Goal: Task Accomplishment & Management: Manage account settings

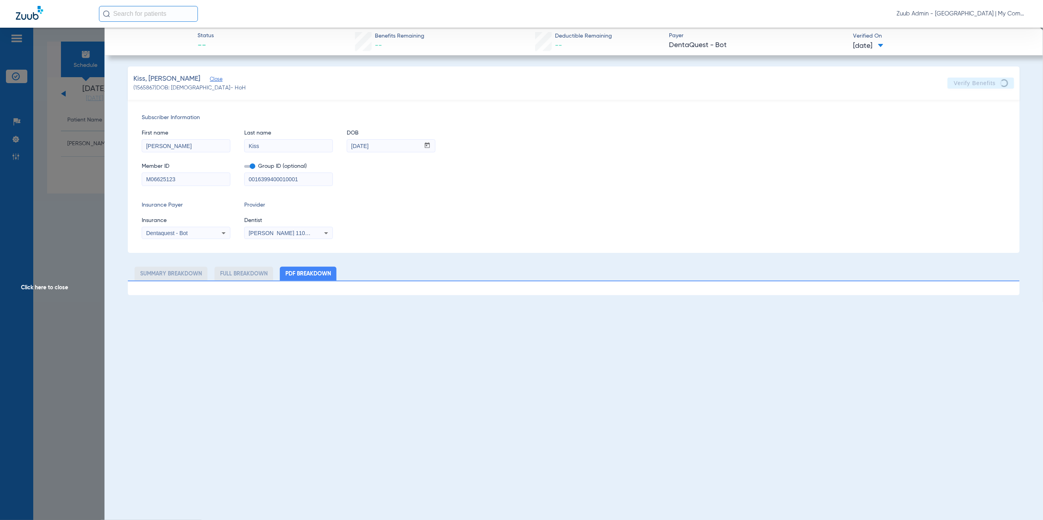
click at [482, 109] on div "Subscriber Information First name Kelly Last name Kiss DOB mm / dd / yyyy 08/22…" at bounding box center [573, 176] width 891 height 153
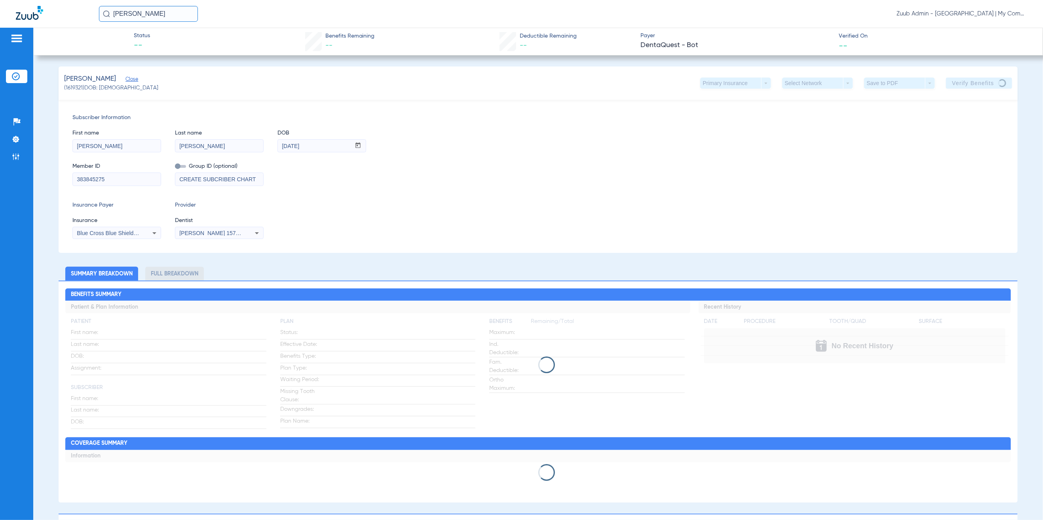
click at [516, 130] on div "First name [PERSON_NAME] Last name [PERSON_NAME] DOB mm / dd / yyyy [DATE]" at bounding box center [537, 137] width 931 height 30
click at [17, 77] on img at bounding box center [16, 76] width 8 height 8
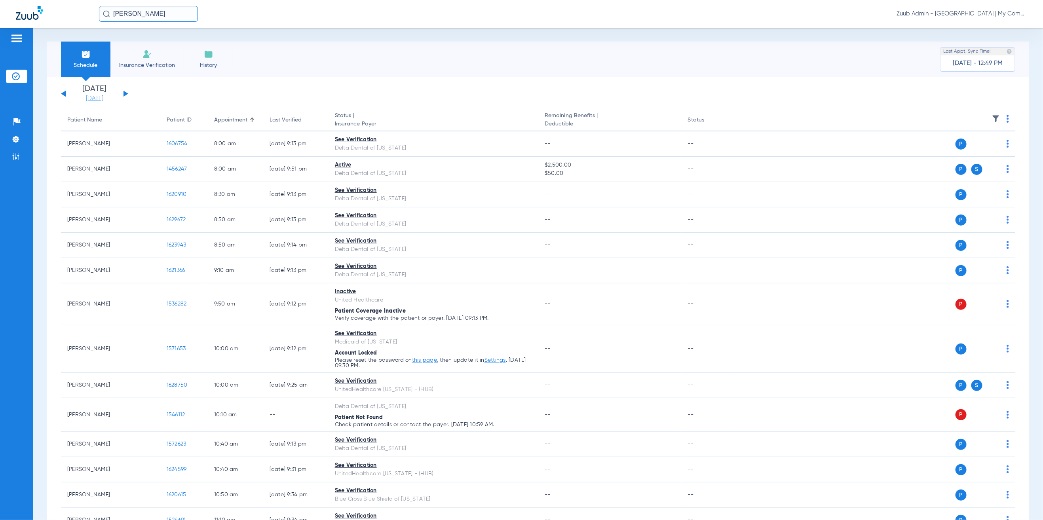
click at [96, 97] on link "[DATE]" at bounding box center [94, 99] width 47 height 8
click at [176, 197] on td "21" at bounding box center [181, 198] width 21 height 16
click at [204, 254] on button "Apply" at bounding box center [212, 252] width 47 height 16
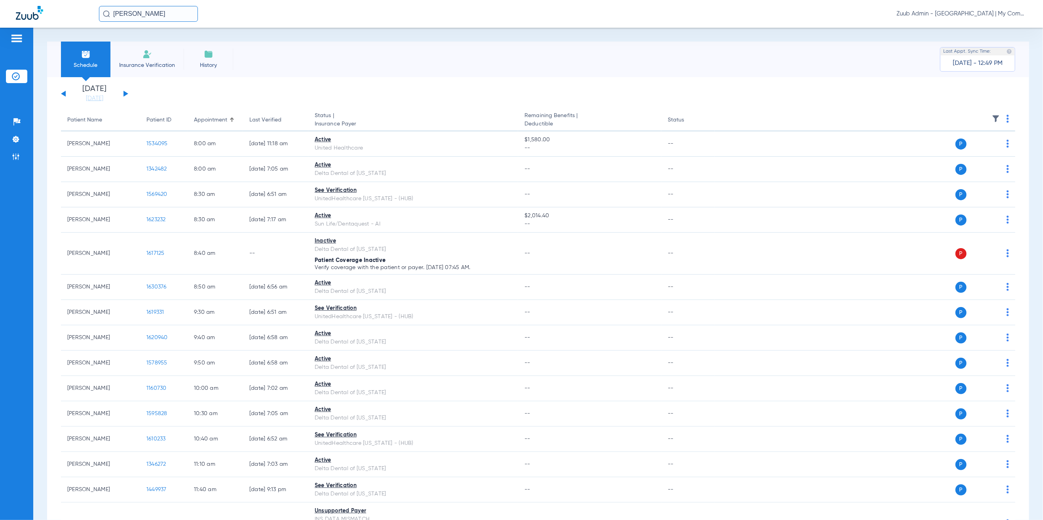
click at [992, 117] on img at bounding box center [996, 119] width 8 height 8
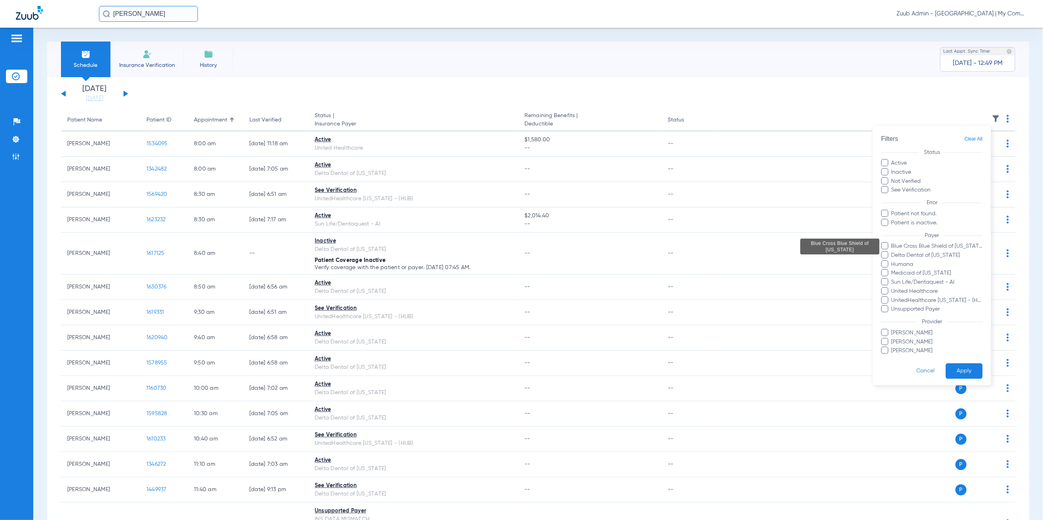
click at [928, 246] on span "Blue Cross Blue Shield of [US_STATE]" at bounding box center [936, 246] width 92 height 8
click at [892, 252] on input "Blue Cross Blue Shield of [US_STATE]" at bounding box center [892, 252] width 0 height 0
click at [963, 367] on button "Apply" at bounding box center [963, 371] width 37 height 15
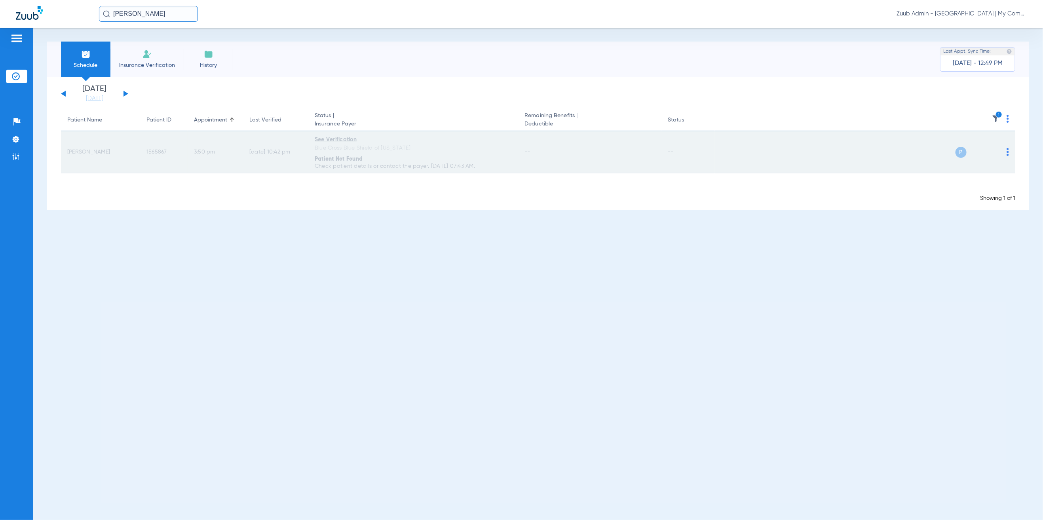
click at [1007, 152] on img at bounding box center [1007, 152] width 2 height 8
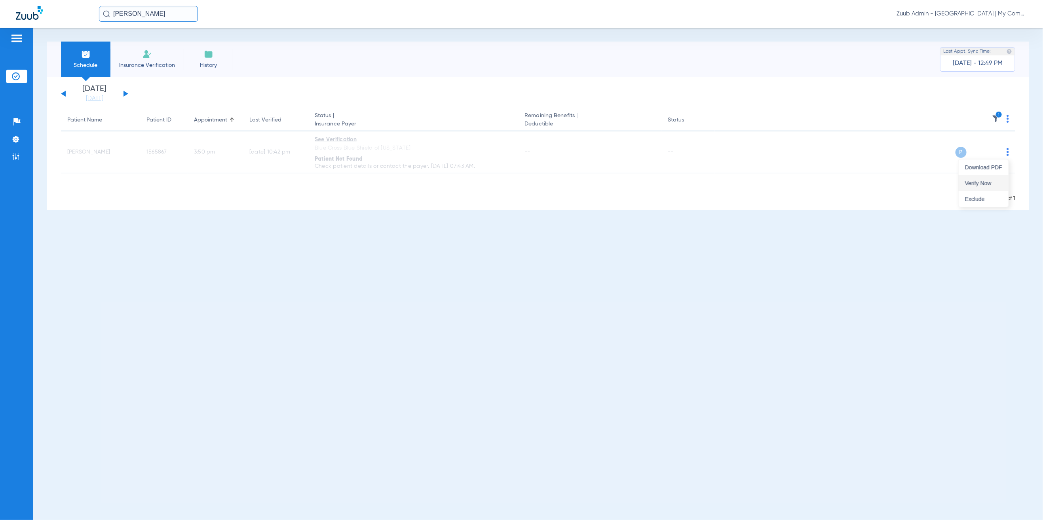
click at [996, 187] on button "Verify Now" at bounding box center [983, 183] width 50 height 16
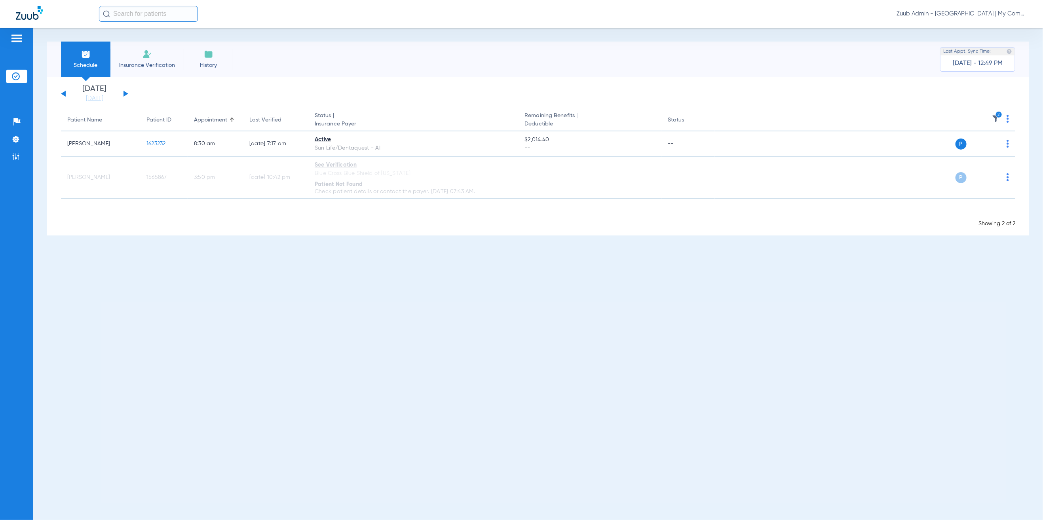
click at [140, 17] on input "text" at bounding box center [148, 14] width 99 height 16
type input "[PERSON_NAME]"
click at [162, 38] on td "1619321" at bounding box center [174, 42] width 24 height 11
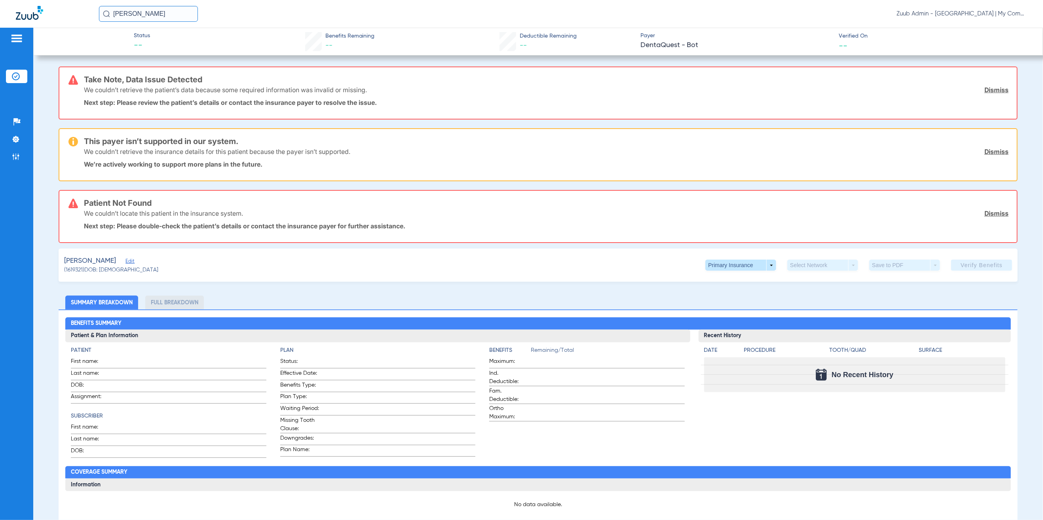
click at [118, 267] on span "(1619321) DOB: [DEMOGRAPHIC_DATA]" at bounding box center [111, 270] width 94 height 8
click at [125, 258] on span "Edit" at bounding box center [128, 262] width 7 height 8
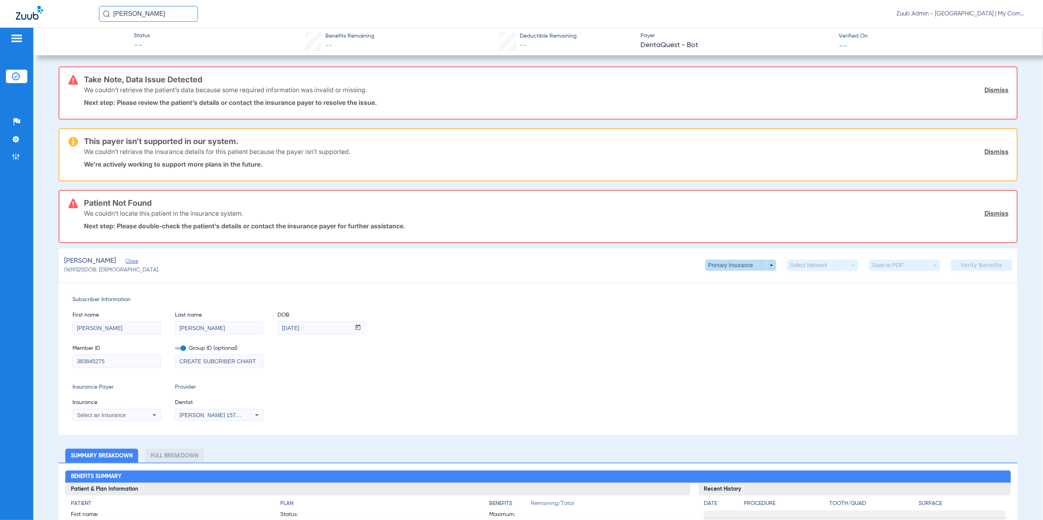
click at [752, 267] on span at bounding box center [740, 265] width 71 height 11
click at [741, 294] on span "Secondary Insurance" at bounding box center [729, 296] width 52 height 6
type input "1062925217"
type input "1234"
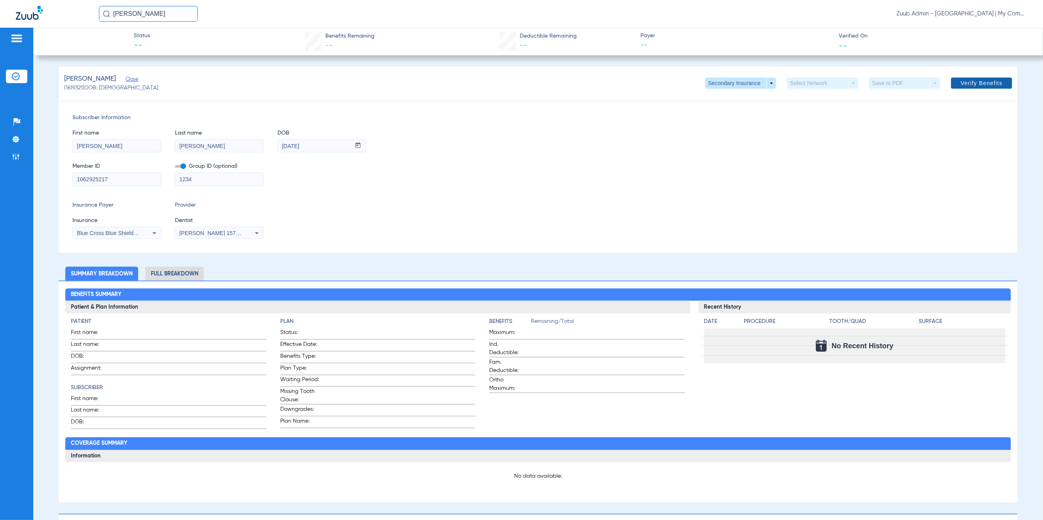
click at [974, 83] on span "Verify Benefits" at bounding box center [981, 83] width 42 height 6
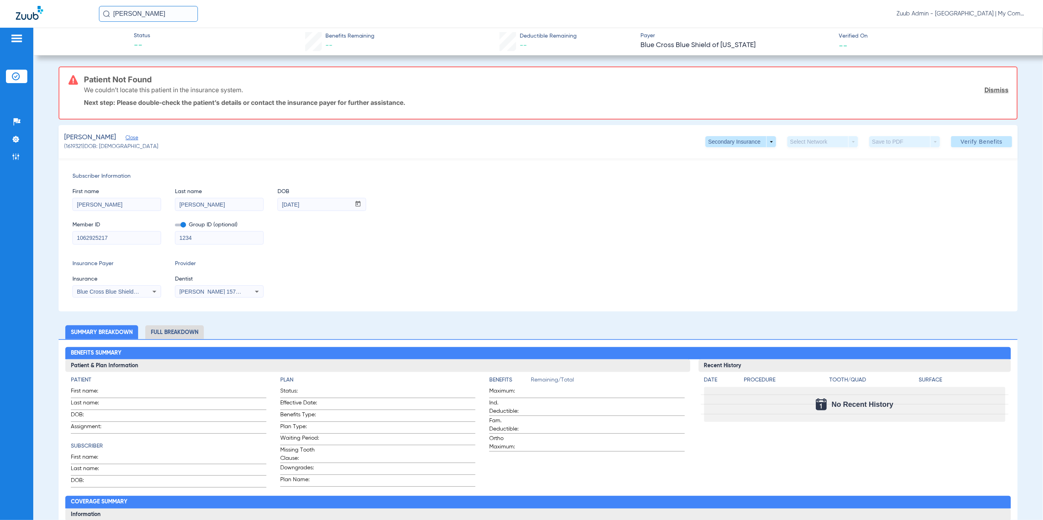
click at [585, 234] on div "Member ID 1062925217 Group ID (optional) 1234" at bounding box center [537, 229] width 931 height 30
click at [181, 224] on span at bounding box center [180, 225] width 11 height 3
click at [175, 226] on input "checkbox" at bounding box center [175, 226] width 0 height 0
click at [960, 140] on span "Verify Benefits" at bounding box center [981, 141] width 42 height 6
click at [108, 286] on mat-select "Blue Cross Blue Shield Of Michigan" at bounding box center [116, 291] width 89 height 13
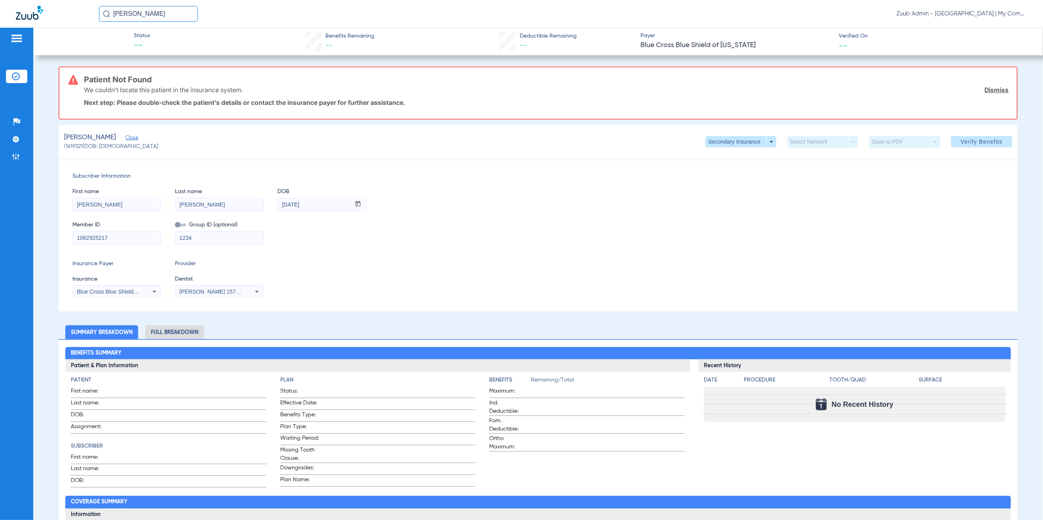
click at [106, 290] on span "Blue Cross Blue Shield Of Michigan" at bounding box center [125, 291] width 97 height 6
type input "sun"
click at [121, 321] on span "Sun Life/dentaquest - Ai" at bounding box center [108, 319] width 59 height 6
click at [984, 147] on span at bounding box center [981, 141] width 61 height 19
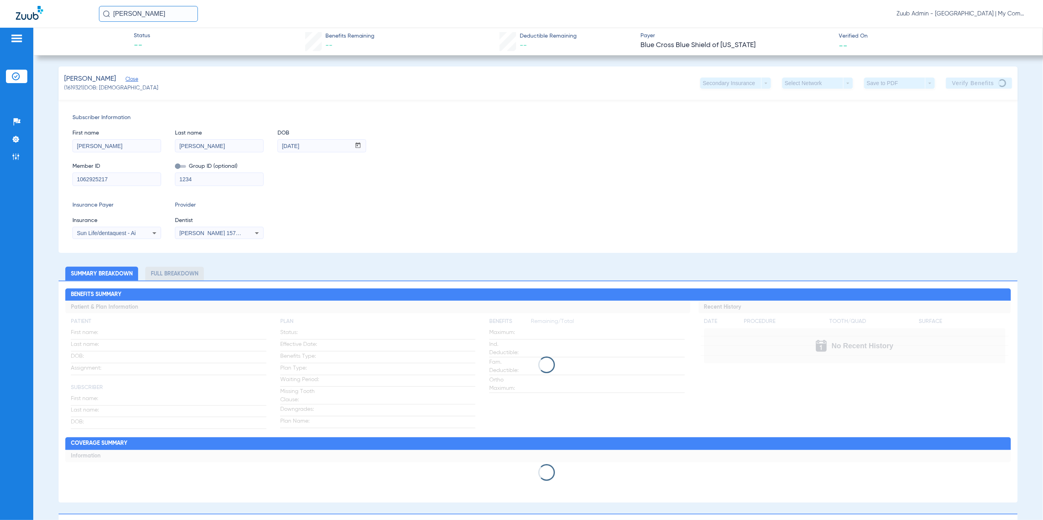
click at [135, 182] on input "1062925217" at bounding box center [117, 179] width 88 height 13
click at [15, 135] on img at bounding box center [16, 139] width 8 height 8
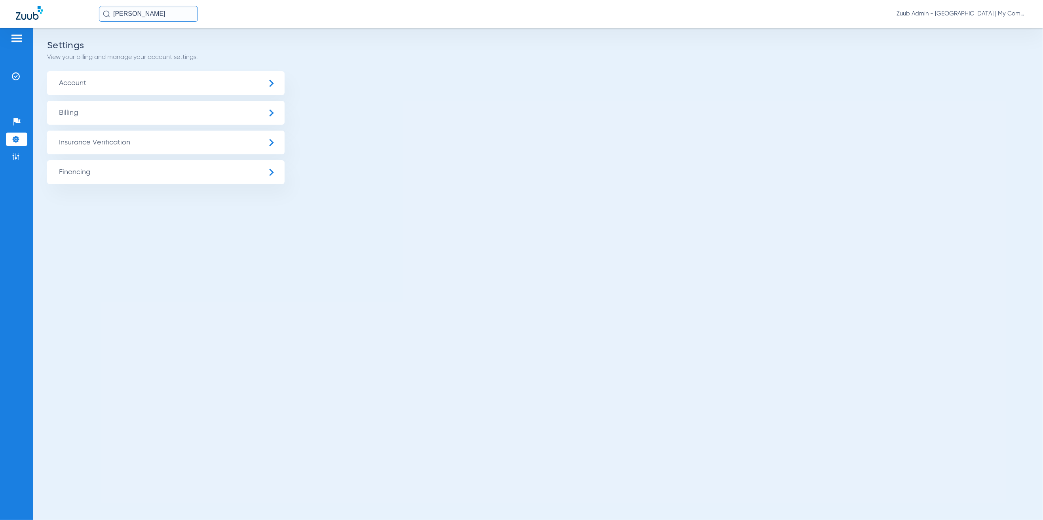
click at [135, 149] on span "Insurance Verification" at bounding box center [165, 143] width 237 height 24
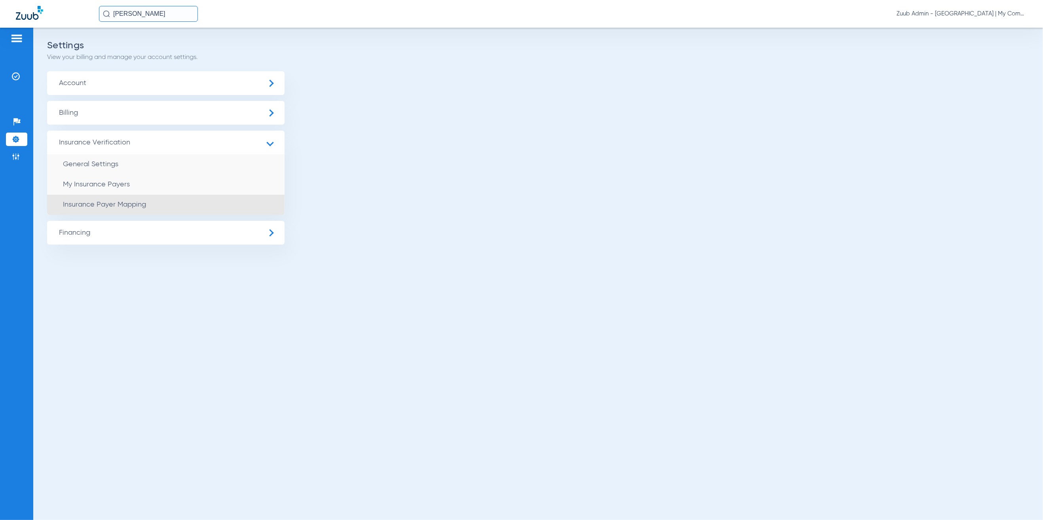
click at [202, 200] on li "Insurance Payer Mapping" at bounding box center [165, 205] width 237 height 20
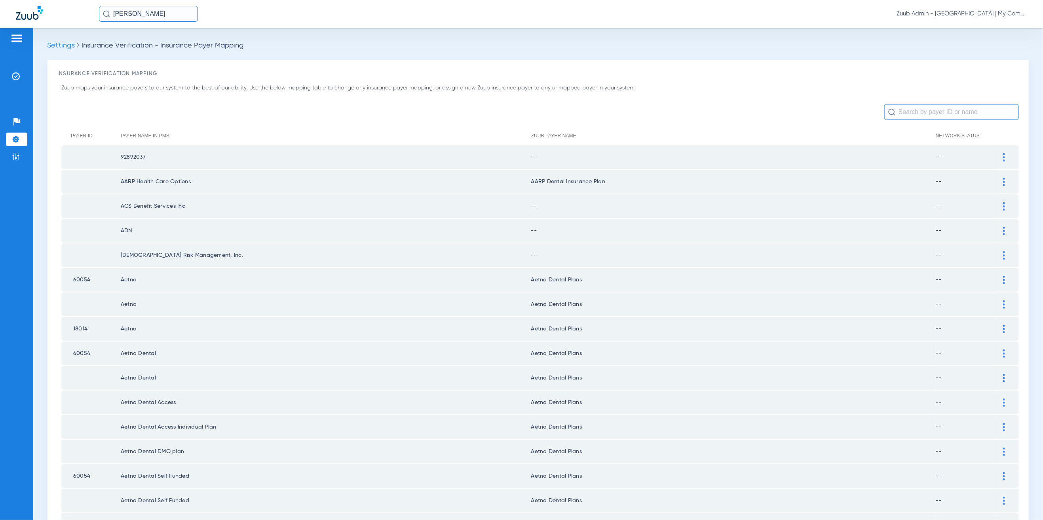
click at [965, 108] on input "text" at bounding box center [951, 112] width 135 height 16
paste input "BBMDQ"
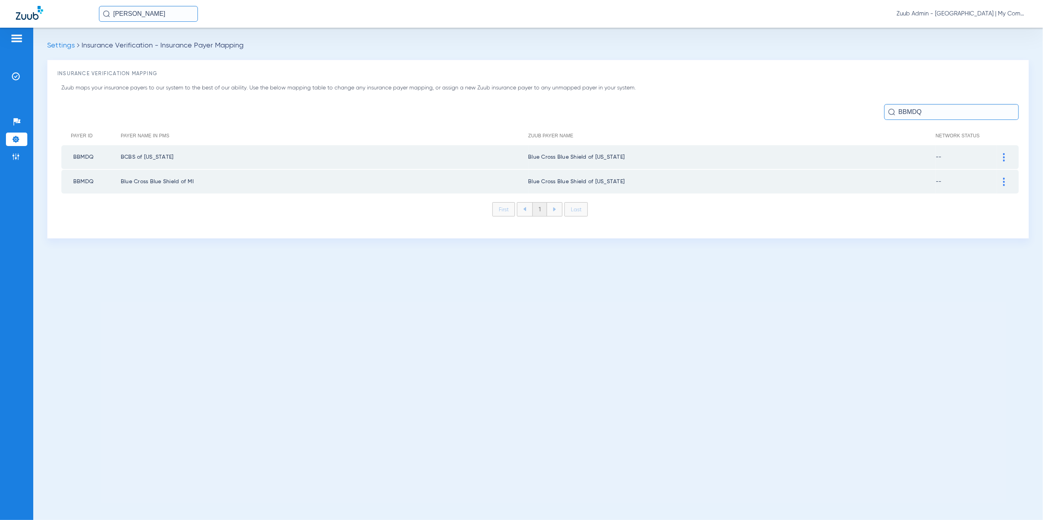
type input "BBMDQ"
click at [997, 154] on div at bounding box center [1004, 157] width 14 height 8
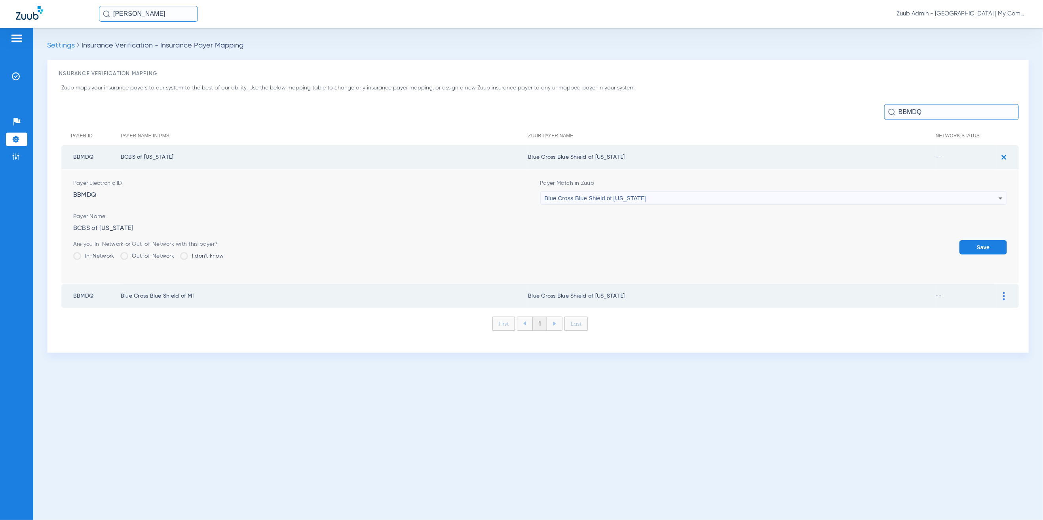
click at [1011, 294] on td at bounding box center [1008, 296] width 22 height 24
click at [1007, 296] on div at bounding box center [1004, 296] width 14 height 8
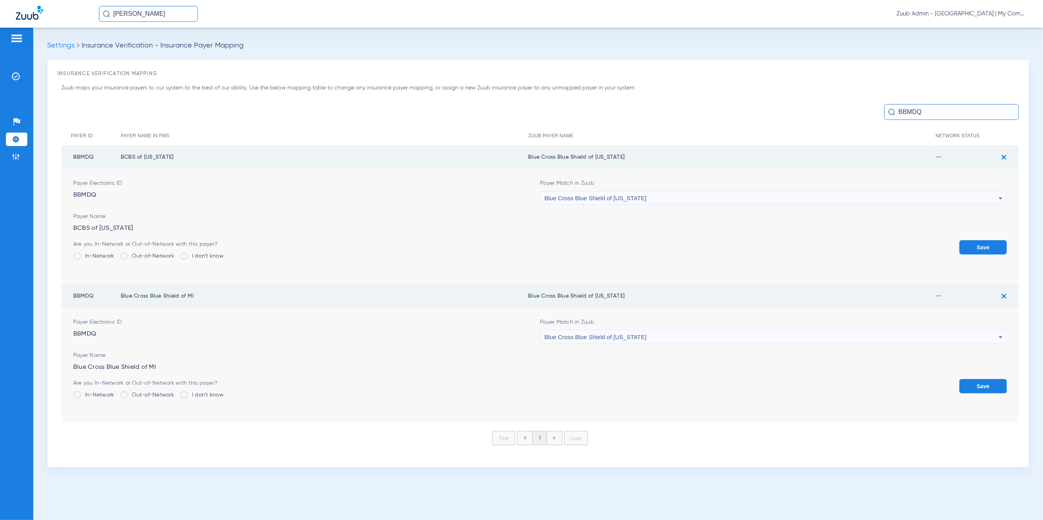
click at [652, 199] on div "Blue Cross Blue Shield of Michigan" at bounding box center [771, 197] width 454 height 13
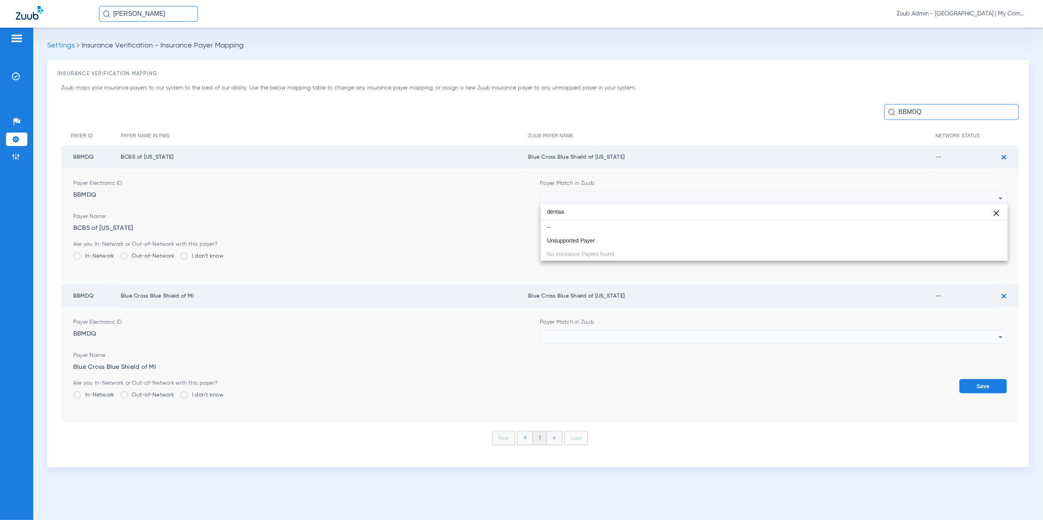
type input "denta"
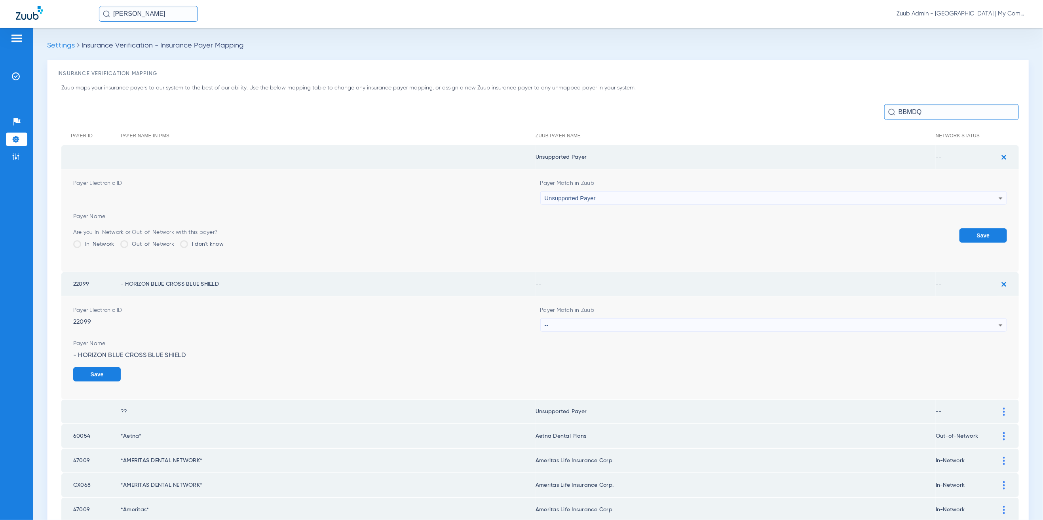
click at [928, 117] on input "BBMDQ" at bounding box center [951, 112] width 135 height 16
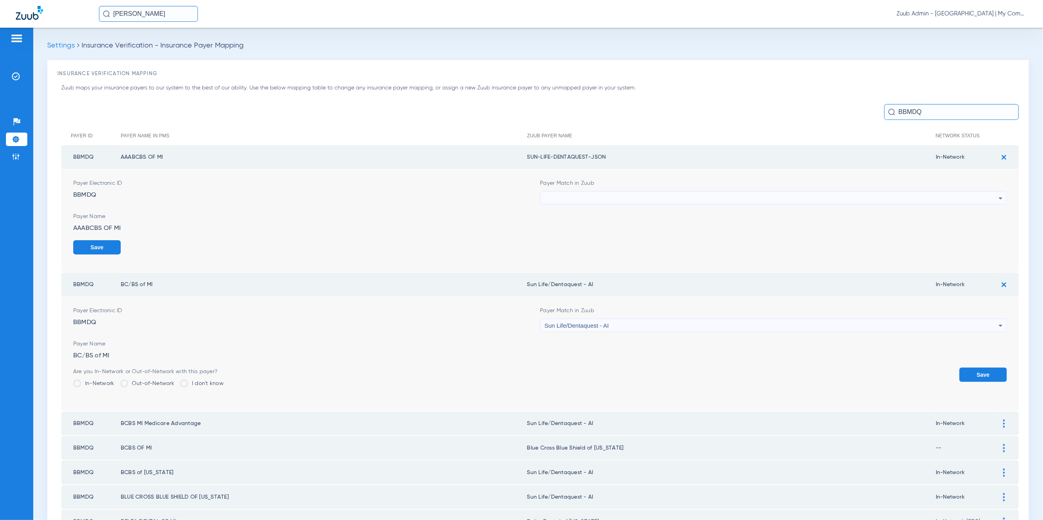
click at [997, 148] on td at bounding box center [1008, 157] width 22 height 24
drag, startPoint x: 997, startPoint y: 154, endPoint x: 993, endPoint y: 236, distance: 82.0
click at [997, 154] on img at bounding box center [1003, 157] width 13 height 13
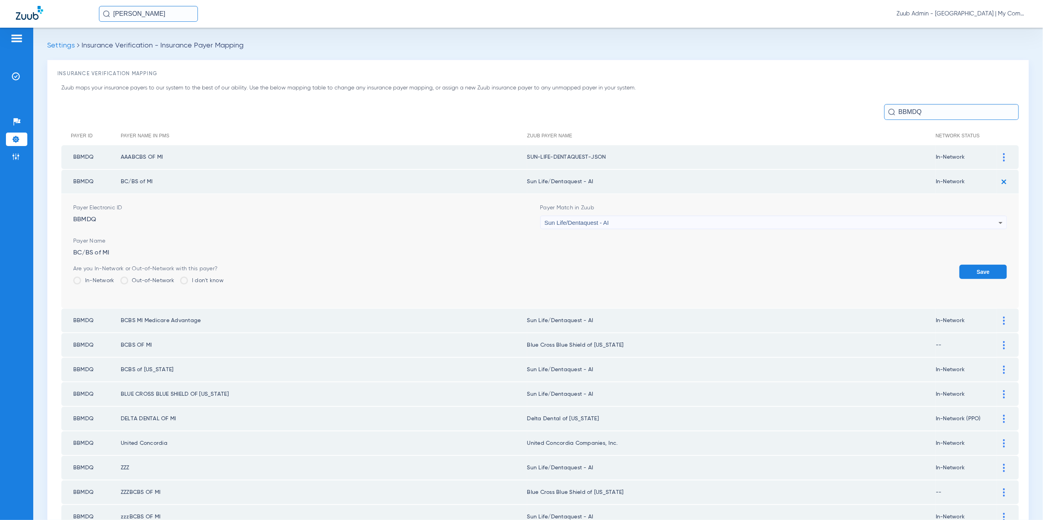
click at [997, 175] on img at bounding box center [1003, 181] width 13 height 13
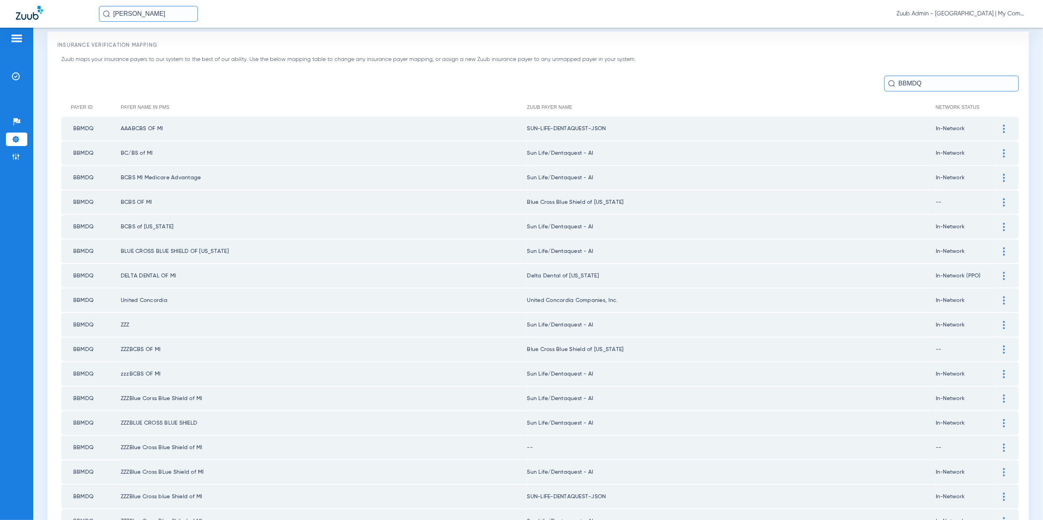
scroll to position [26, 0]
click at [997, 202] on div at bounding box center [1004, 205] width 14 height 8
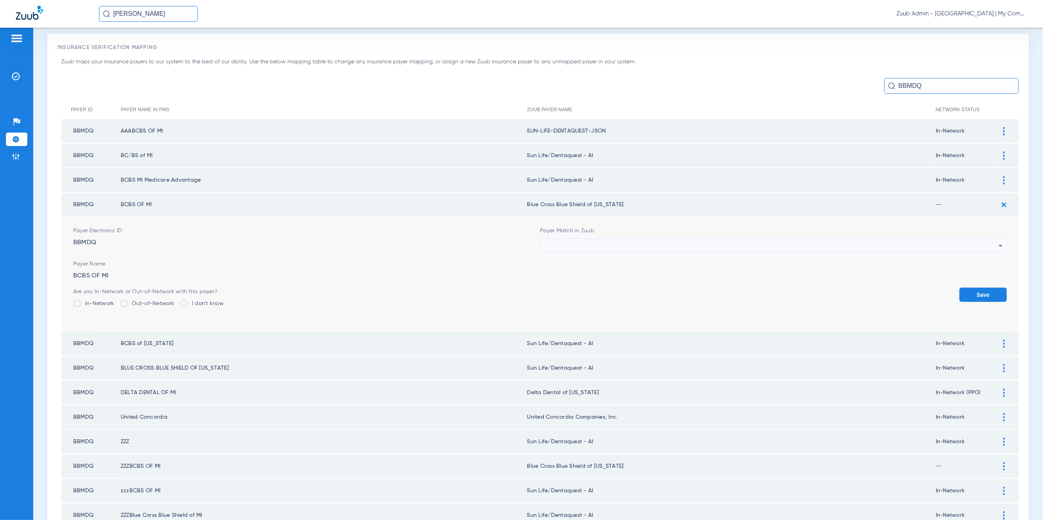
click at [703, 239] on div at bounding box center [771, 245] width 454 height 13
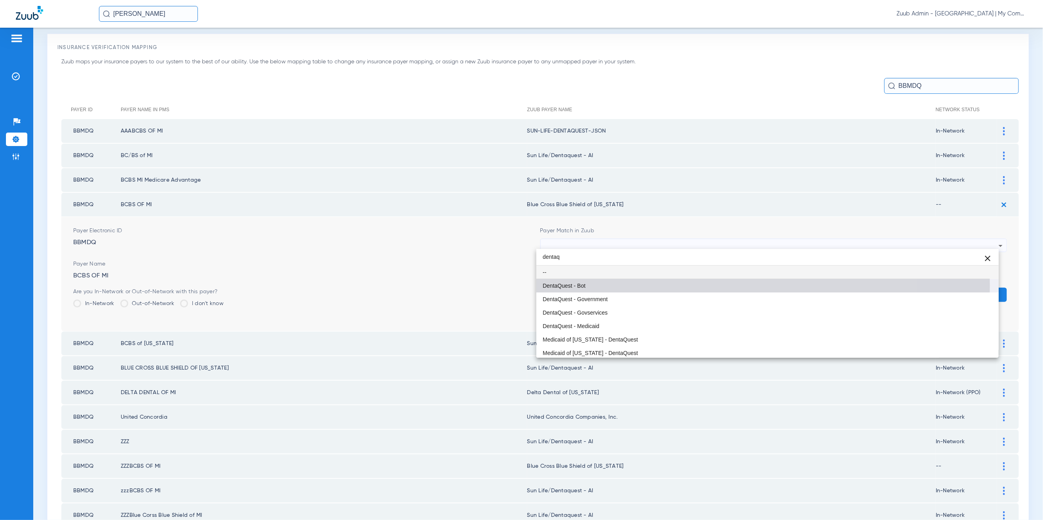
click at [651, 286] on mat-option "DentaQuest - Bot" at bounding box center [767, 285] width 462 height 13
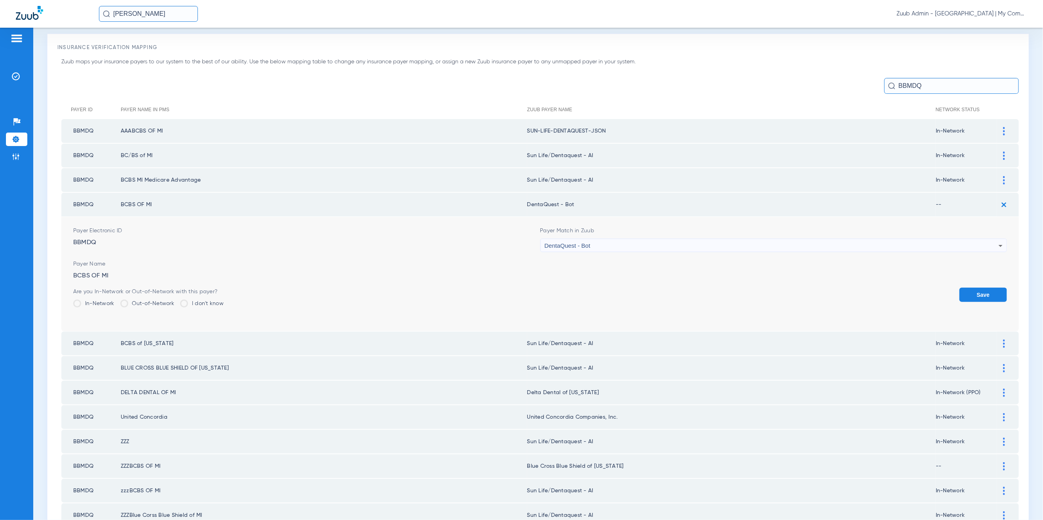
click at [974, 288] on button "Save" at bounding box center [982, 295] width 47 height 14
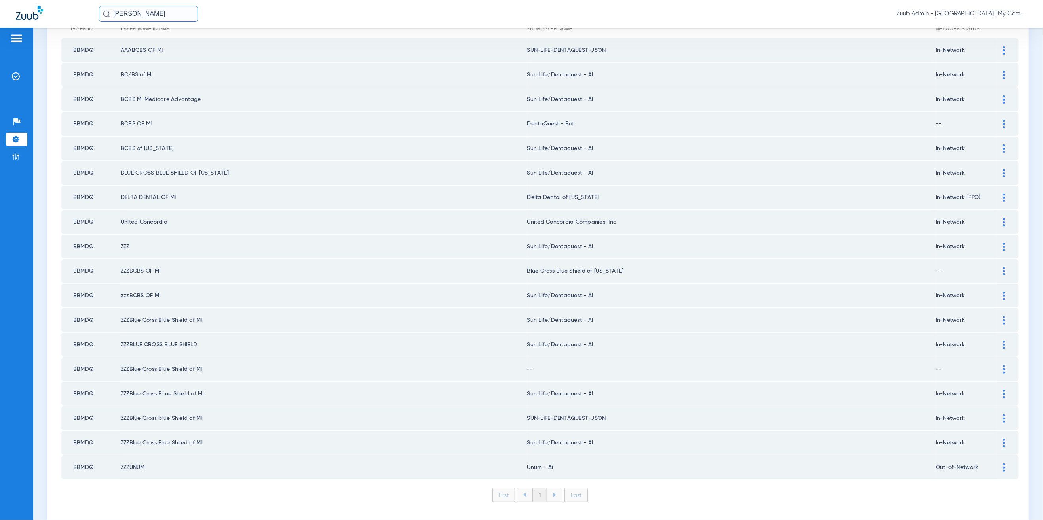
scroll to position [110, 0]
click at [15, 71] on li "Insurance Verification" at bounding box center [16, 76] width 21 height 13
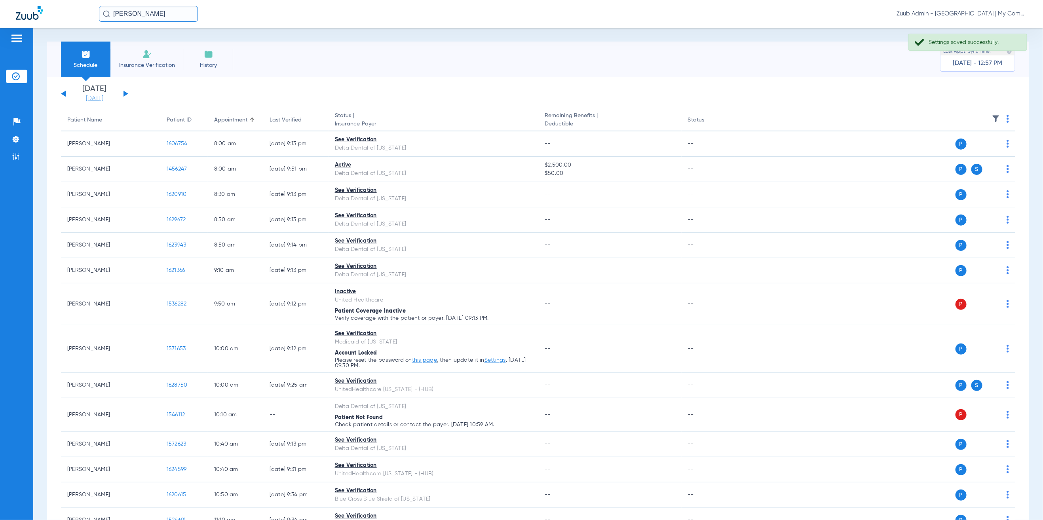
click at [83, 96] on link "[DATE]" at bounding box center [94, 99] width 47 height 8
click at [175, 196] on td "21" at bounding box center [181, 198] width 21 height 16
click at [210, 251] on button "Apply" at bounding box center [212, 252] width 47 height 16
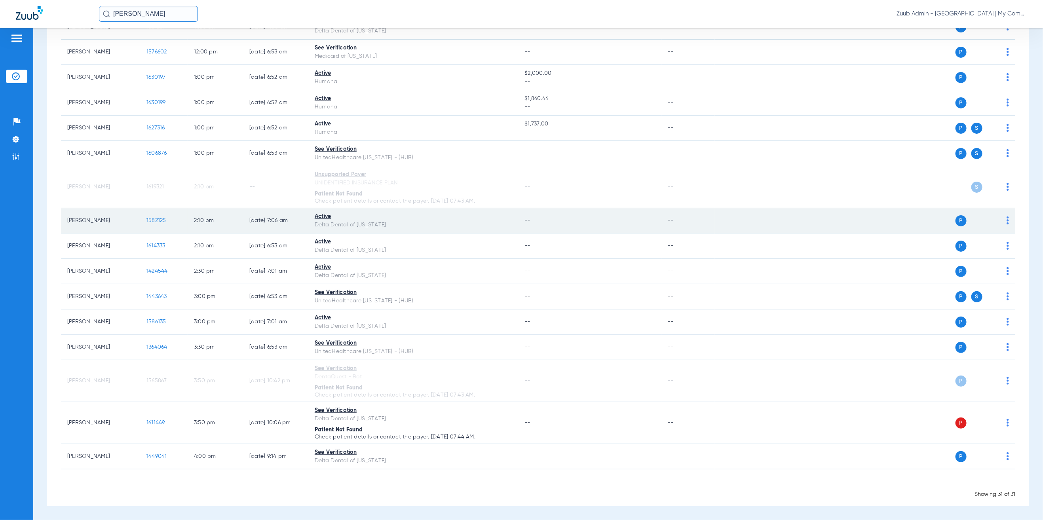
scroll to position [536, 0]
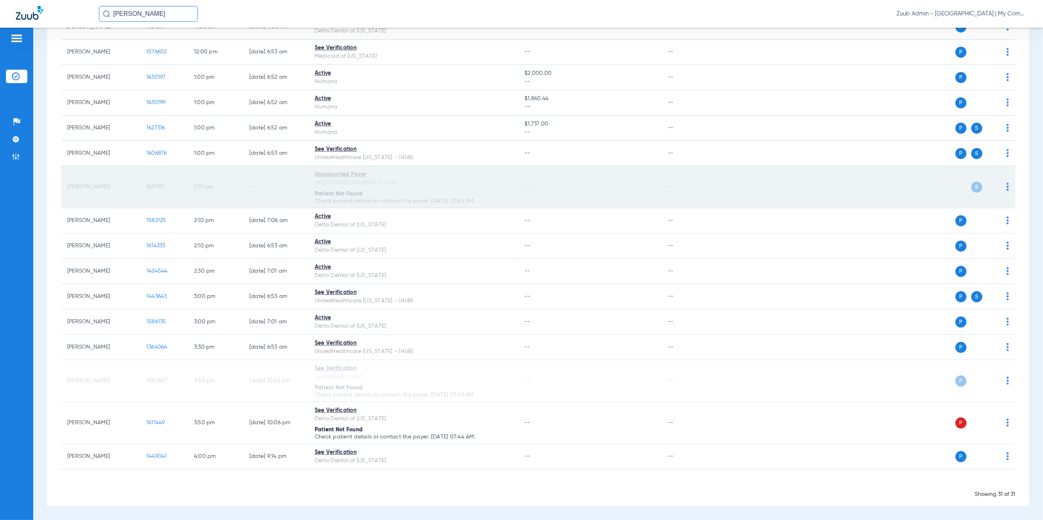
click at [156, 185] on span "1619321" at bounding box center [155, 187] width 18 height 6
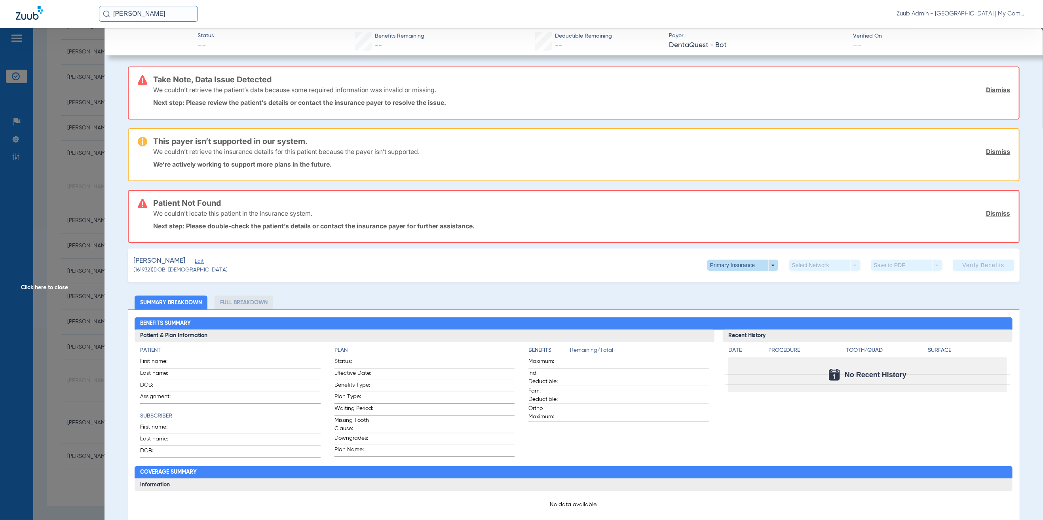
click at [733, 264] on span at bounding box center [742, 265] width 19 height 19
click at [736, 297] on span "Secondary Insurance" at bounding box center [731, 296] width 52 height 6
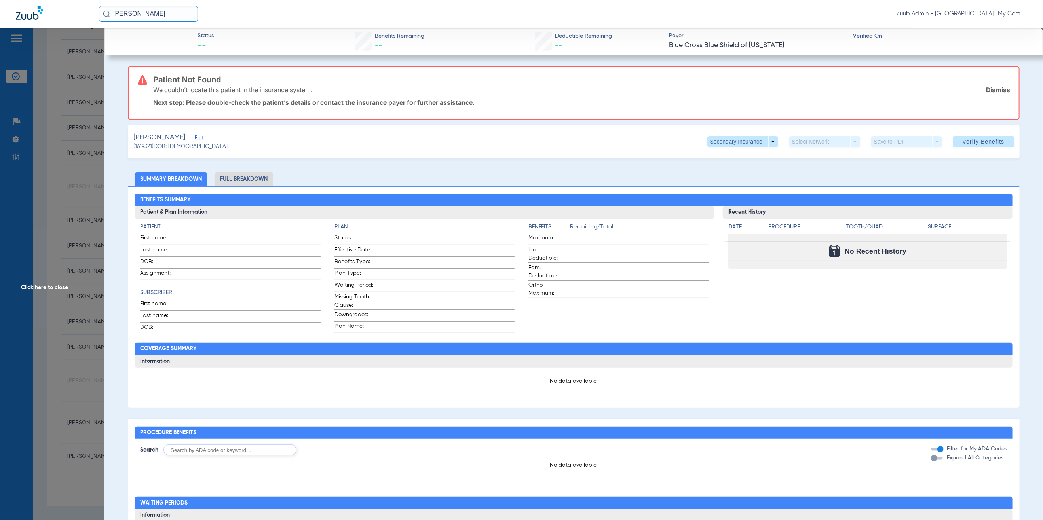
click at [195, 137] on span "Edit" at bounding box center [198, 139] width 7 height 8
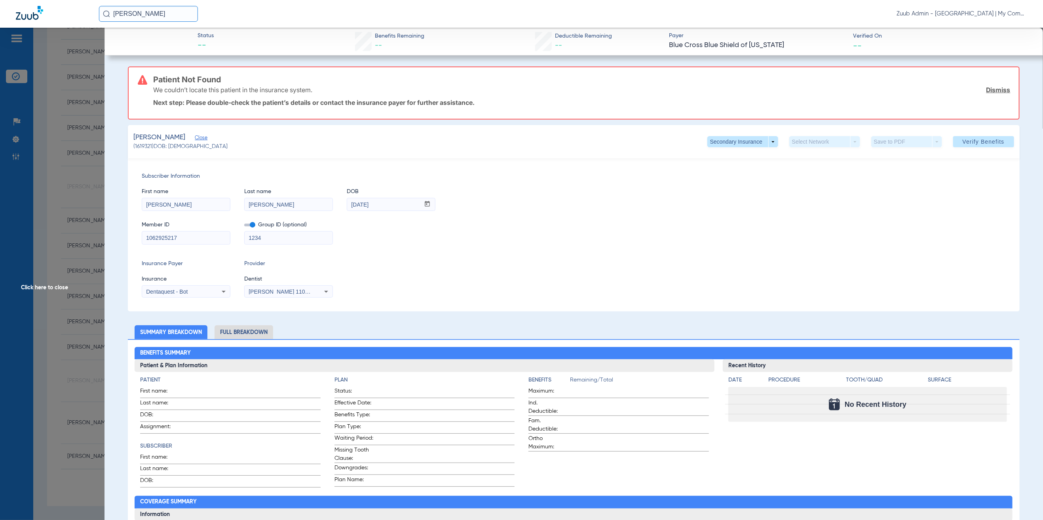
click at [65, 225] on span "Click here to close" at bounding box center [52, 288] width 104 height 520
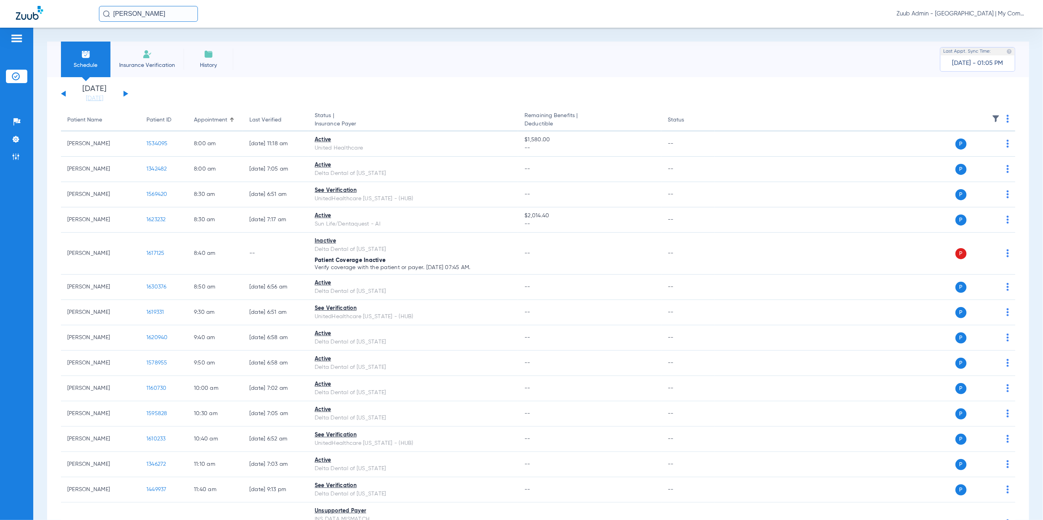
scroll to position [536, 0]
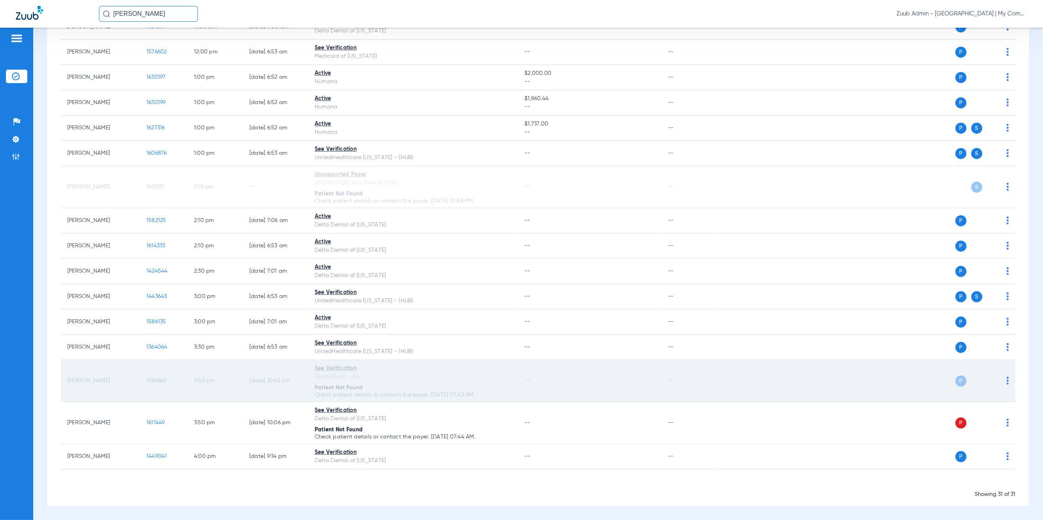
click at [1006, 377] on img at bounding box center [1007, 381] width 2 height 8
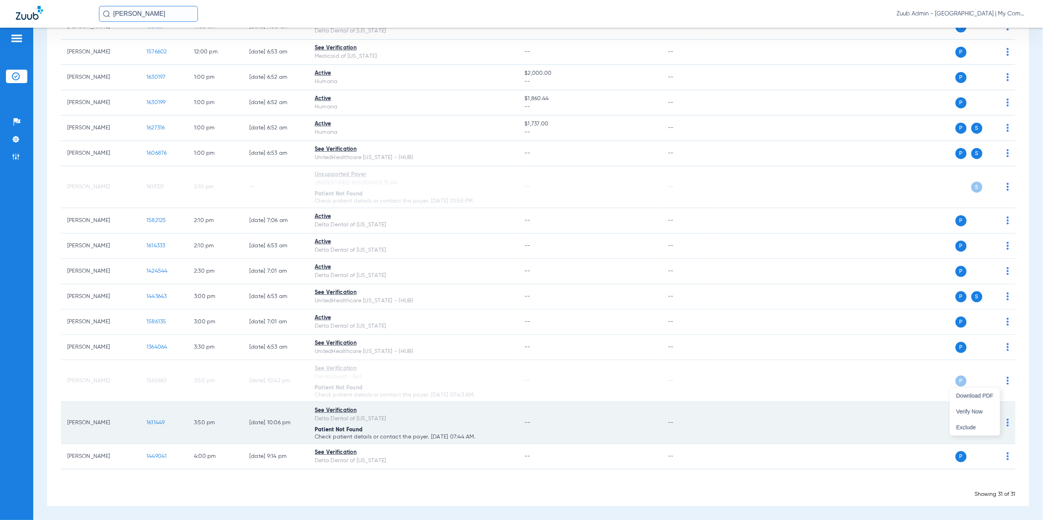
click at [982, 425] on span "Exclude" at bounding box center [974, 428] width 37 height 6
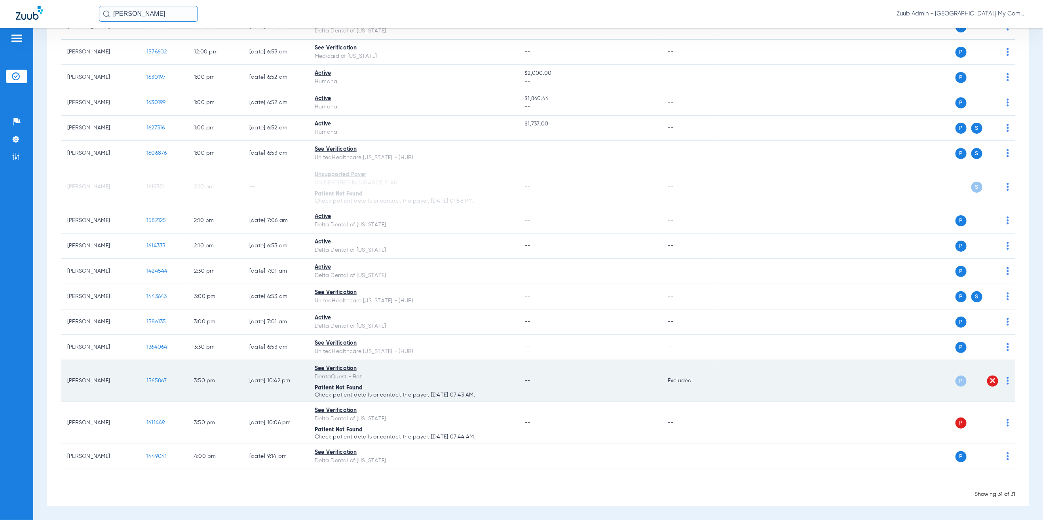
click at [1006, 377] on img at bounding box center [1007, 381] width 2 height 8
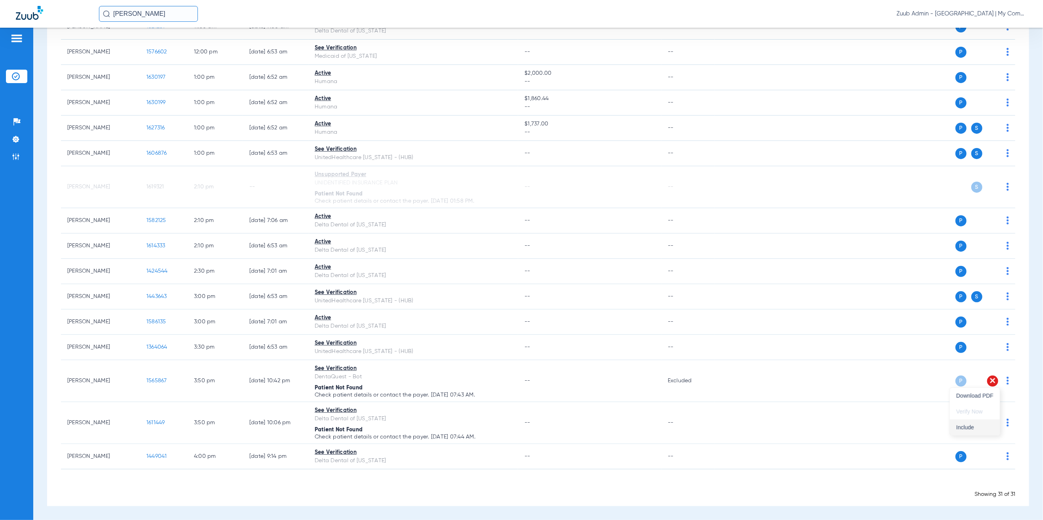
click at [978, 425] on span "Include" at bounding box center [974, 428] width 37 height 6
click at [40, 237] on div "Schedule Insurance Verification History Last Appt. Sync Time: Today - 02:31 PM …" at bounding box center [537, 274] width 1009 height 492
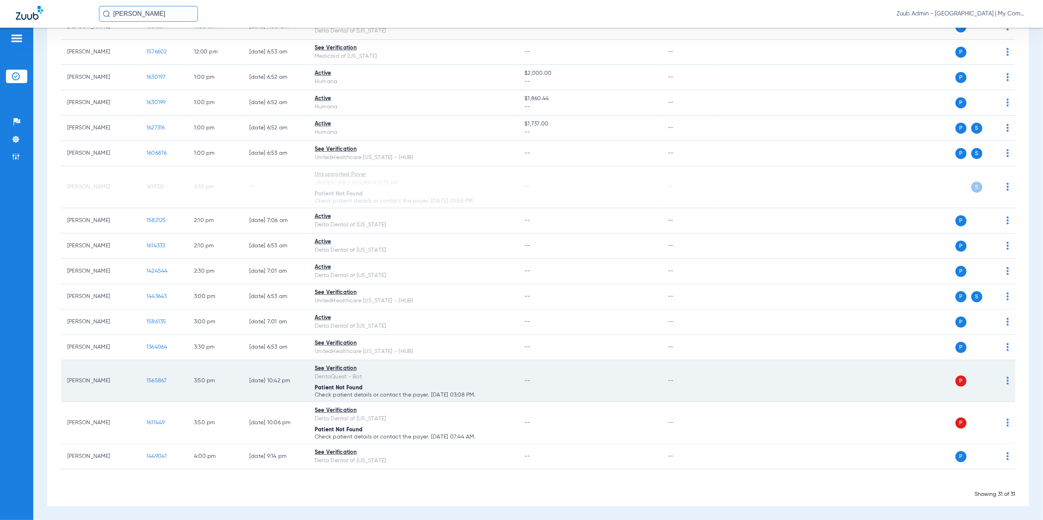
click at [1006, 378] on img at bounding box center [1007, 381] width 2 height 8
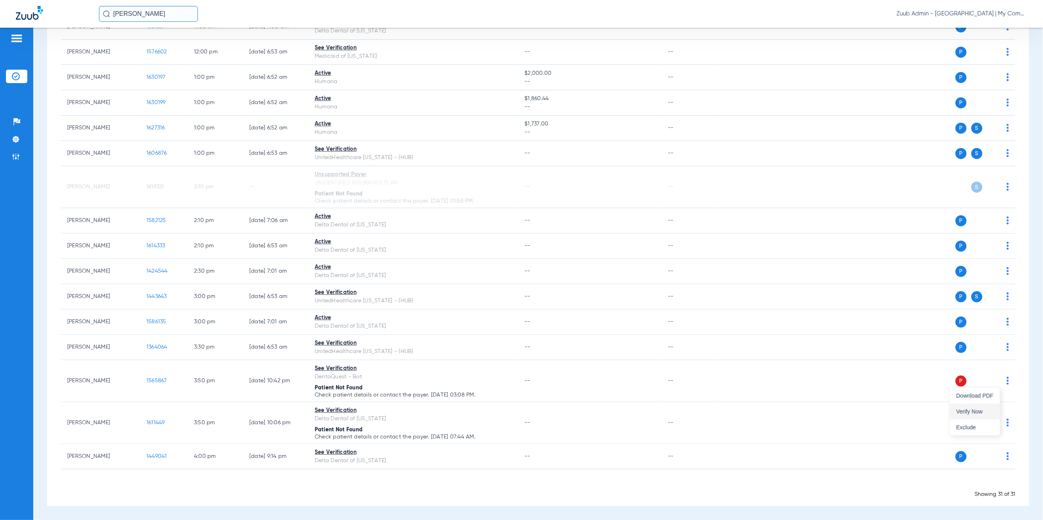
click at [969, 410] on span "Verify Now" at bounding box center [974, 412] width 37 height 6
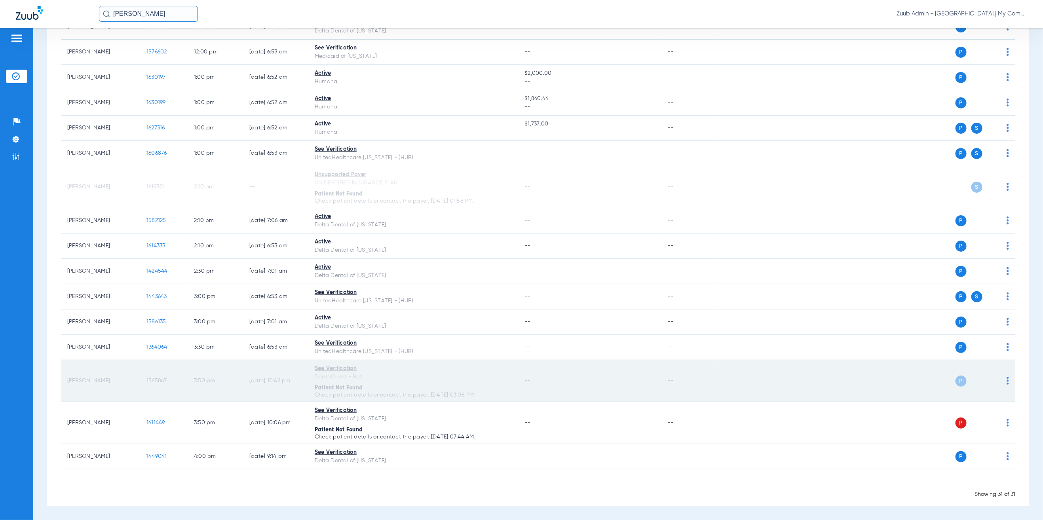
scroll to position [520, 0]
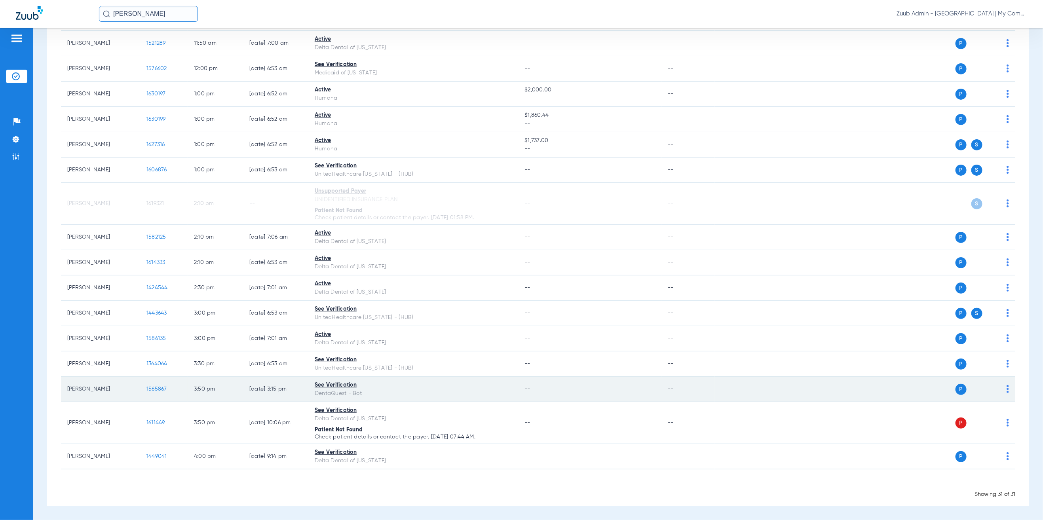
copy span "1565867"
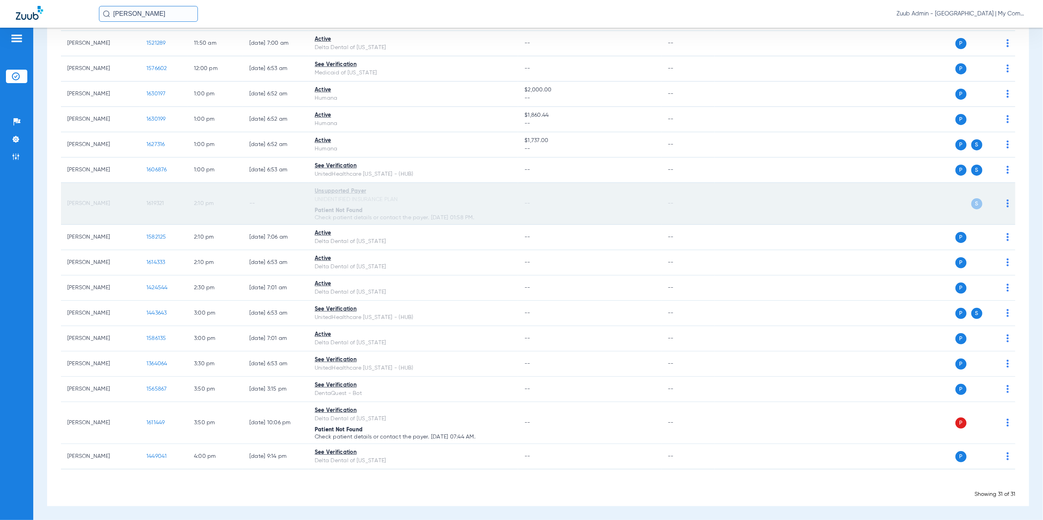
drag, startPoint x: 37, startPoint y: 200, endPoint x: 63, endPoint y: 221, distance: 33.2
click at [41, 194] on div "Schedule Insurance Verification History Last Appt. Sync Time: Today - 03:25 PM …" at bounding box center [537, 274] width 1009 height 492
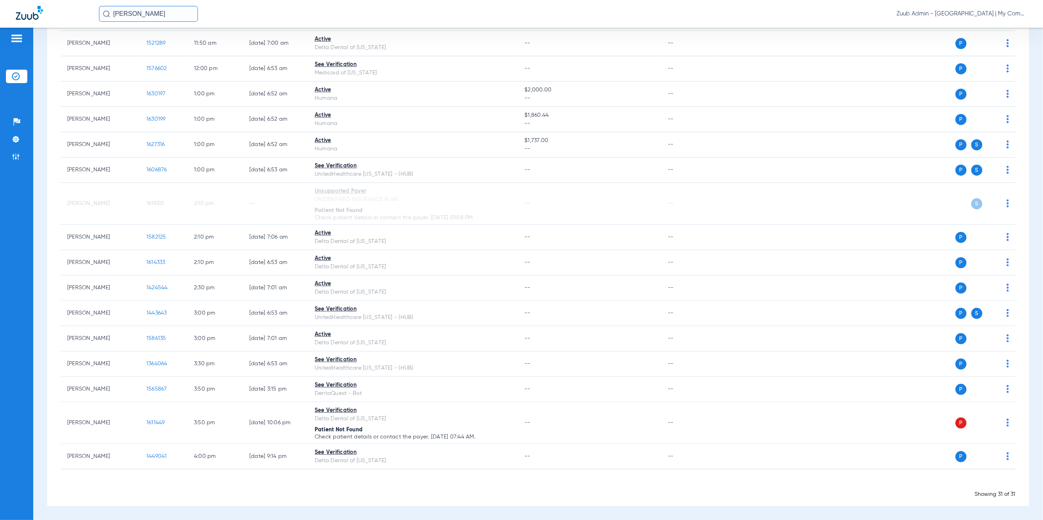
click at [51, 203] on div "Monday 06-09-2025 Tuesday 06-10-2025 Wednesday 06-11-2025 Thursday 06-12-2025 F…" at bounding box center [538, 35] width 982 height 942
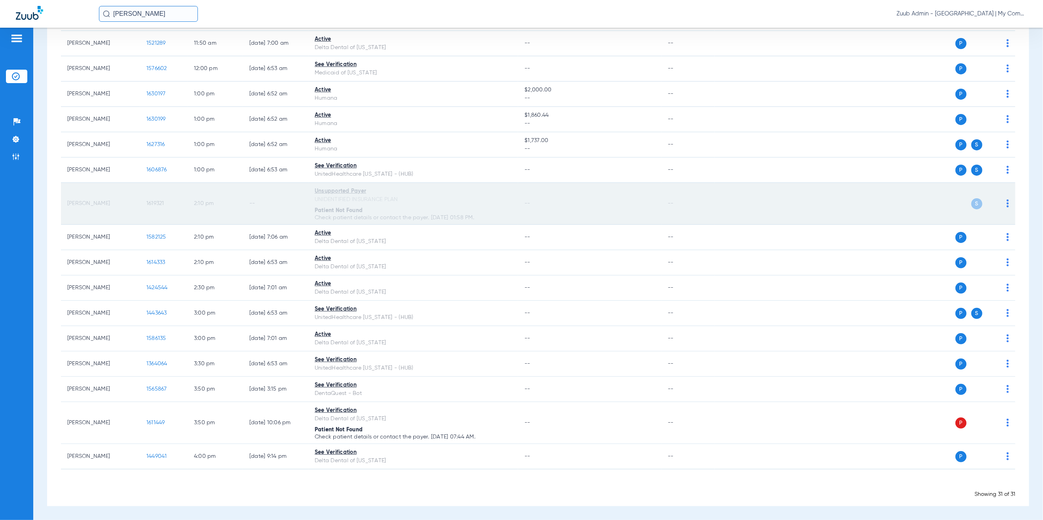
click at [1006, 202] on img at bounding box center [1007, 203] width 2 height 8
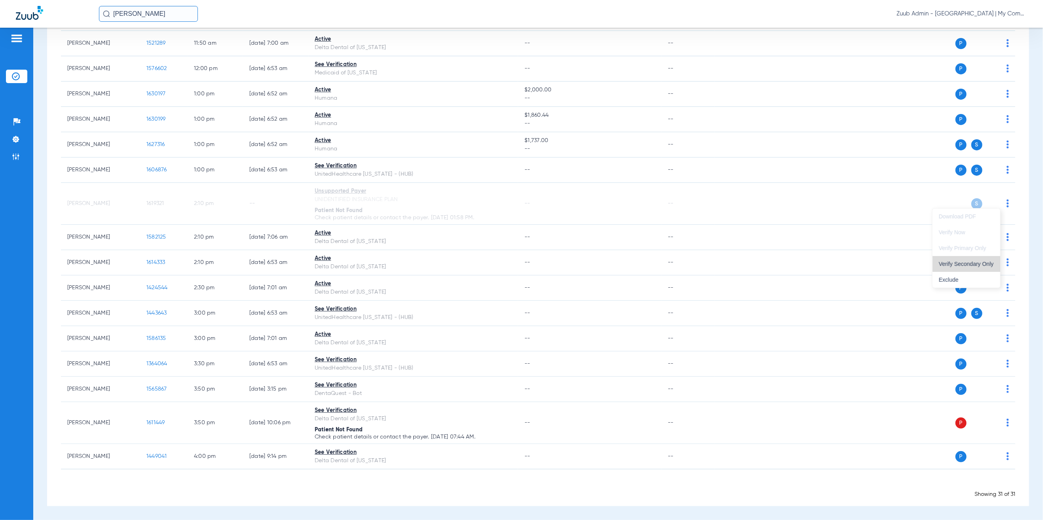
click at [963, 266] on span "Verify Secondary Only" at bounding box center [965, 264] width 55 height 6
click at [1012, 203] on div "Monday 06-09-2025 Tuesday 06-10-2025 Wednesday 06-11-2025 Thursday 06-12-2025 F…" at bounding box center [538, 35] width 982 height 942
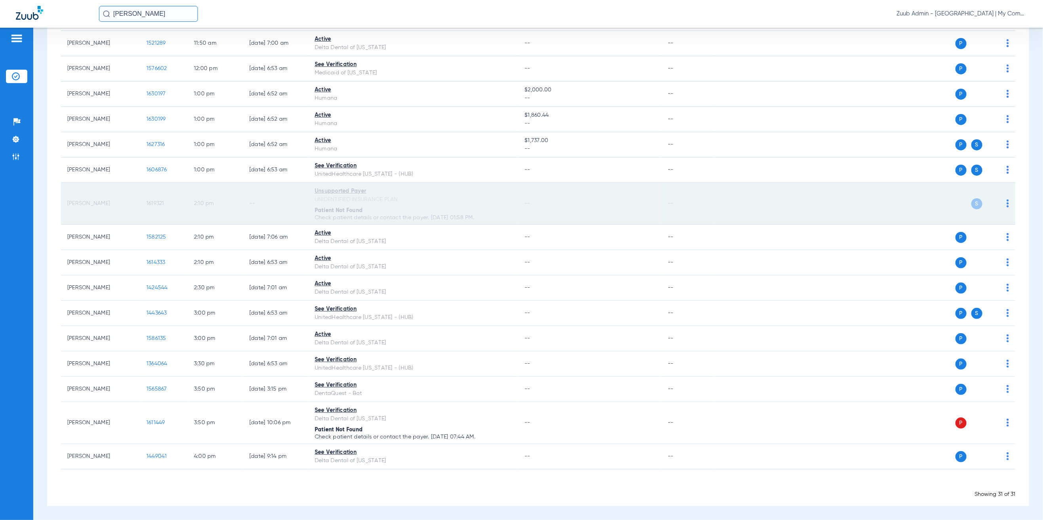
click at [1006, 201] on img at bounding box center [1007, 203] width 2 height 8
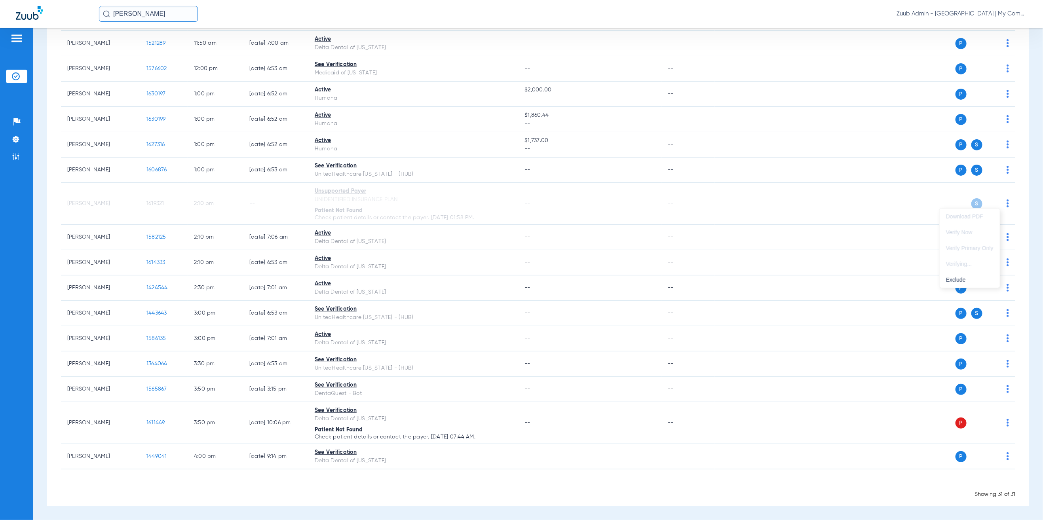
click at [1017, 199] on div at bounding box center [521, 260] width 1043 height 520
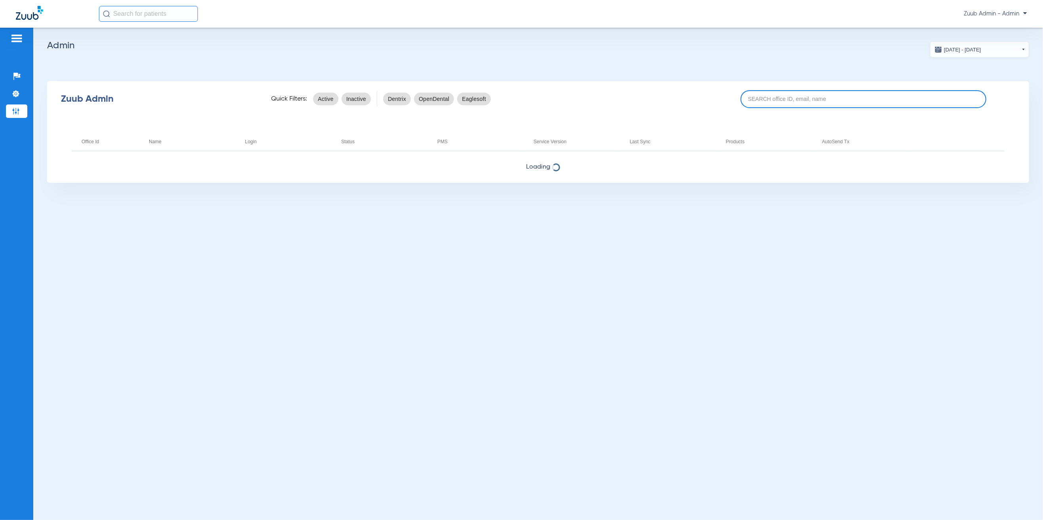
click at [881, 106] on input at bounding box center [862, 99] width 245 height 18
paste input "17007221"
type input "17007221"
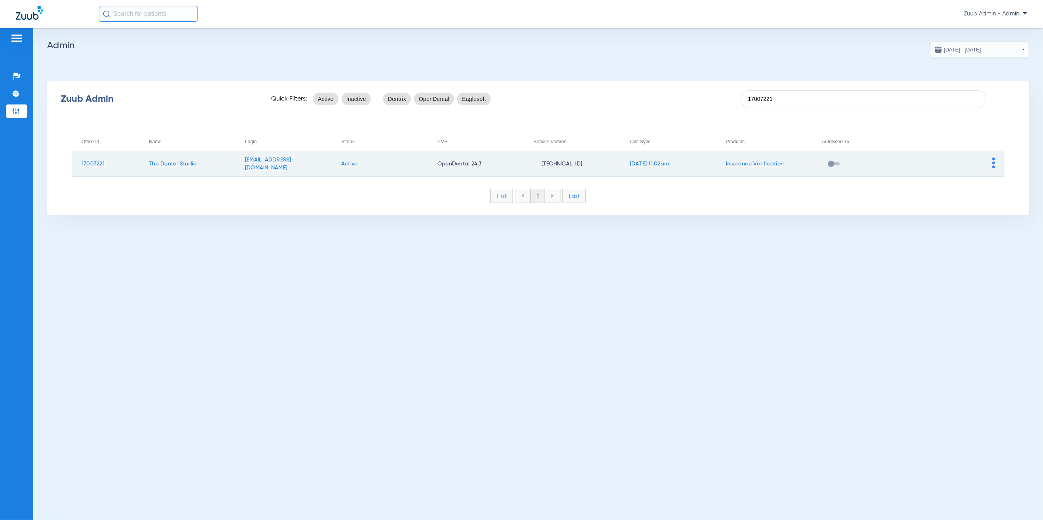
click at [993, 161] on img at bounding box center [993, 162] width 3 height 11
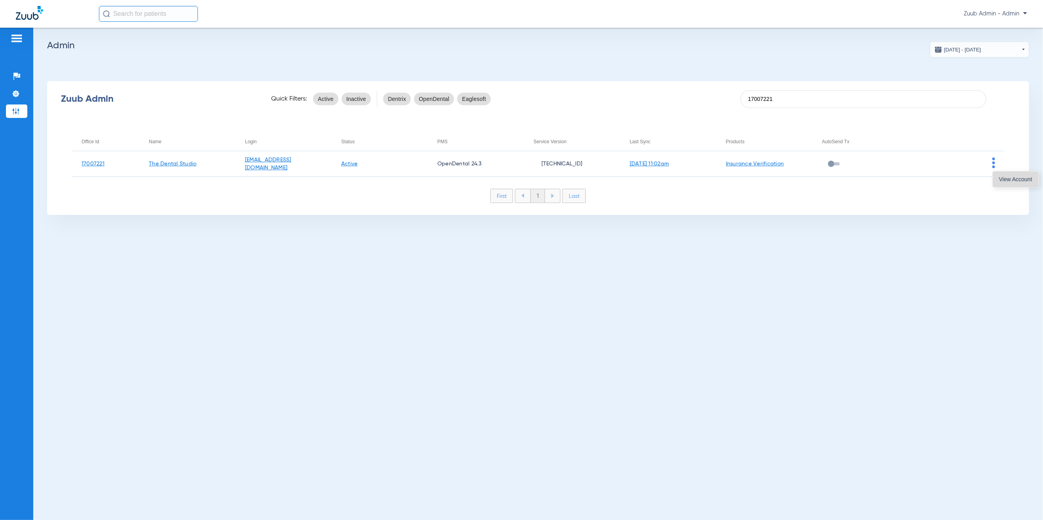
click at [1012, 178] on span "View Account" at bounding box center [1015, 179] width 33 height 6
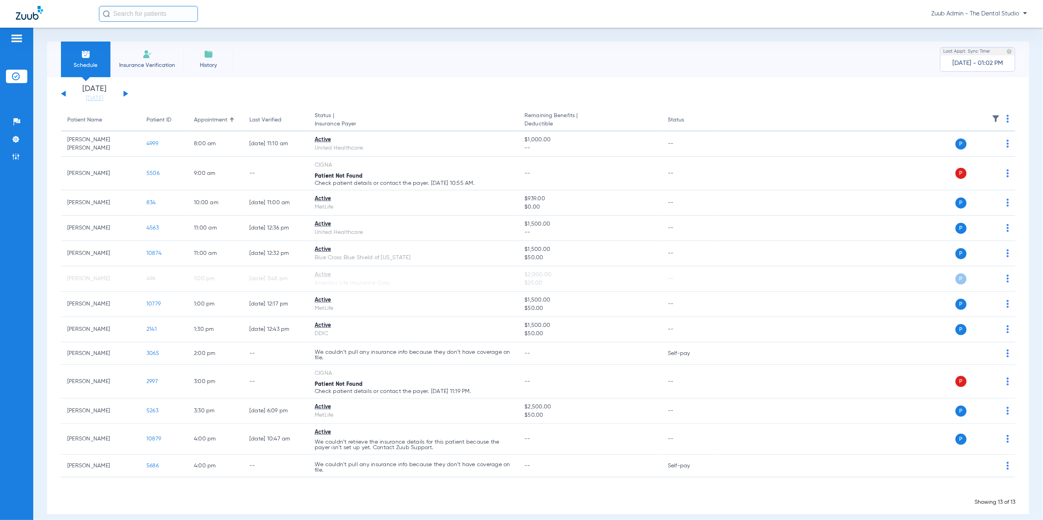
click at [125, 93] on button at bounding box center [125, 94] width 5 height 6
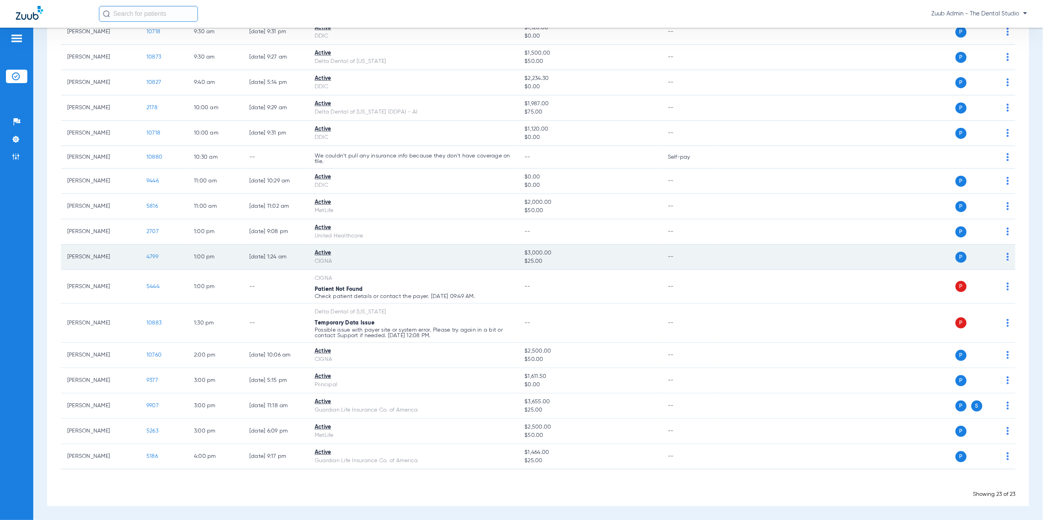
scroll to position [298, 0]
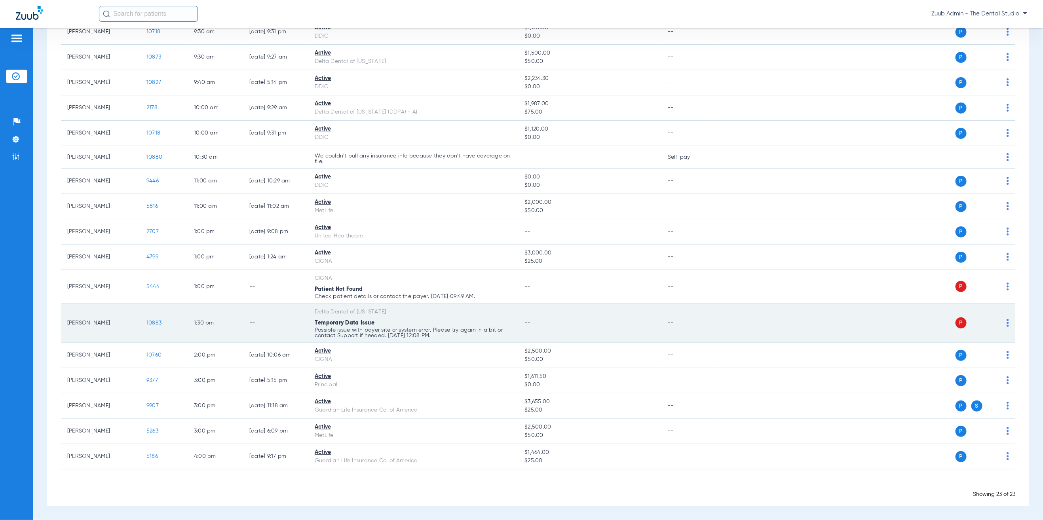
click at [158, 320] on span "10883" at bounding box center [153, 323] width 15 height 6
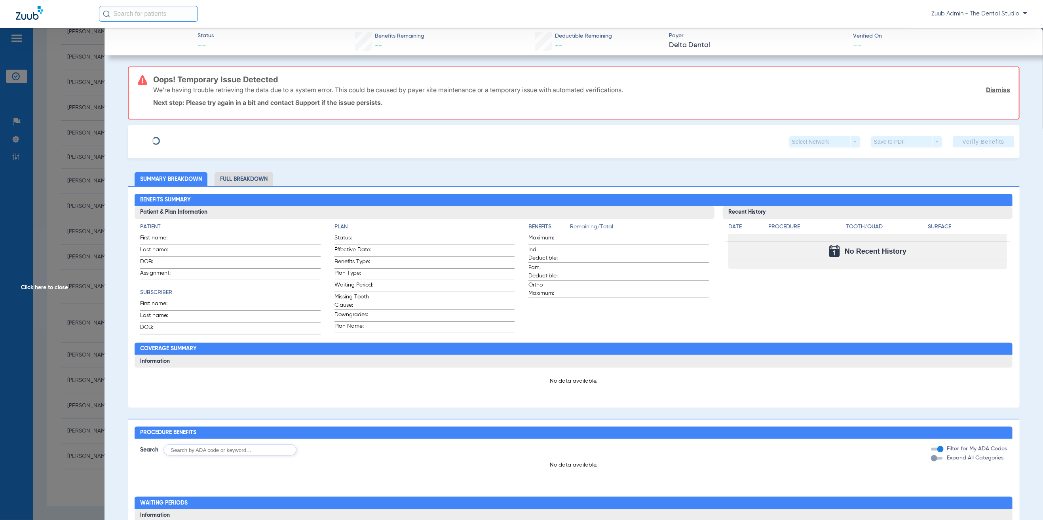
type input "Rafael"
type input "Peraza"
type input "04/06/1977"
type input "08089894688"
type input "203050000010100000"
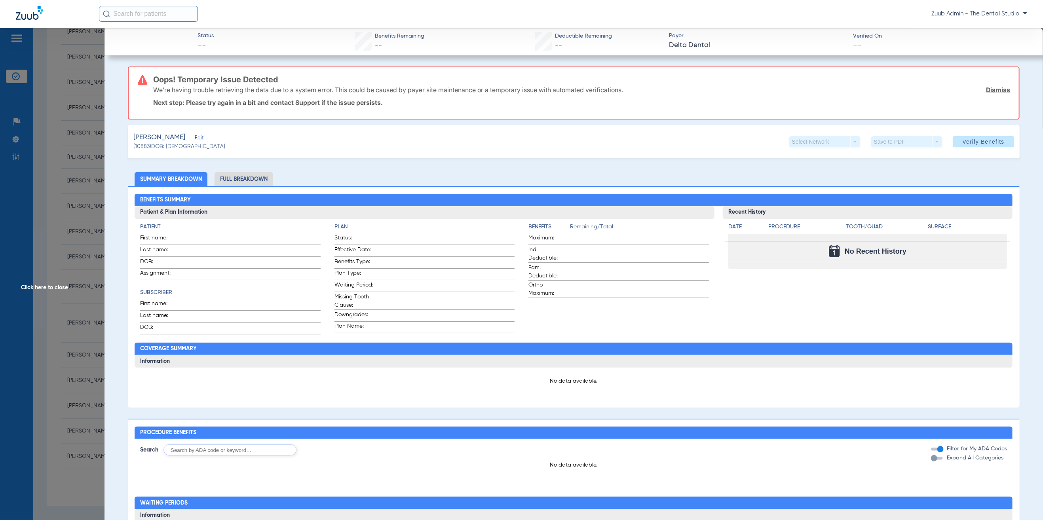
click at [195, 136] on span "Edit" at bounding box center [198, 139] width 7 height 8
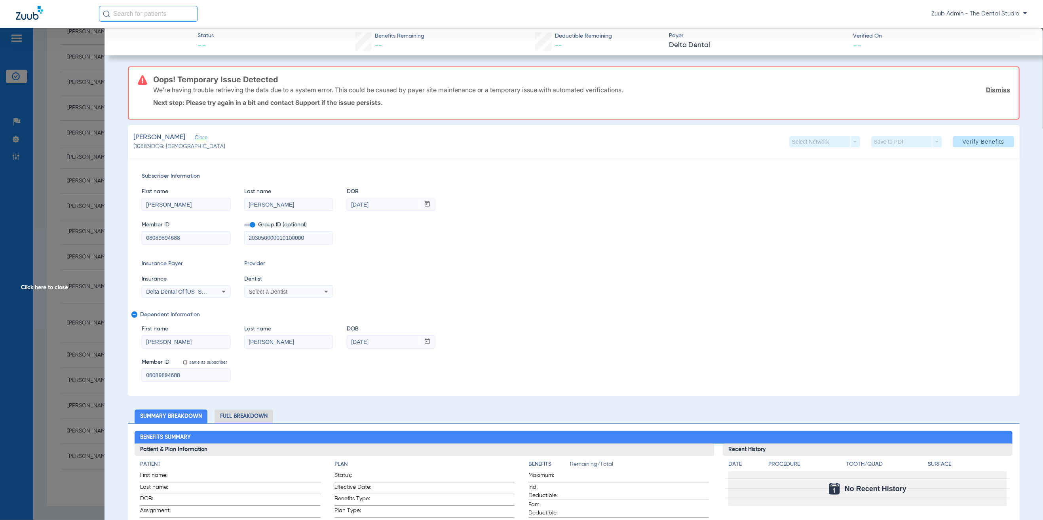
click at [76, 309] on span "Click here to close" at bounding box center [52, 288] width 104 height 520
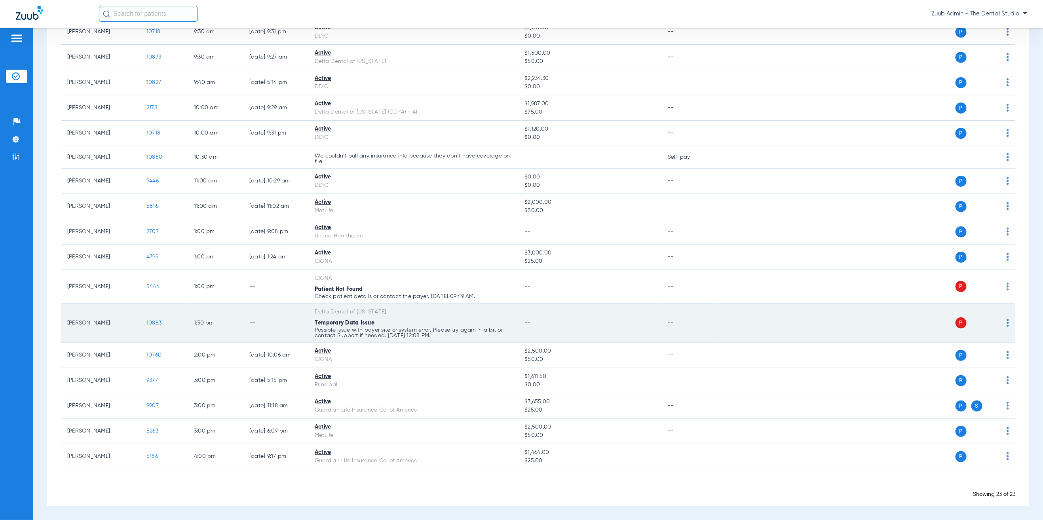
click at [1006, 322] on img at bounding box center [1007, 323] width 2 height 8
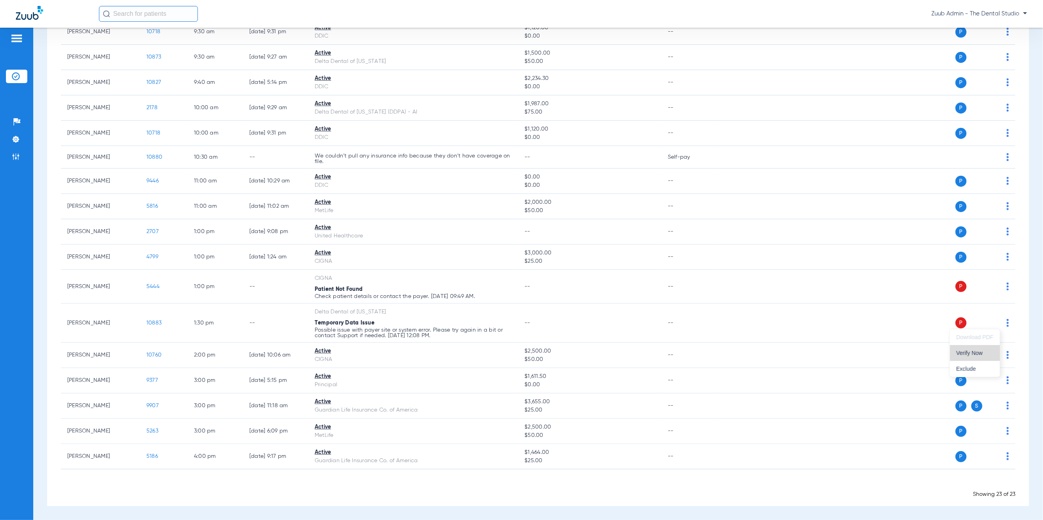
click at [996, 354] on button "Verify Now" at bounding box center [975, 353] width 50 height 16
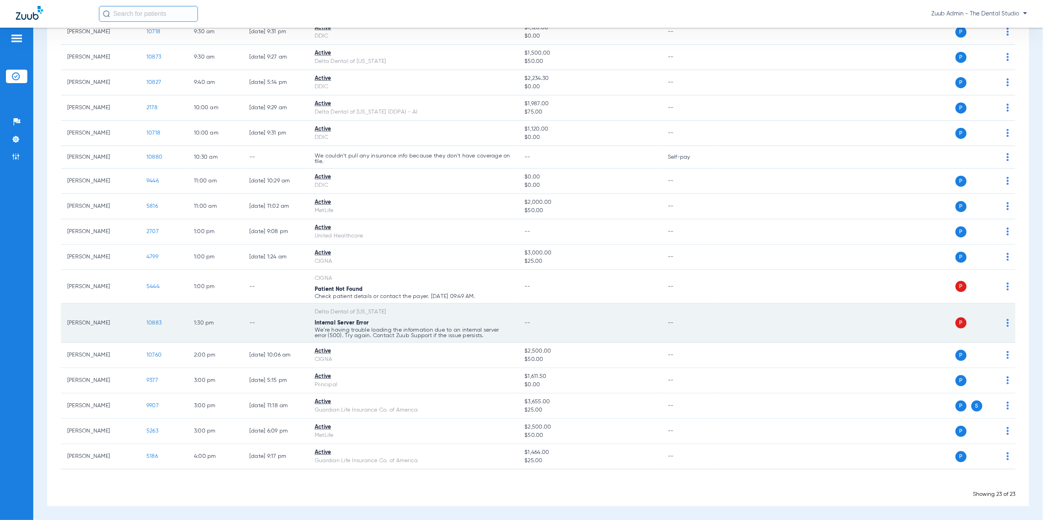
click at [159, 320] on span "10883" at bounding box center [153, 323] width 15 height 6
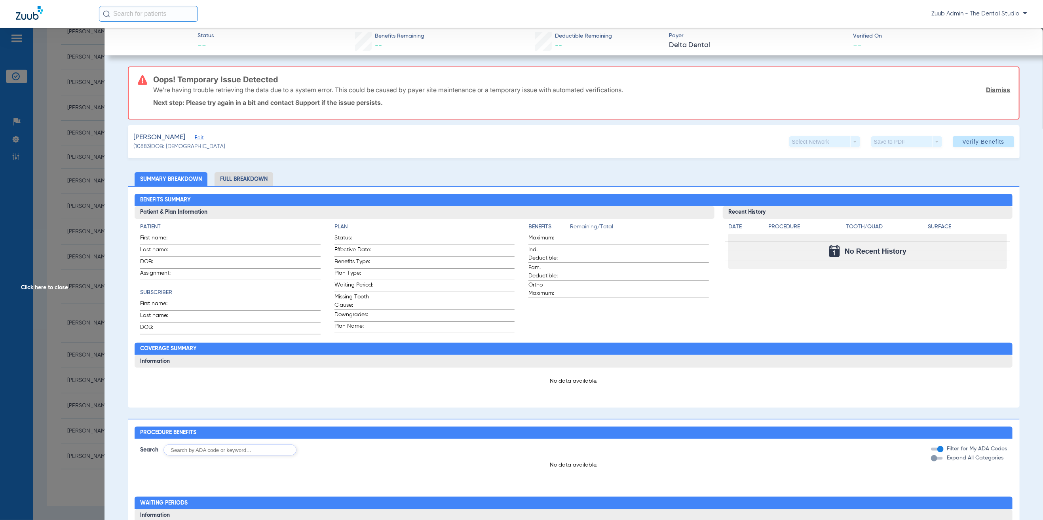
click at [195, 136] on span "Edit" at bounding box center [198, 139] width 7 height 8
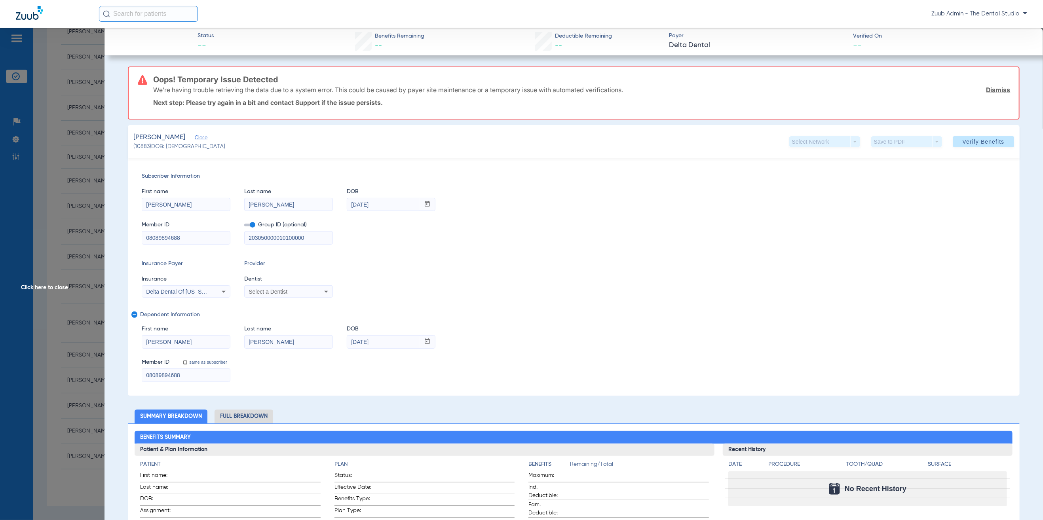
click at [298, 280] on span "Dentist" at bounding box center [288, 279] width 89 height 8
click at [299, 298] on mat-select "Select a Dentist" at bounding box center [288, 291] width 89 height 13
click at [300, 294] on div "Select a Dentist" at bounding box center [280, 292] width 64 height 6
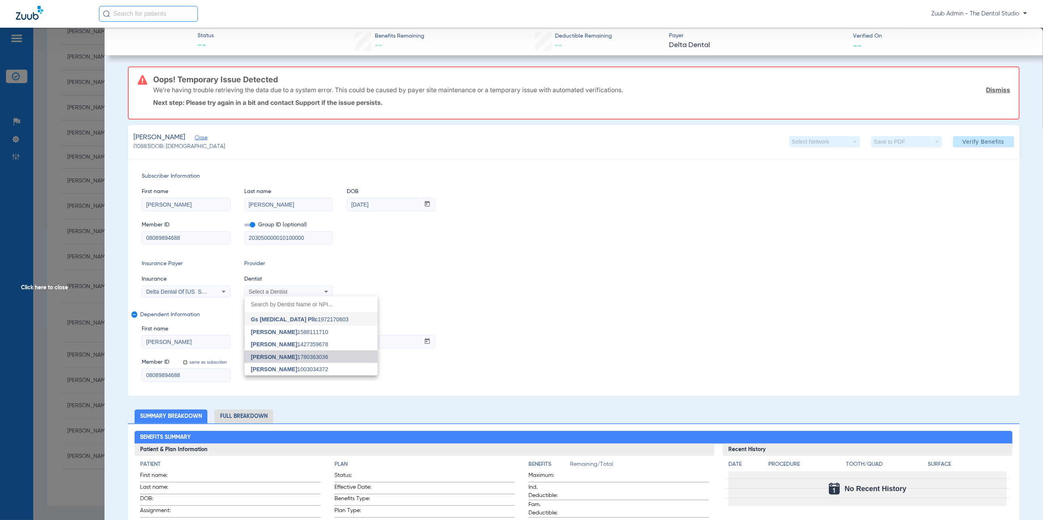
click at [316, 360] on mat-option "Yahiled Garza 1780363036" at bounding box center [311, 357] width 133 height 13
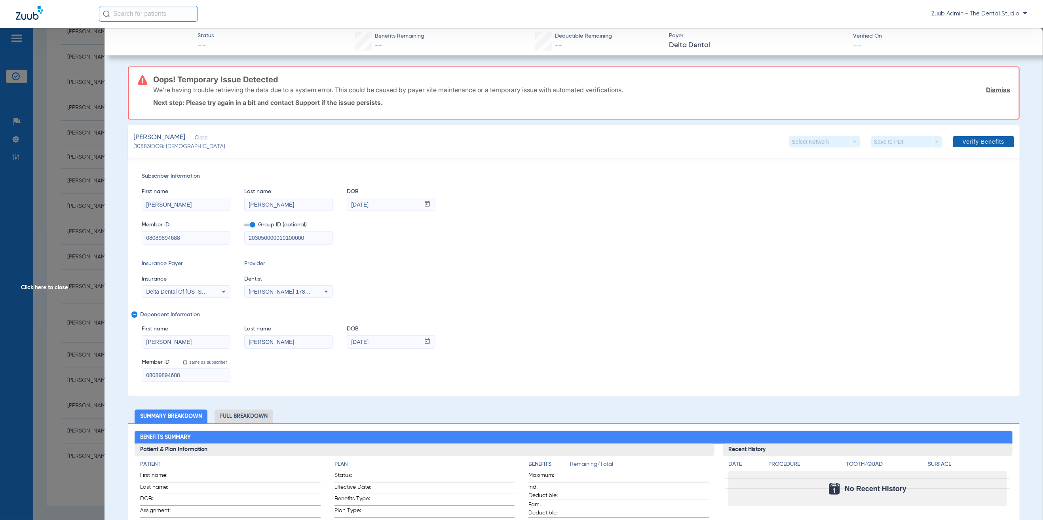
click at [978, 144] on span "Verify Benefits" at bounding box center [983, 141] width 42 height 6
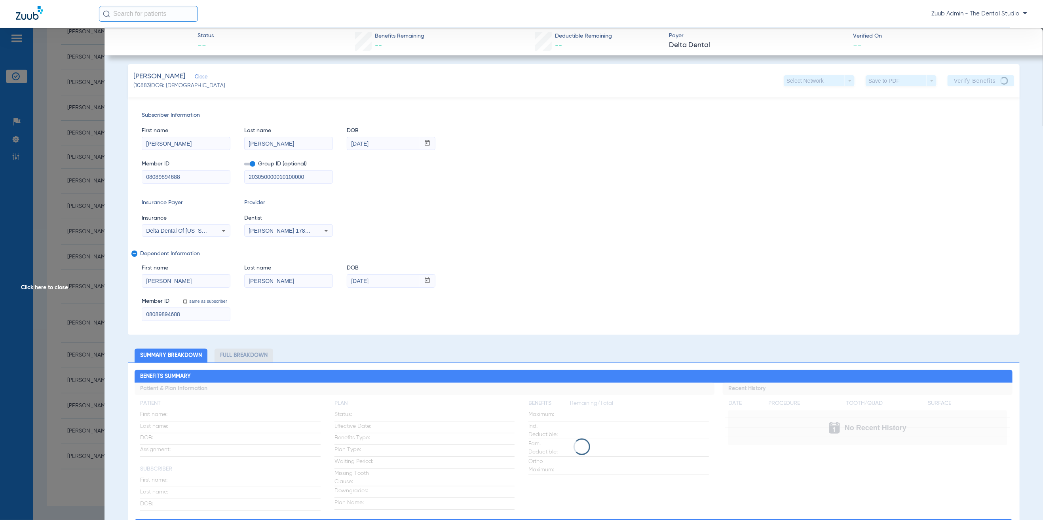
scroll to position [0, 0]
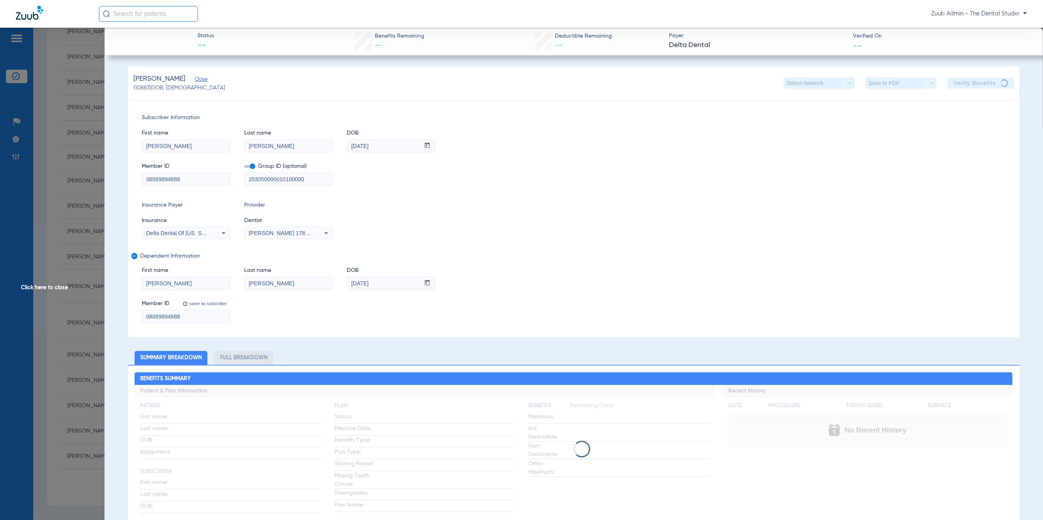
click at [191, 176] on input "08089894688" at bounding box center [186, 179] width 88 height 13
click at [364, 105] on div "Subscriber Information First name Rafael Last name Peraza DOB mm / dd / yyyy 04…" at bounding box center [573, 218] width 891 height 237
click at [474, 114] on div "Subscriber Information First name Rafael Last name Peraza DOB mm / dd / yyyy 04…" at bounding box center [573, 218] width 891 height 237
click at [352, 86] on div "Peraza, Luca Close (10883) DOB: 02/06/2014 Select Network arrow_drop_down Save …" at bounding box center [573, 82] width 891 height 33
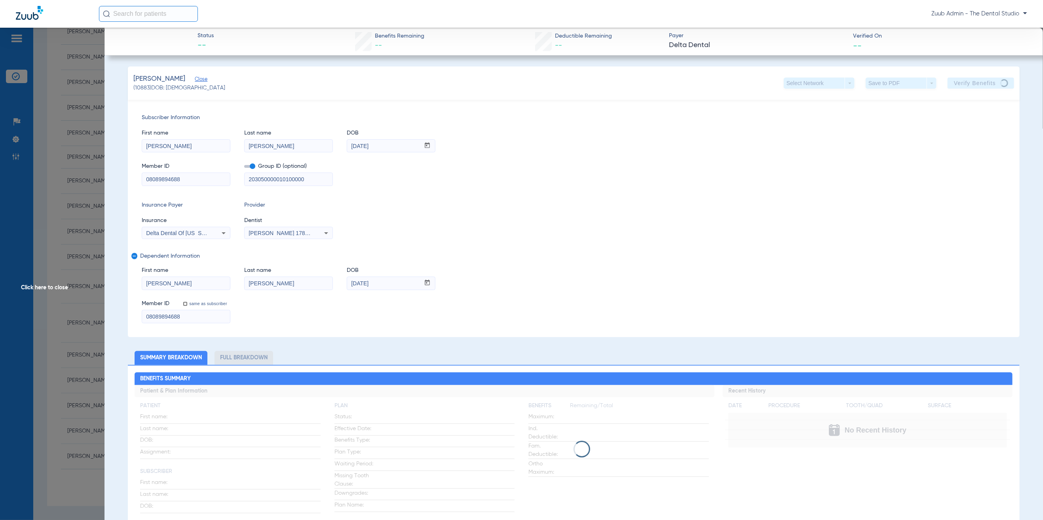
click at [427, 102] on div "Subscriber Information First name Rafael Last name Peraza DOB mm / dd / yyyy 04…" at bounding box center [573, 218] width 891 height 237
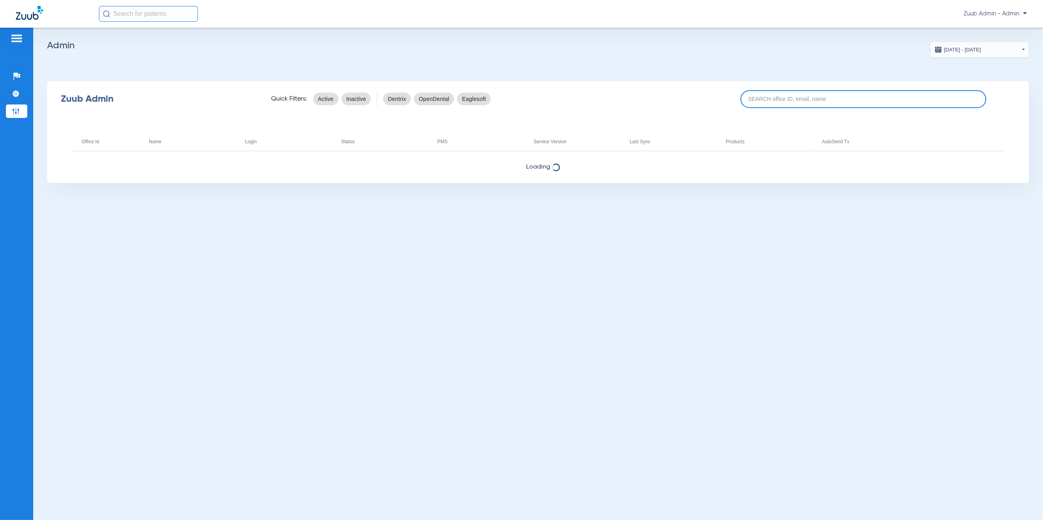
click at [781, 106] on input at bounding box center [862, 99] width 245 height 18
type input "[GEOGRAPHIC_DATA]"
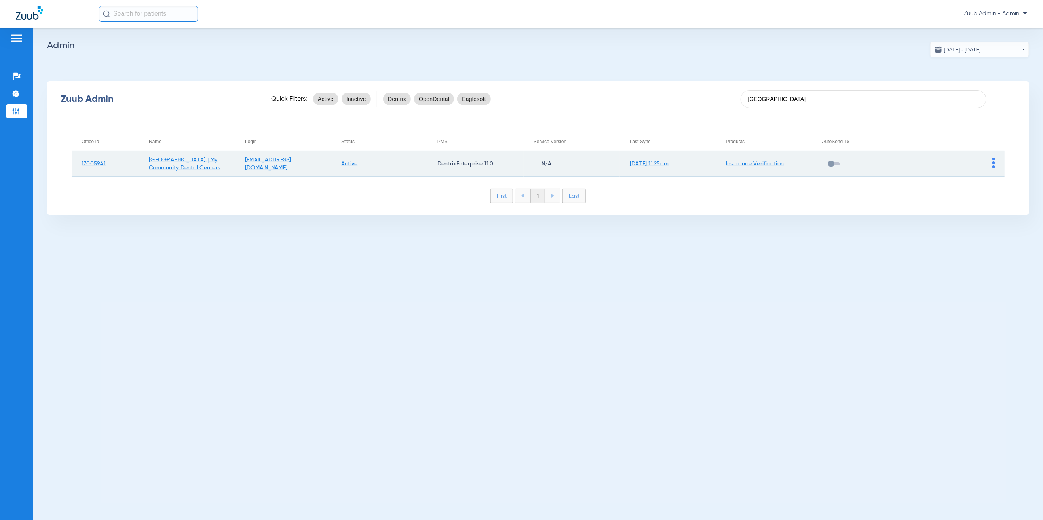
click at [994, 162] on img at bounding box center [993, 162] width 3 height 11
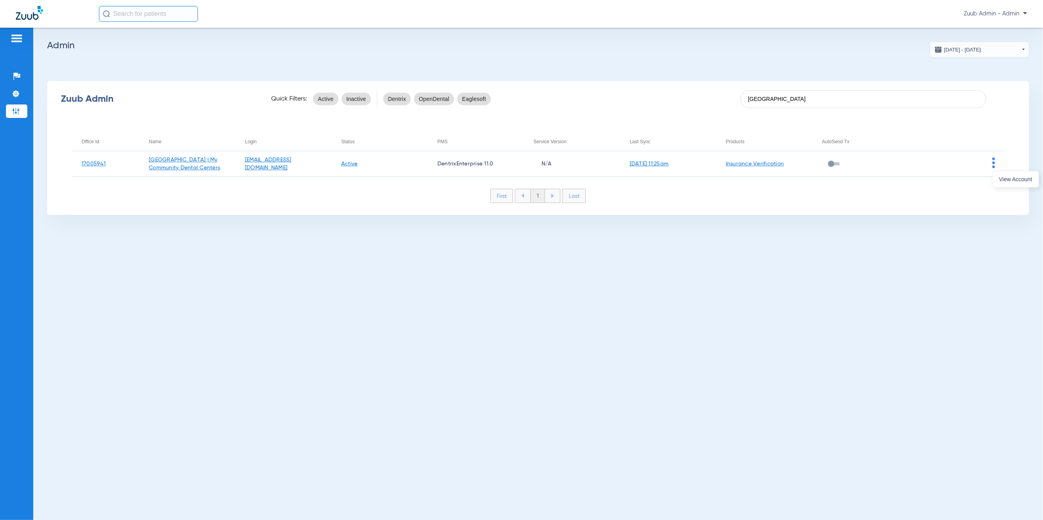
click at [999, 170] on div "View Account" at bounding box center [1015, 178] width 47 height 19
click at [1011, 180] on span "View Account" at bounding box center [1015, 179] width 33 height 6
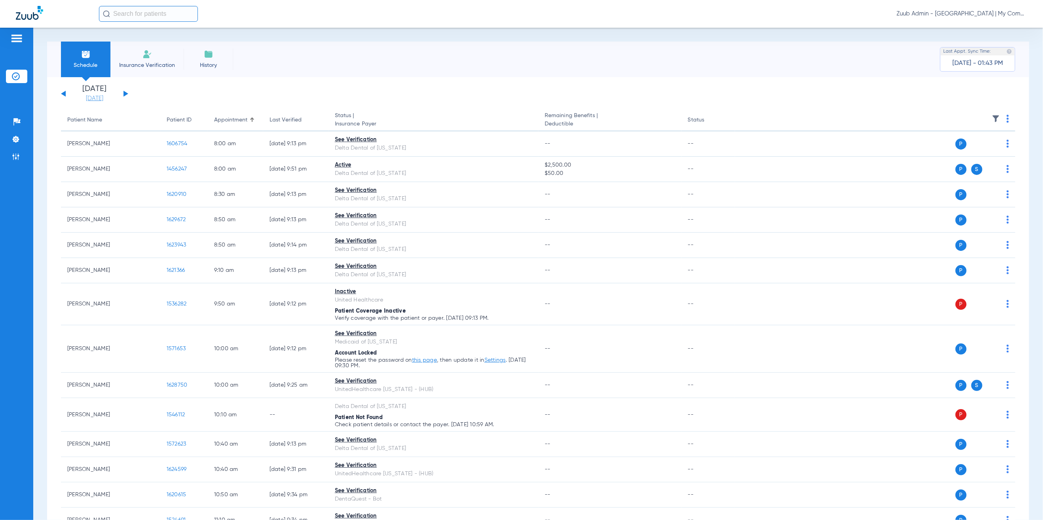
click at [95, 93] on li "[DATE] [DATE]" at bounding box center [94, 93] width 47 height 17
click at [93, 98] on link "[DATE]" at bounding box center [94, 99] width 47 height 8
click at [181, 201] on td "21" at bounding box center [181, 198] width 21 height 16
click at [206, 251] on button "Apply" at bounding box center [212, 252] width 47 height 16
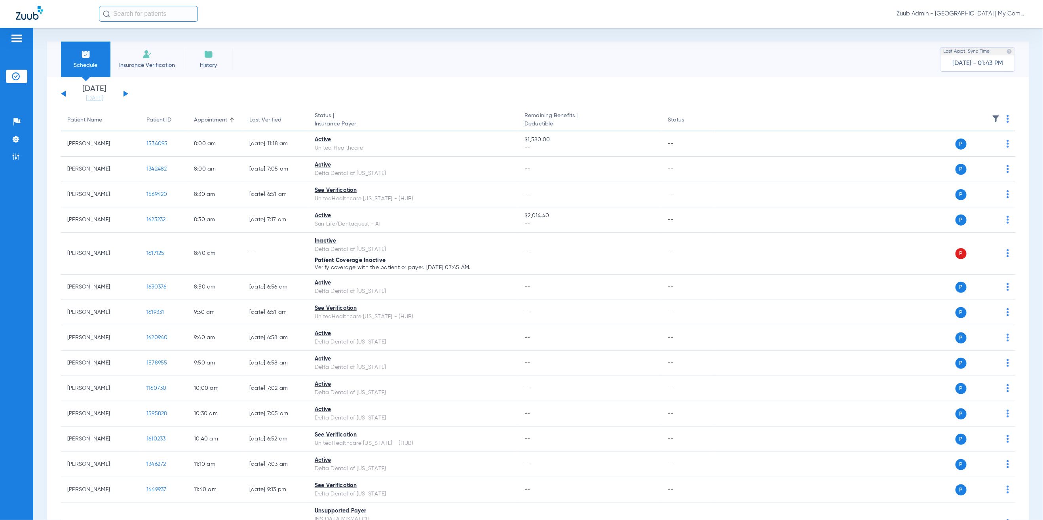
click at [138, 60] on li "Insurance Verification" at bounding box center [146, 60] width 73 height 36
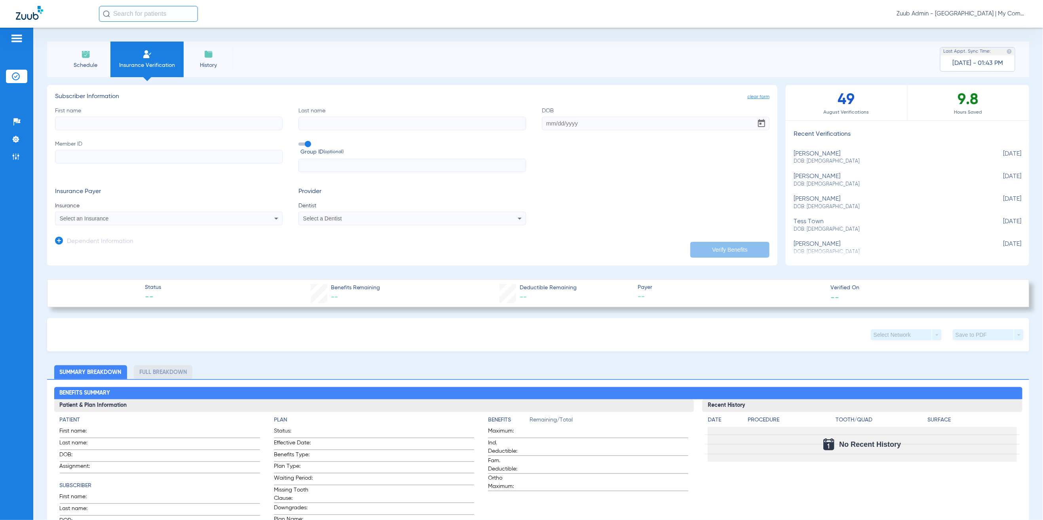
click at [96, 48] on li "Schedule" at bounding box center [85, 60] width 49 height 36
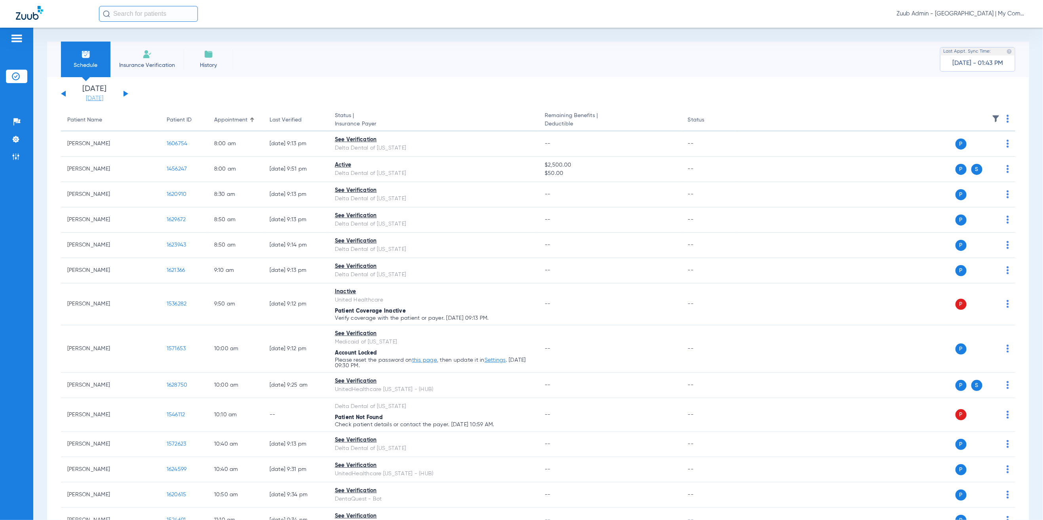
click at [99, 96] on link "[DATE]" at bounding box center [94, 99] width 47 height 8
drag, startPoint x: 182, startPoint y: 197, endPoint x: 187, endPoint y: 208, distance: 11.5
click at [183, 198] on td "21" at bounding box center [181, 198] width 21 height 16
click at [205, 252] on button "Apply" at bounding box center [212, 252] width 47 height 16
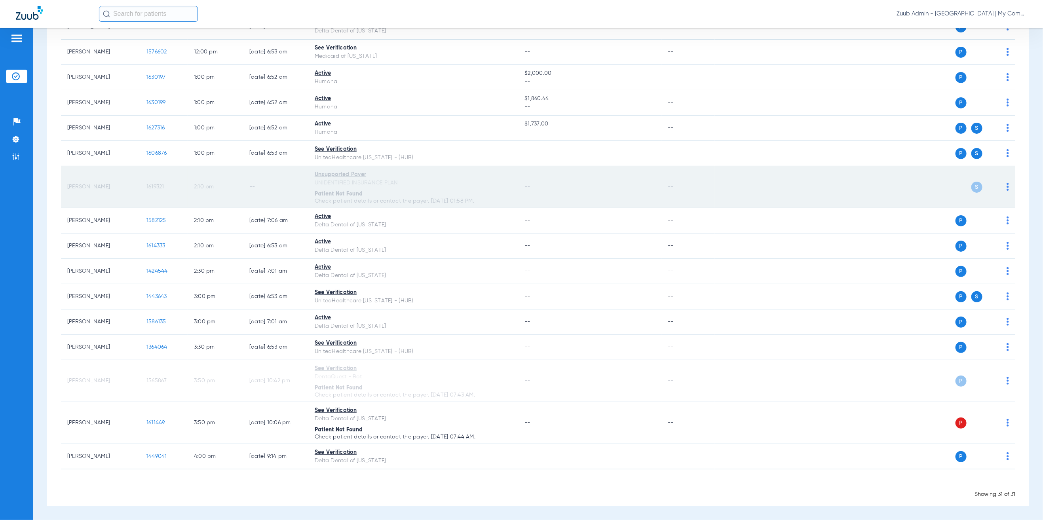
scroll to position [533, 0]
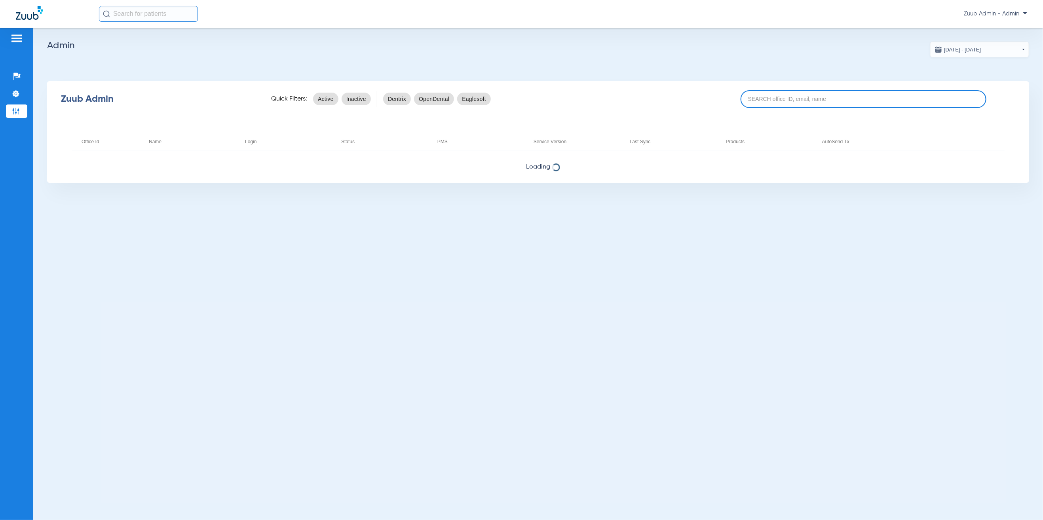
click at [786, 90] on input at bounding box center [862, 99] width 245 height 18
paste input "17005947"
type input "17005947"
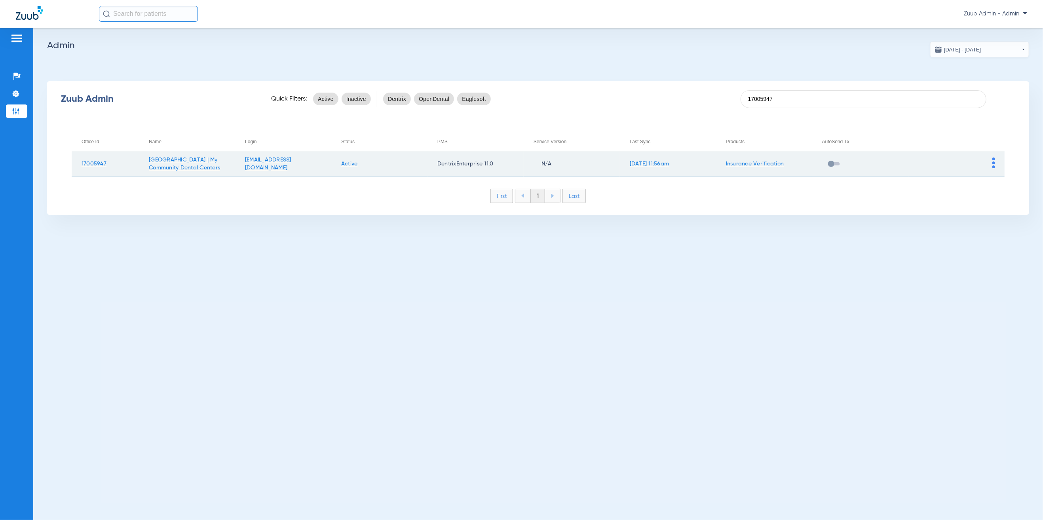
click at [992, 161] on img at bounding box center [993, 162] width 3 height 11
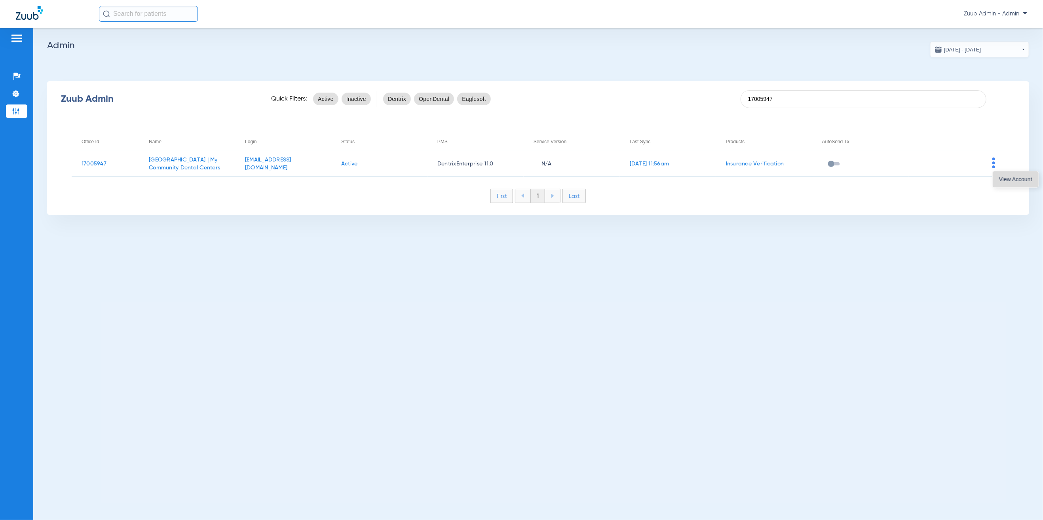
click at [1005, 183] on button "View Account" at bounding box center [1015, 179] width 46 height 16
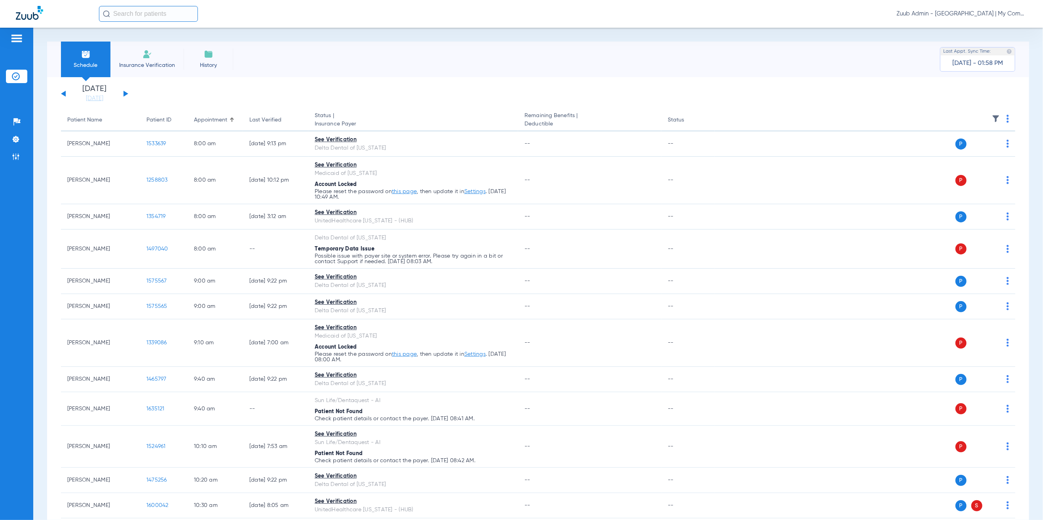
click at [992, 118] on img at bounding box center [996, 119] width 8 height 8
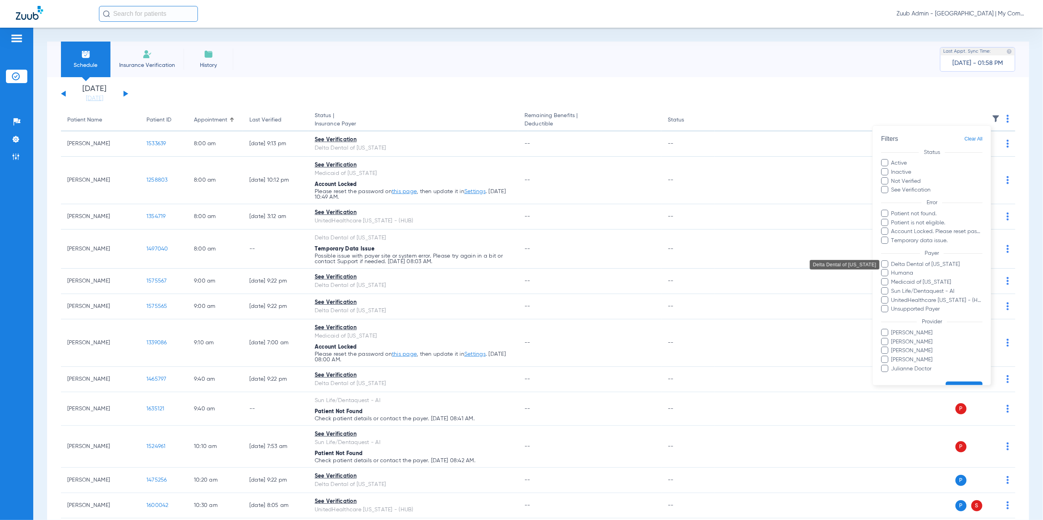
click at [942, 263] on span "Delta Dental of [US_STATE]" at bounding box center [936, 264] width 92 height 8
click at [892, 270] on input "Delta Dental of [US_STATE]" at bounding box center [892, 270] width 0 height 0
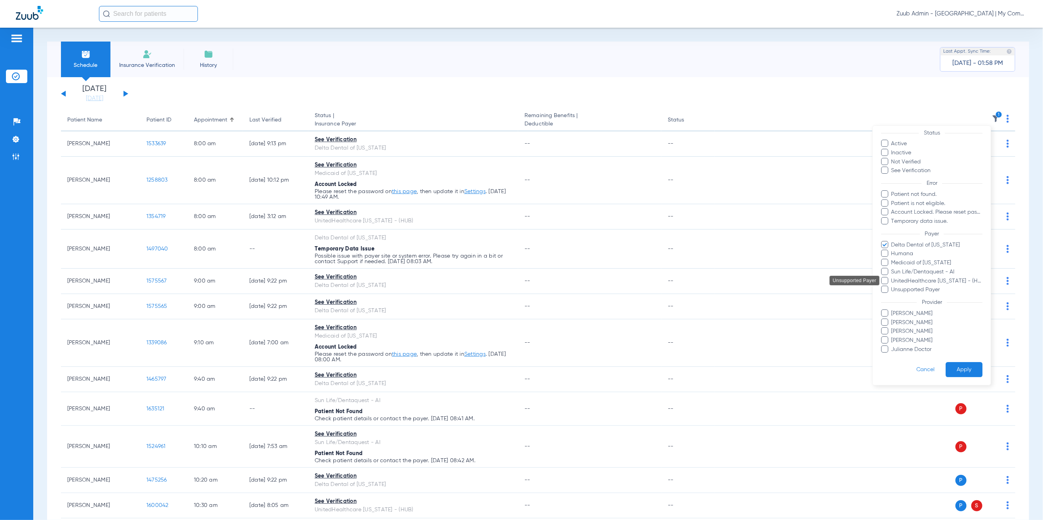
scroll to position [29, 0]
click at [964, 362] on button "Apply" at bounding box center [963, 369] width 37 height 15
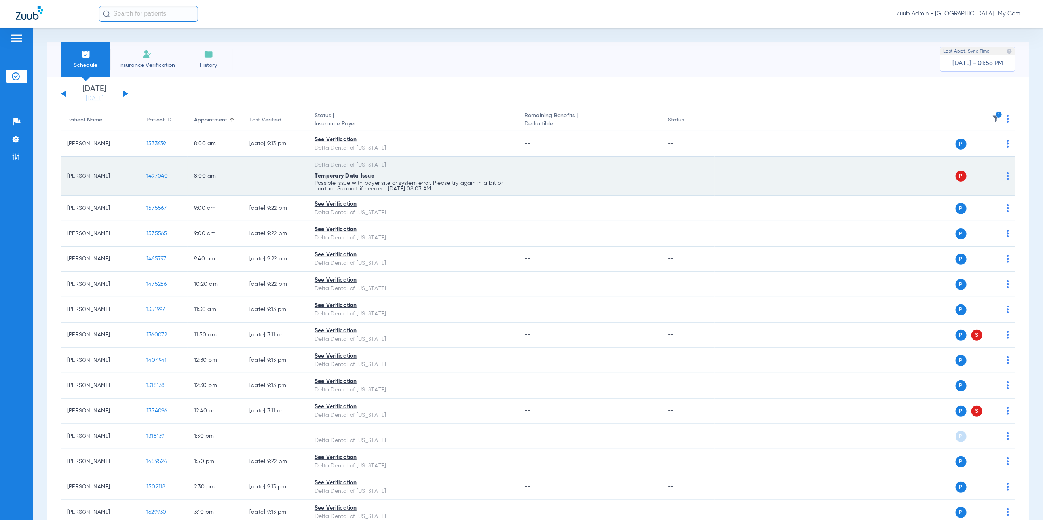
click at [1006, 174] on img at bounding box center [1007, 176] width 2 height 8
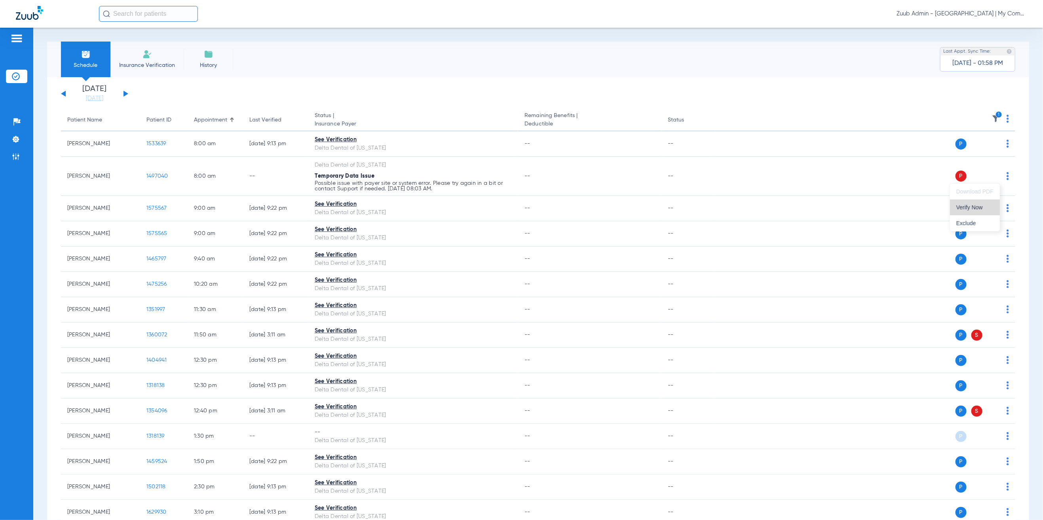
click at [988, 210] on span "Verify Now" at bounding box center [974, 208] width 37 height 6
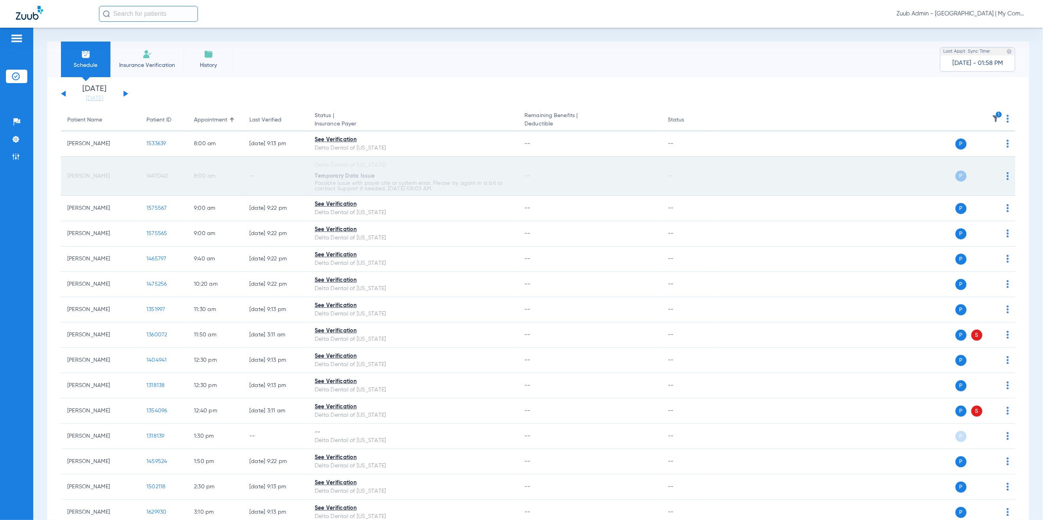
click at [155, 175] on span "1497040" at bounding box center [157, 176] width 22 height 6
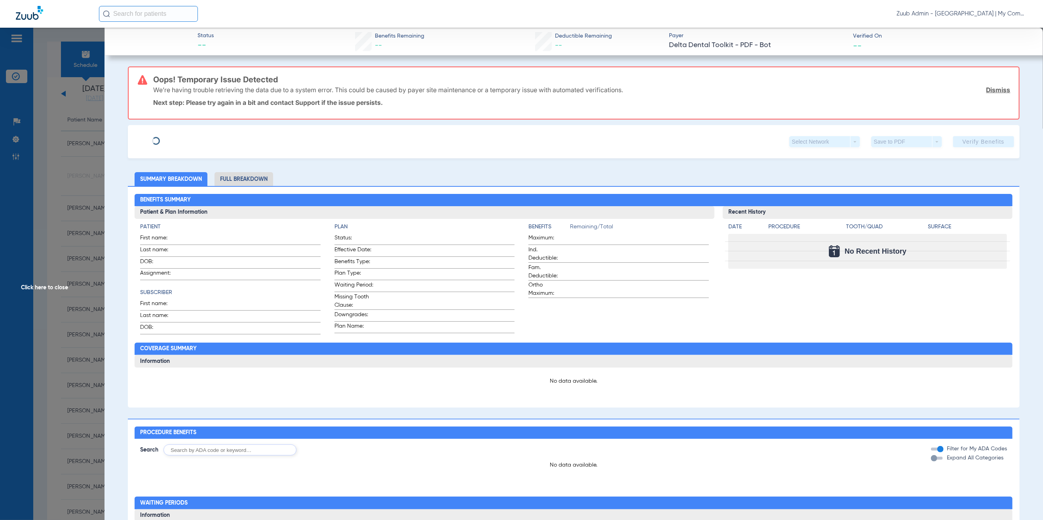
type input "Thomas"
type input "Dempsey"
type input "08/28/1972"
type input "385849083"
type input "56950003"
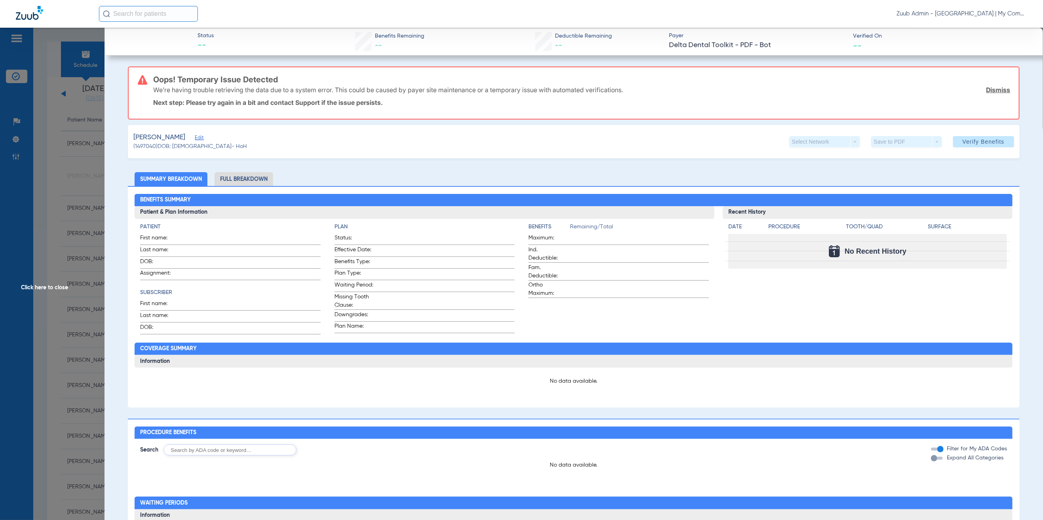
click at [202, 137] on span "Edit" at bounding box center [198, 139] width 7 height 8
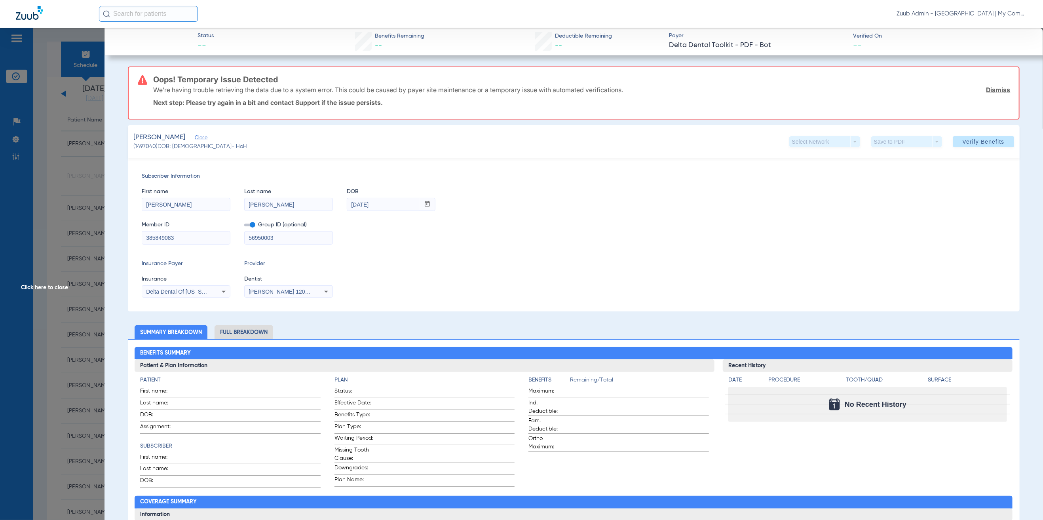
click at [188, 236] on input "385849083" at bounding box center [186, 237] width 88 height 13
click at [53, 205] on span "Click here to close" at bounding box center [52, 288] width 104 height 520
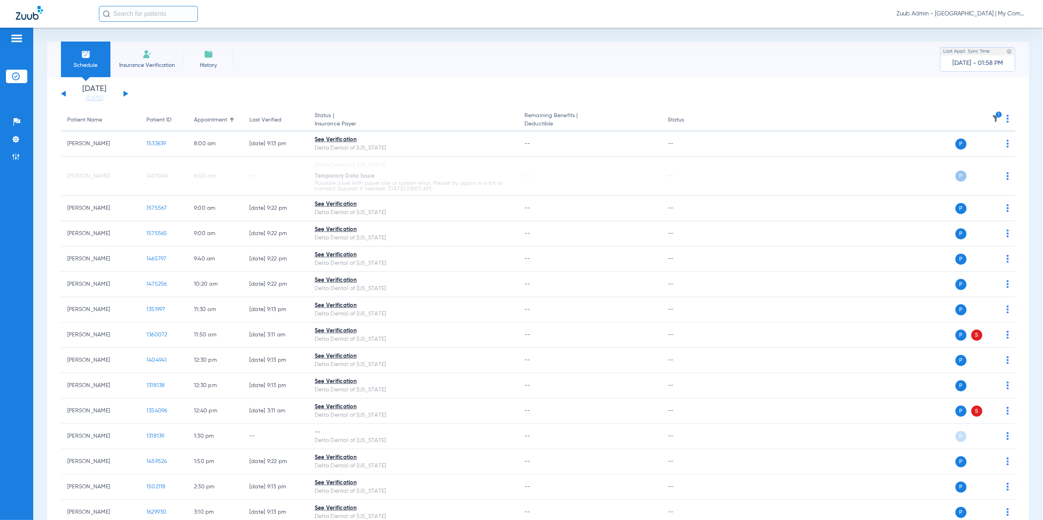
click at [402, 72] on div "Schedule Insurance Verification History Last Appt. Sync Time: Today - 01:58 PM" at bounding box center [538, 60] width 982 height 36
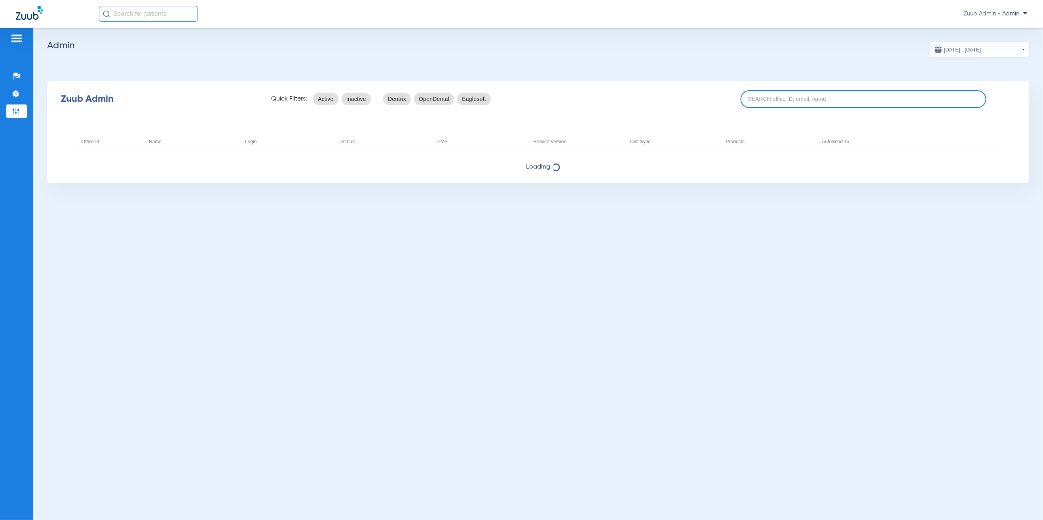
click at [771, 100] on input at bounding box center [862, 99] width 245 height 18
paste input "17005941"
type input "17005941"
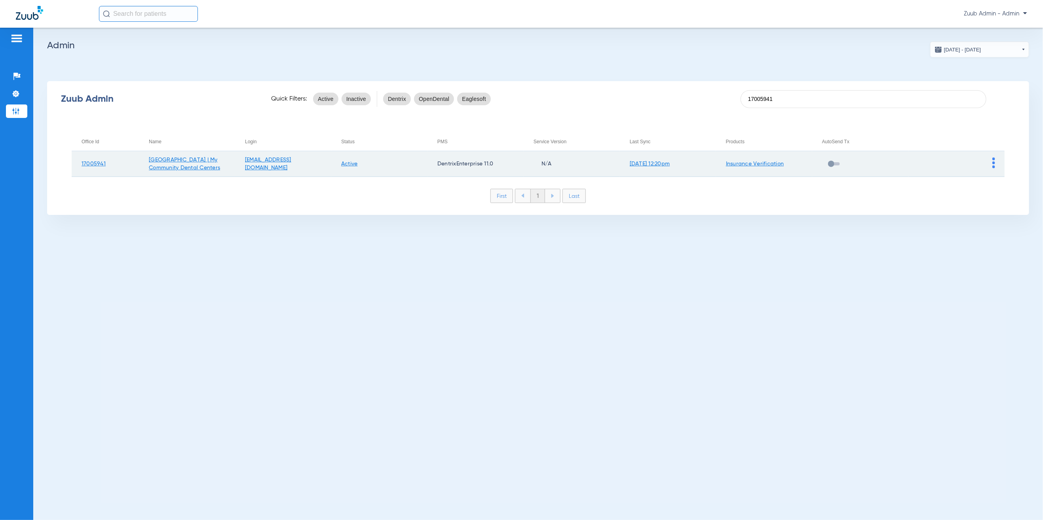
click at [993, 160] on img at bounding box center [993, 162] width 3 height 11
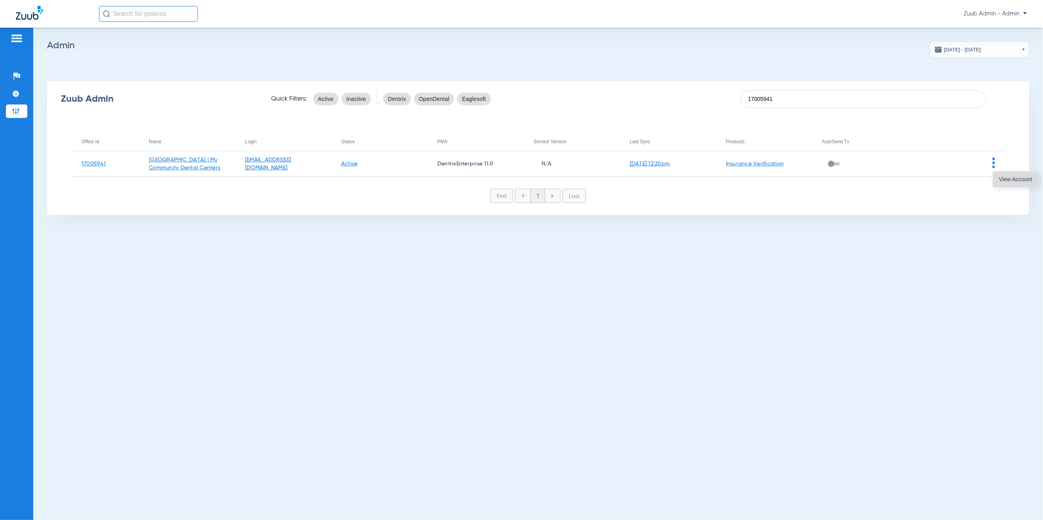
click at [1016, 178] on span "View Account" at bounding box center [1015, 179] width 33 height 6
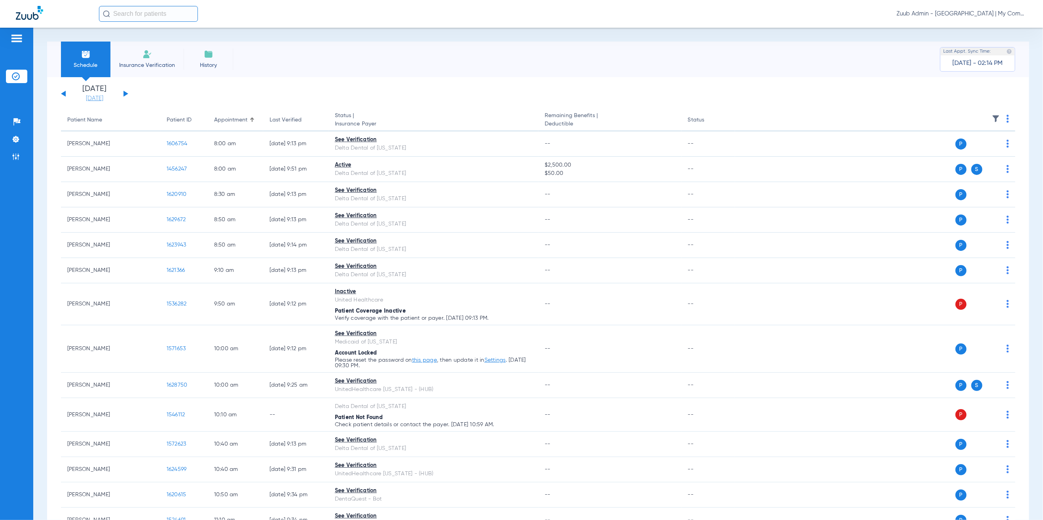
click at [96, 99] on link "[DATE]" at bounding box center [94, 99] width 47 height 8
click at [178, 198] on td "21" at bounding box center [181, 198] width 21 height 16
click at [206, 250] on button "Apply" at bounding box center [212, 252] width 47 height 16
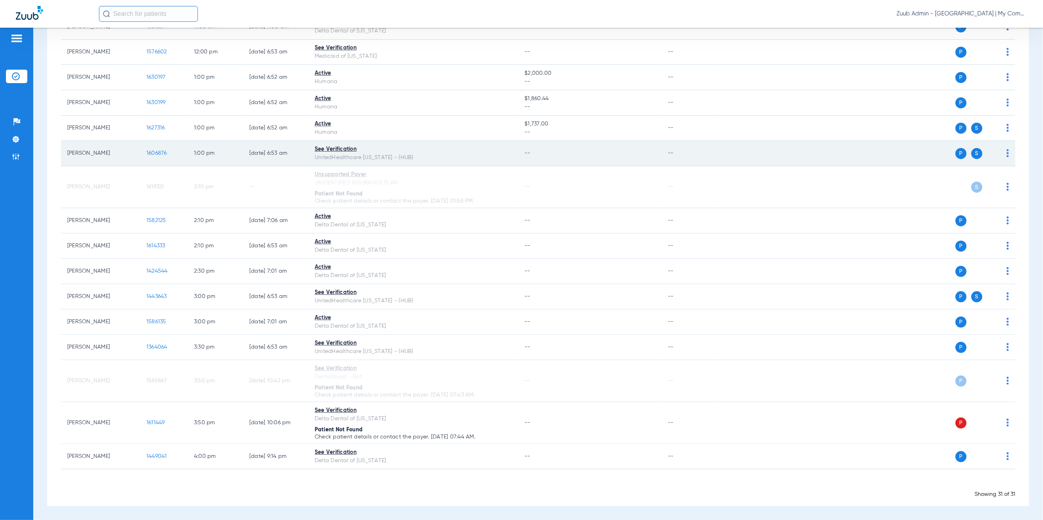
scroll to position [536, 0]
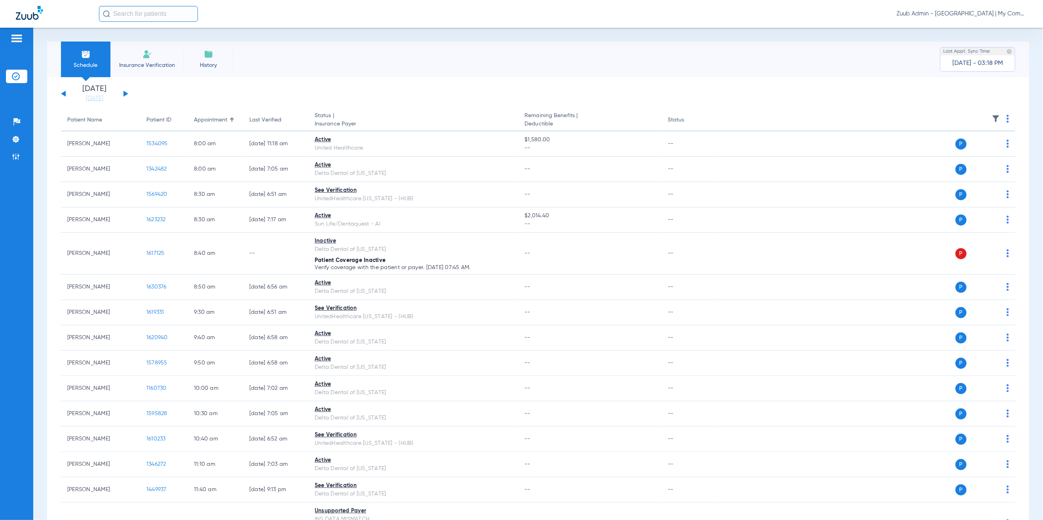
scroll to position [520, 0]
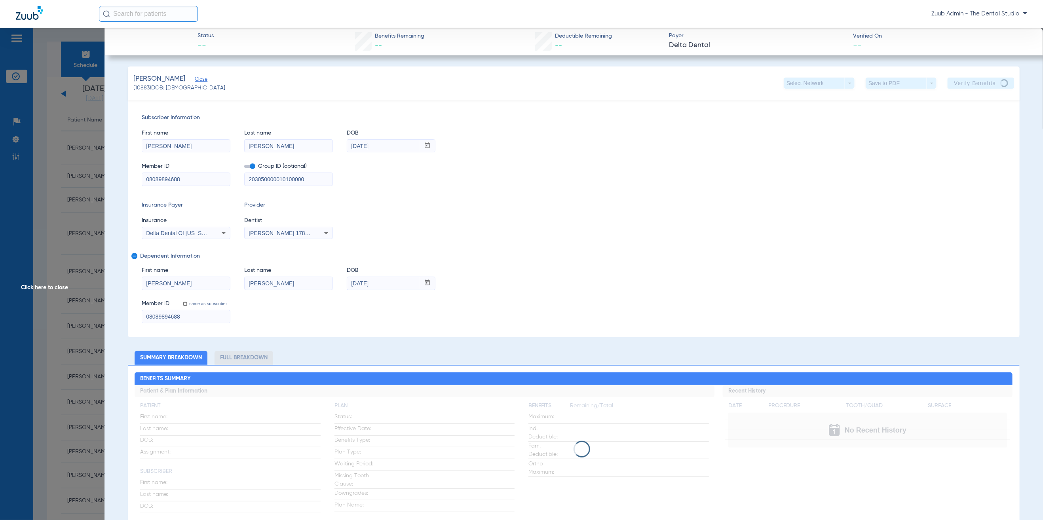
scroll to position [298, 0]
click at [94, 131] on span "Click here to close" at bounding box center [52, 288] width 104 height 520
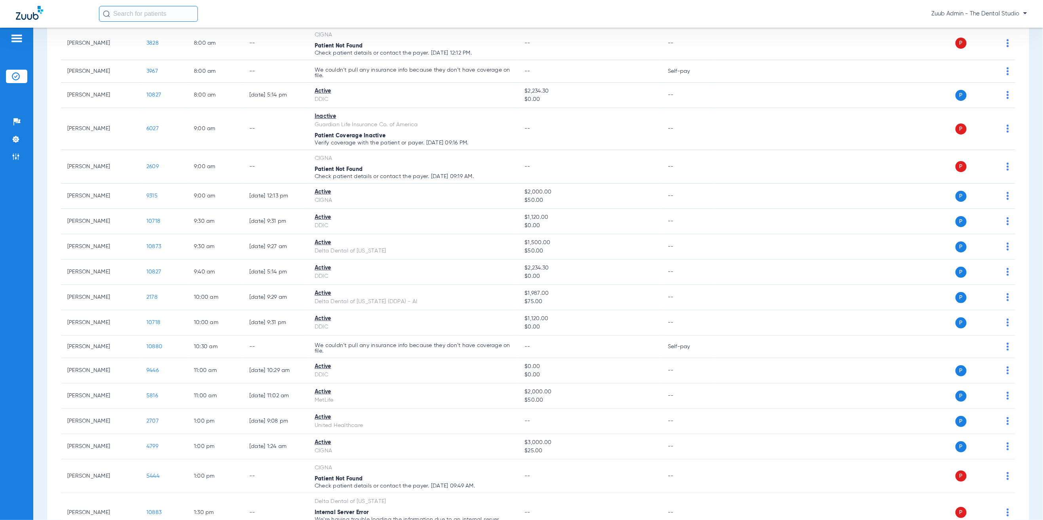
scroll to position [0, 0]
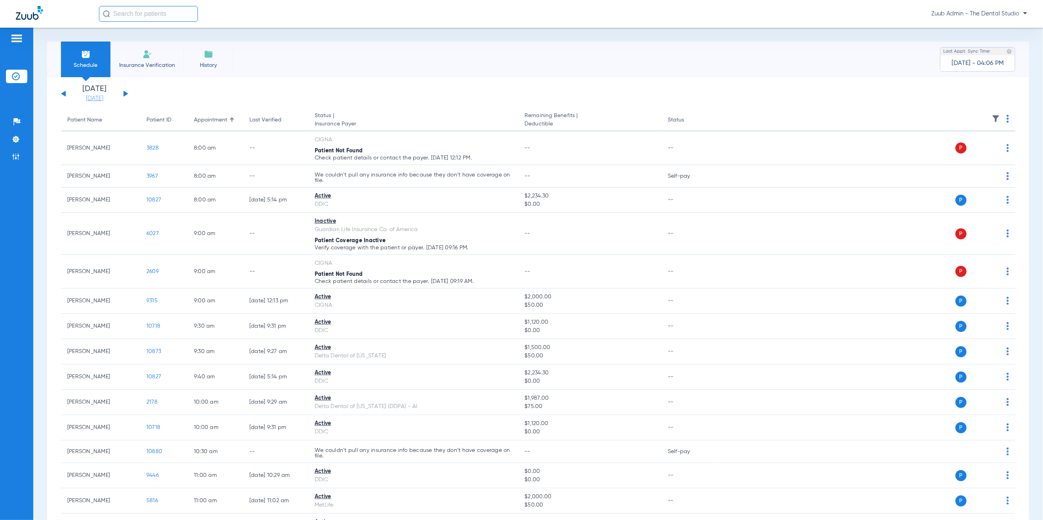
click at [82, 100] on link "[DATE]" at bounding box center [94, 99] width 47 height 8
click at [133, 184] on td "12" at bounding box center [138, 182] width 21 height 16
click at [208, 256] on button "Apply" at bounding box center [212, 252] width 47 height 16
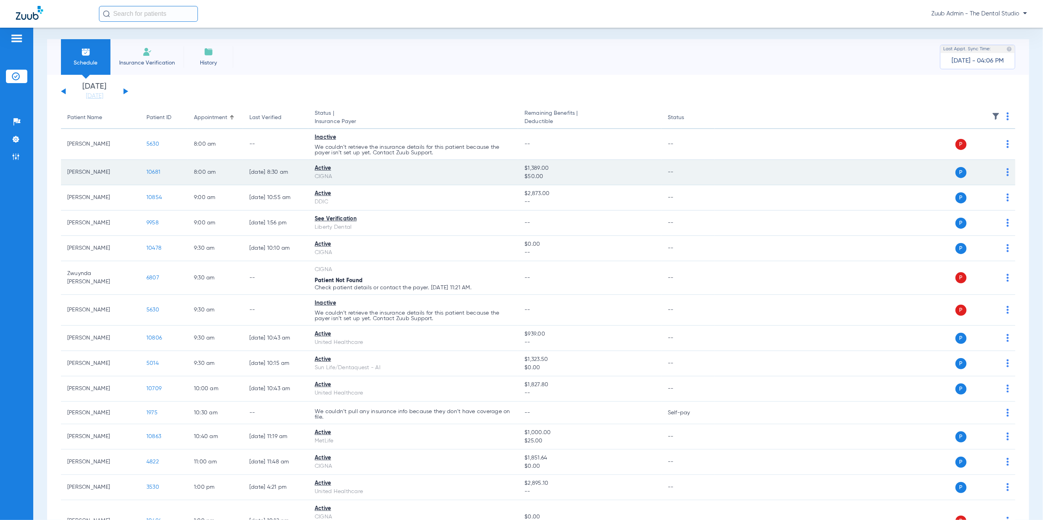
scroll to position [5, 0]
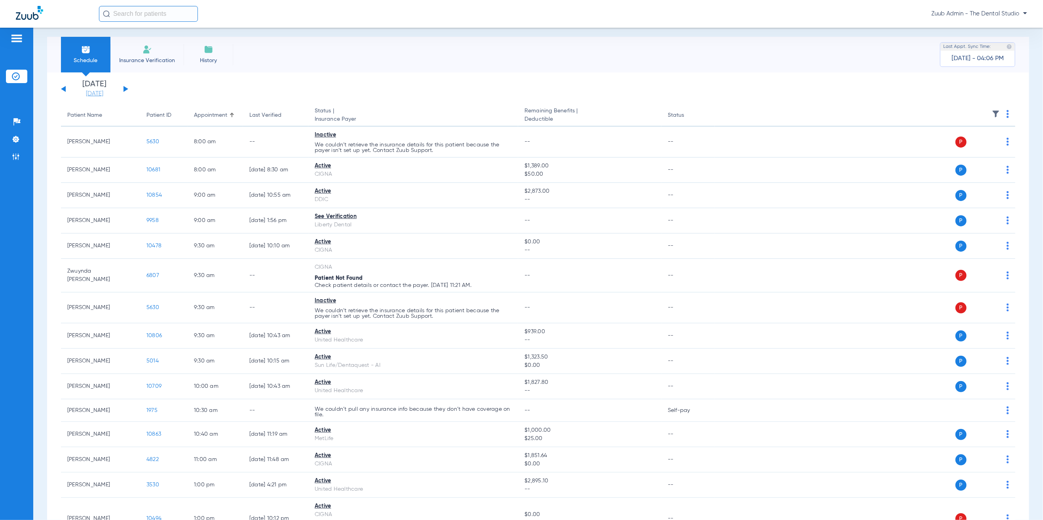
click at [108, 95] on link "[DATE]" at bounding box center [94, 94] width 47 height 8
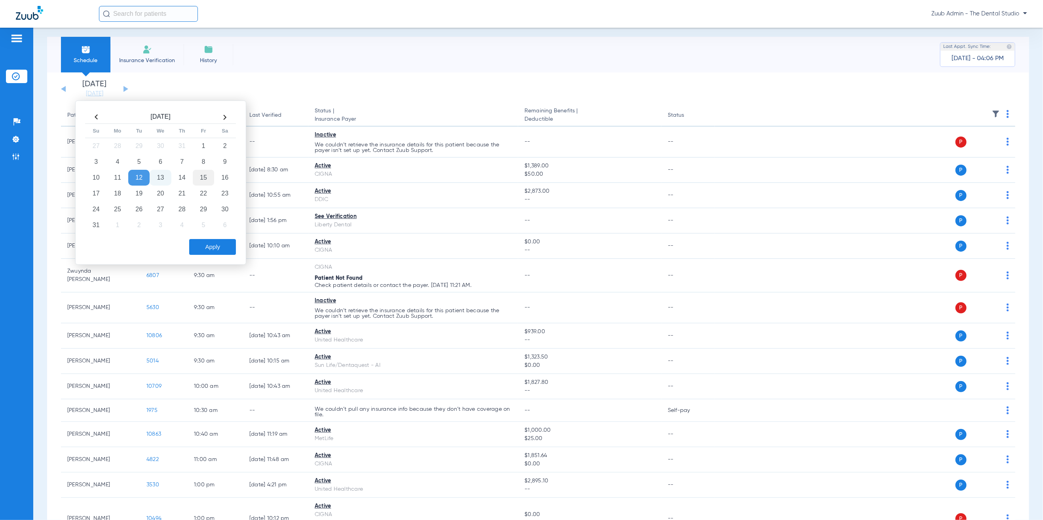
click at [202, 179] on td "15" at bounding box center [203, 178] width 21 height 16
click at [229, 245] on button "Apply" at bounding box center [212, 247] width 47 height 16
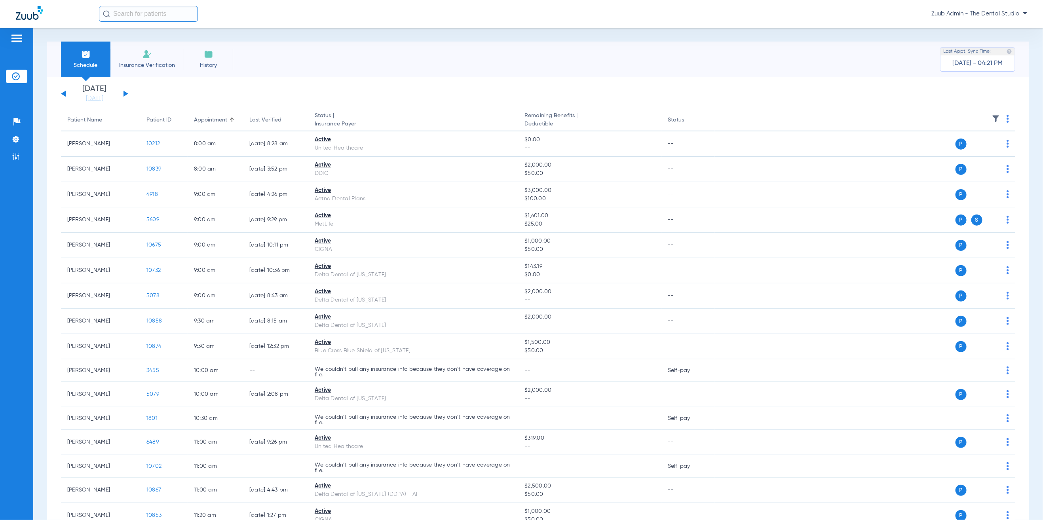
click at [104, 96] on link "[DATE]" at bounding box center [94, 99] width 47 height 8
click at [178, 180] on td "14" at bounding box center [181, 182] width 21 height 16
click at [211, 252] on button "Apply" at bounding box center [212, 252] width 47 height 16
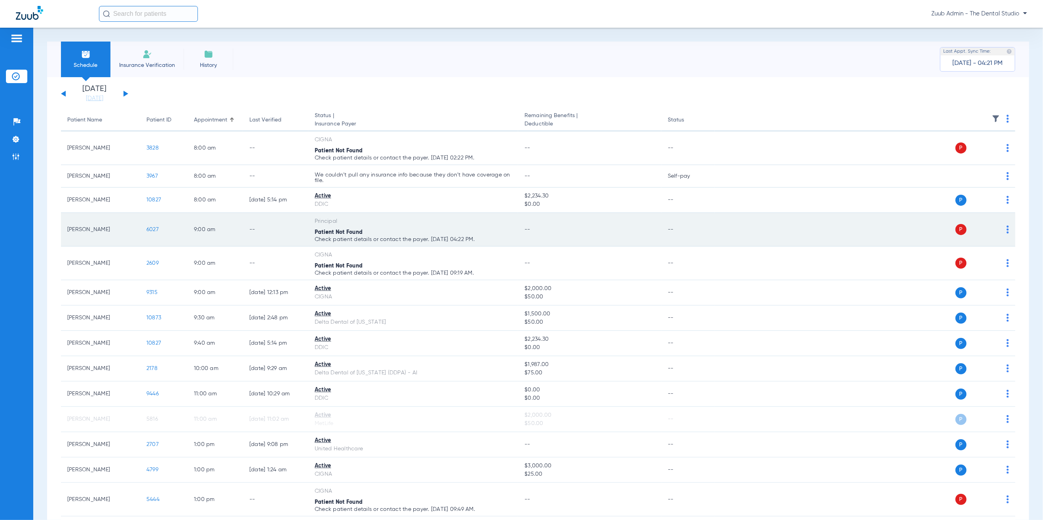
scroll to position [2, 0]
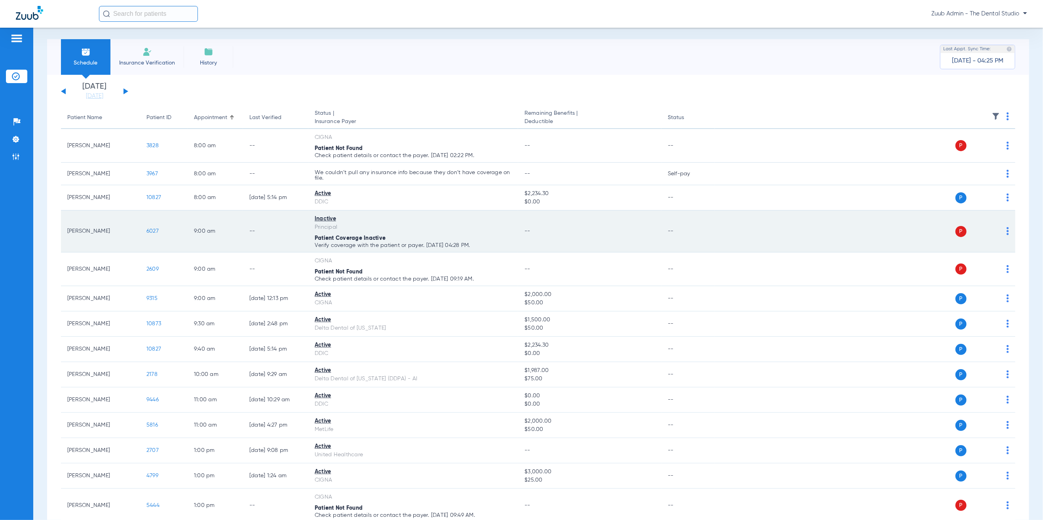
click at [150, 231] on span "6027" at bounding box center [152, 231] width 12 height 6
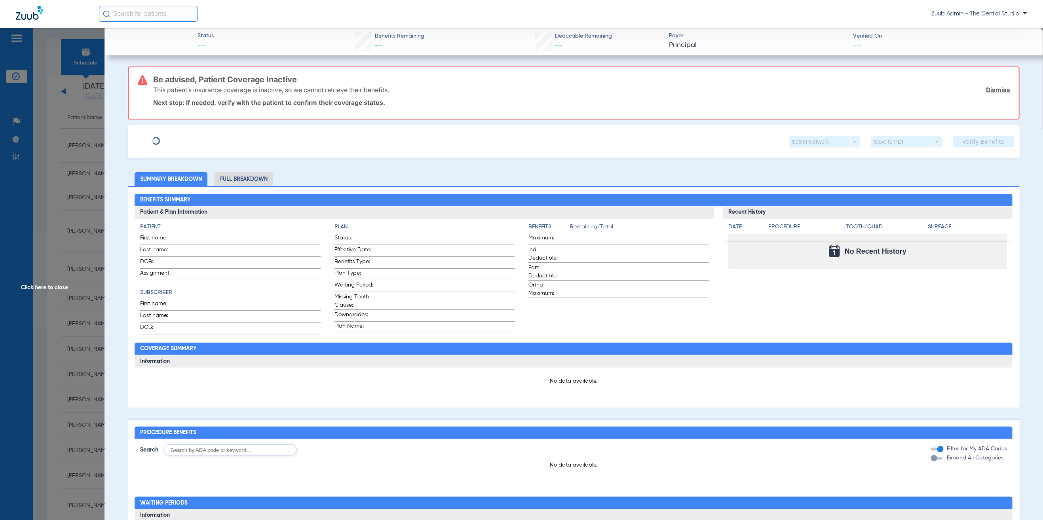
type input "Cesar"
type input "Paz"
type input "11/26/1965"
type input "925806713"
click at [195, 135] on span "Edit" at bounding box center [198, 139] width 7 height 8
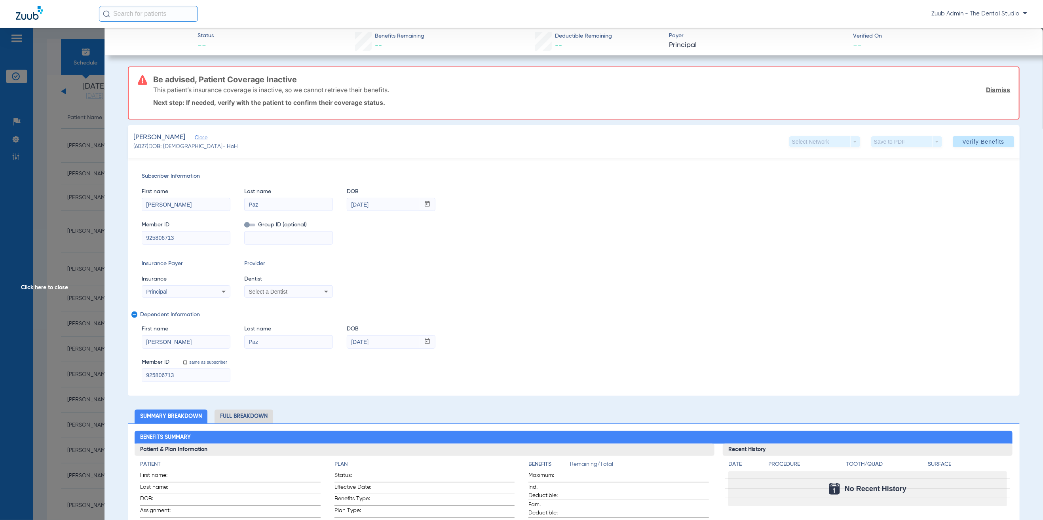
click at [292, 239] on input at bounding box center [289, 237] width 88 height 13
type input "1204647"
click at [247, 224] on span at bounding box center [249, 225] width 11 height 3
click at [244, 226] on input "checkbox" at bounding box center [244, 226] width 0 height 0
click at [276, 299] on div "Subscriber Information First name Cesar Last name Paz DOB mm / dd / yyyy 11/26/…" at bounding box center [573, 276] width 891 height 237
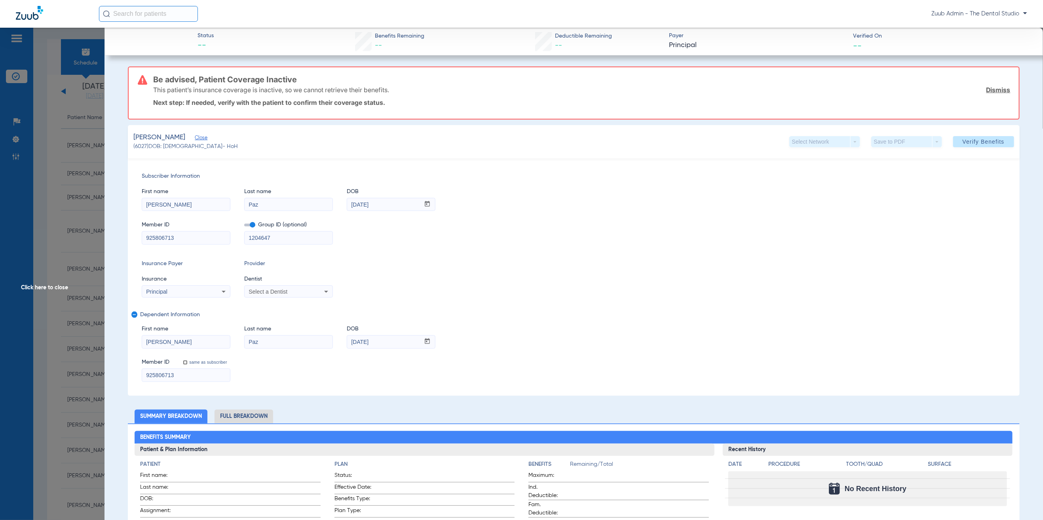
click at [277, 293] on span "Select a Dentist" at bounding box center [267, 291] width 39 height 6
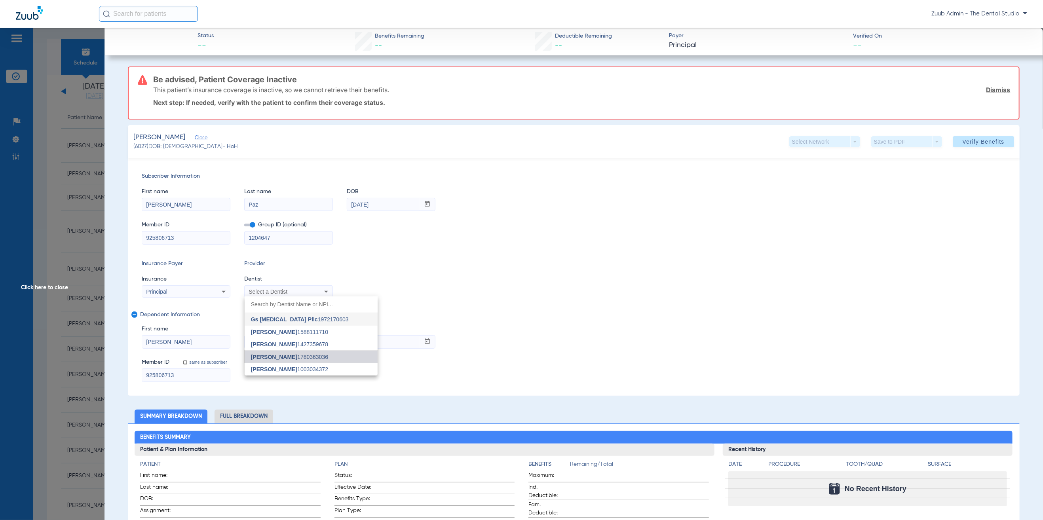
click at [292, 356] on span "Yahiled Garza 1780363036" at bounding box center [289, 357] width 77 height 6
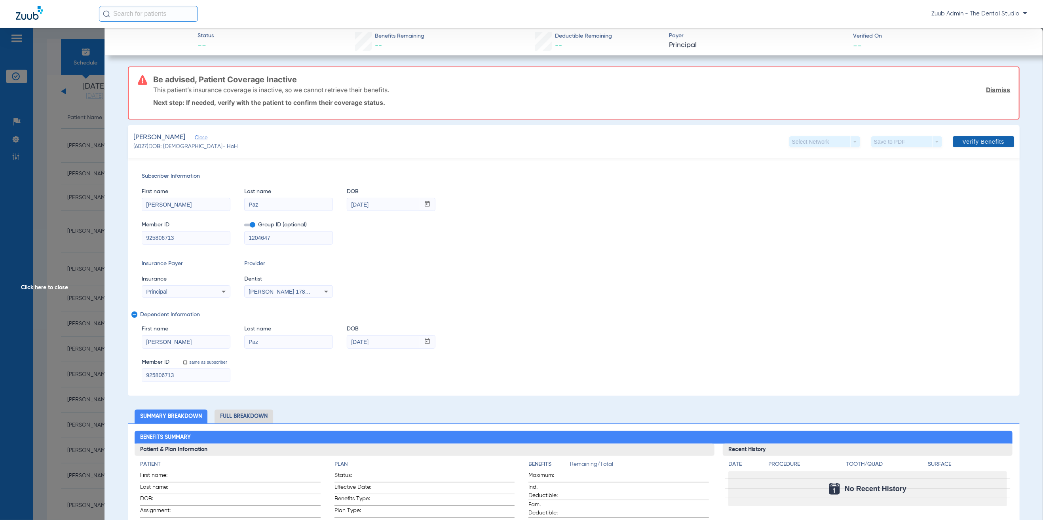
click at [971, 137] on button "Verify Benefits" at bounding box center [983, 141] width 61 height 11
click at [969, 148] on span at bounding box center [983, 141] width 61 height 19
click at [971, 138] on button "Verify Benefits" at bounding box center [983, 141] width 61 height 11
click at [971, 138] on span "Verify Benefits" at bounding box center [983, 141] width 42 height 6
drag, startPoint x: 971, startPoint y: 140, endPoint x: 971, endPoint y: 132, distance: 7.9
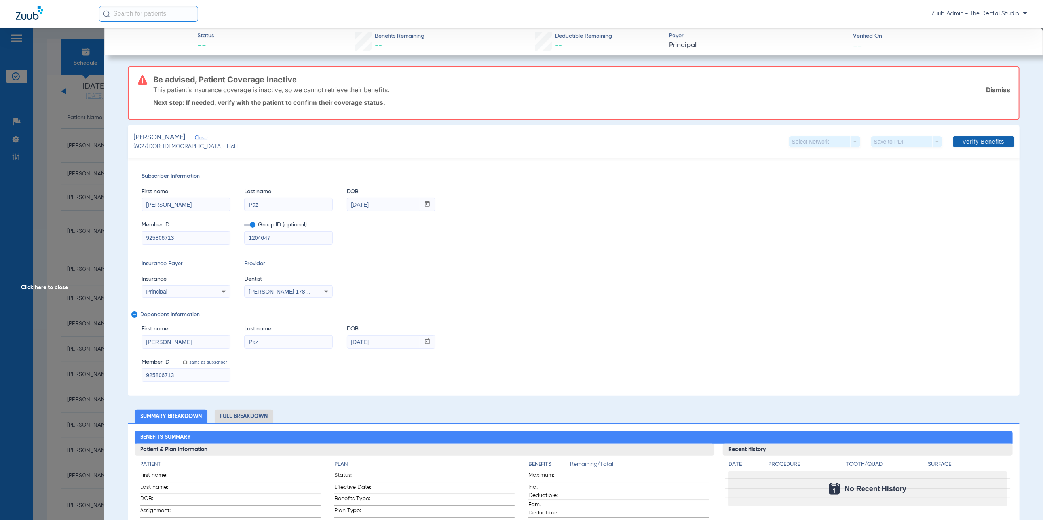
click at [971, 140] on button "Verify Benefits" at bounding box center [983, 141] width 61 height 11
click at [971, 133] on span at bounding box center [983, 141] width 61 height 19
click at [40, 221] on span "Click here to close" at bounding box center [52, 288] width 104 height 520
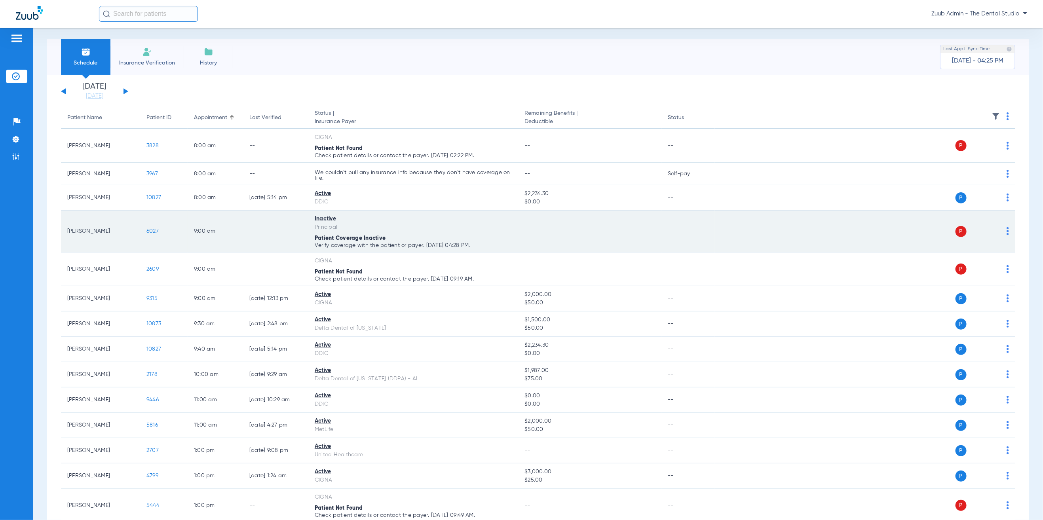
click at [153, 232] on span "6027" at bounding box center [152, 231] width 12 height 6
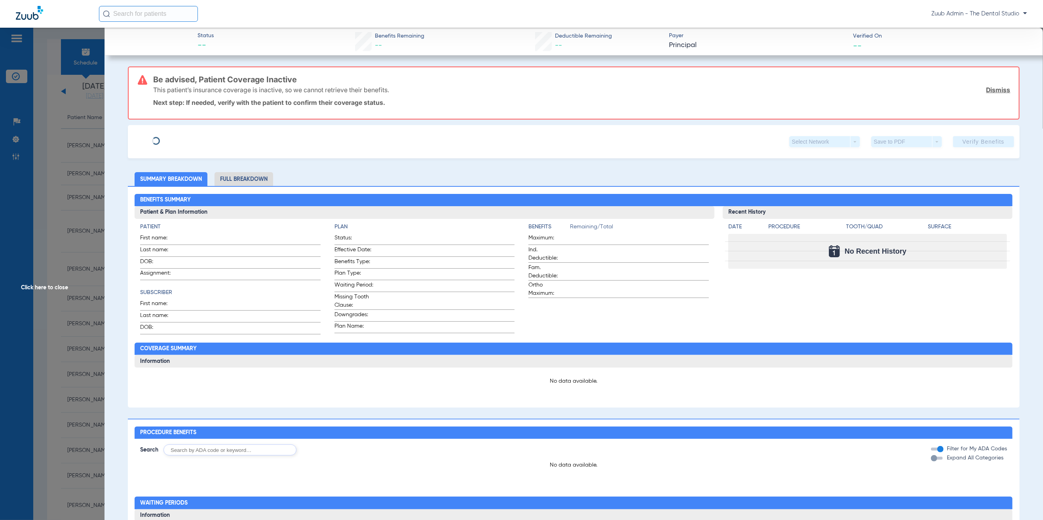
type input "Cesar"
type input "Paz"
type input "11/26/1965"
type input "925806713"
click at [195, 135] on span "Edit" at bounding box center [198, 139] width 7 height 8
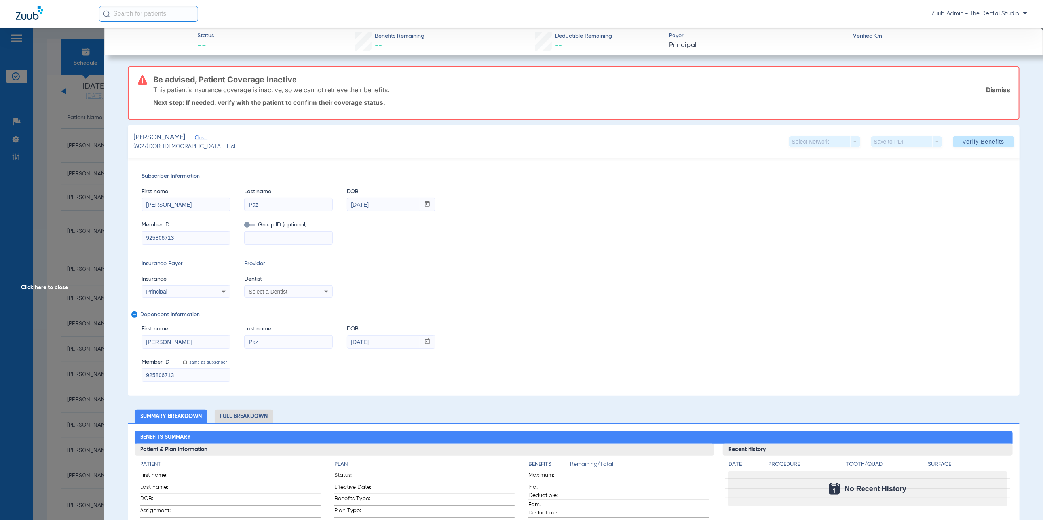
click at [290, 241] on input at bounding box center [289, 237] width 88 height 13
type input "1204647"
click at [311, 246] on div "Subscriber Information First name Cesar Last name Paz DOB mm / dd / yyyy 11/26/…" at bounding box center [573, 276] width 891 height 237
click at [311, 241] on input "1204647" at bounding box center [289, 237] width 88 height 13
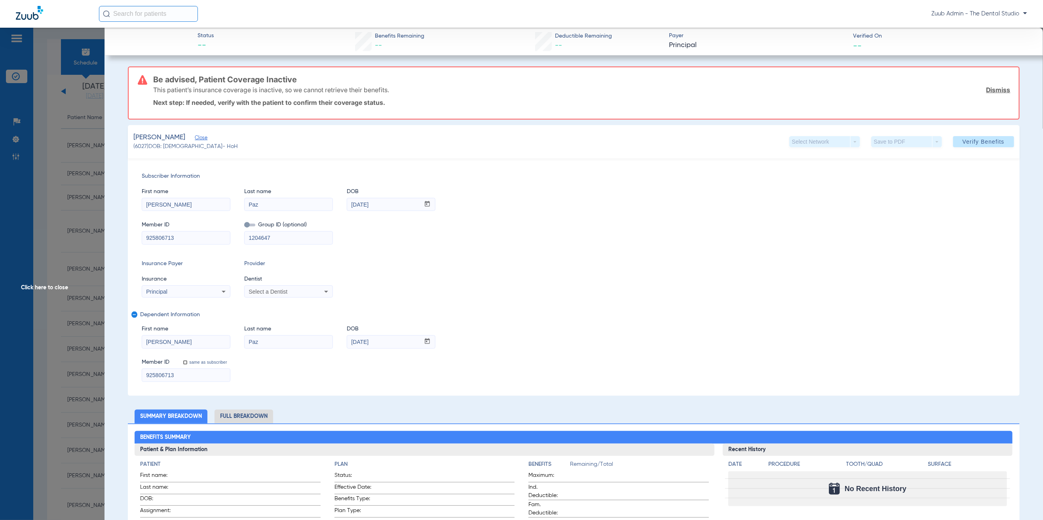
click at [420, 255] on div "Subscriber Information First name Cesar Last name Paz DOB mm / dd / yyyy 11/26/…" at bounding box center [573, 276] width 891 height 237
click at [247, 224] on span at bounding box center [249, 225] width 11 height 3
click at [244, 226] on input "checkbox" at bounding box center [244, 226] width 0 height 0
click at [313, 288] on div "Select a Dentist" at bounding box center [289, 291] width 88 height 9
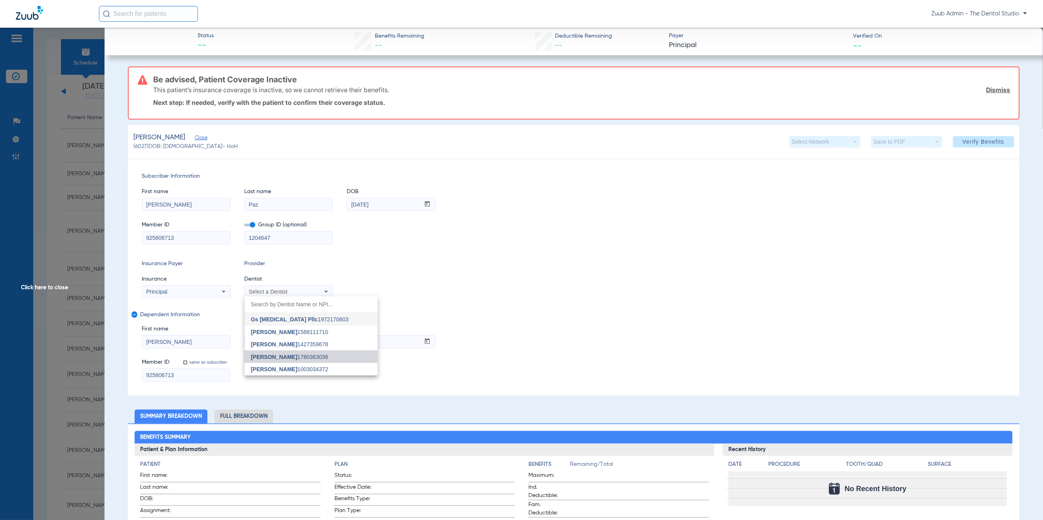
click at [308, 353] on mat-option "Yahiled Garza 1780363036" at bounding box center [311, 357] width 133 height 13
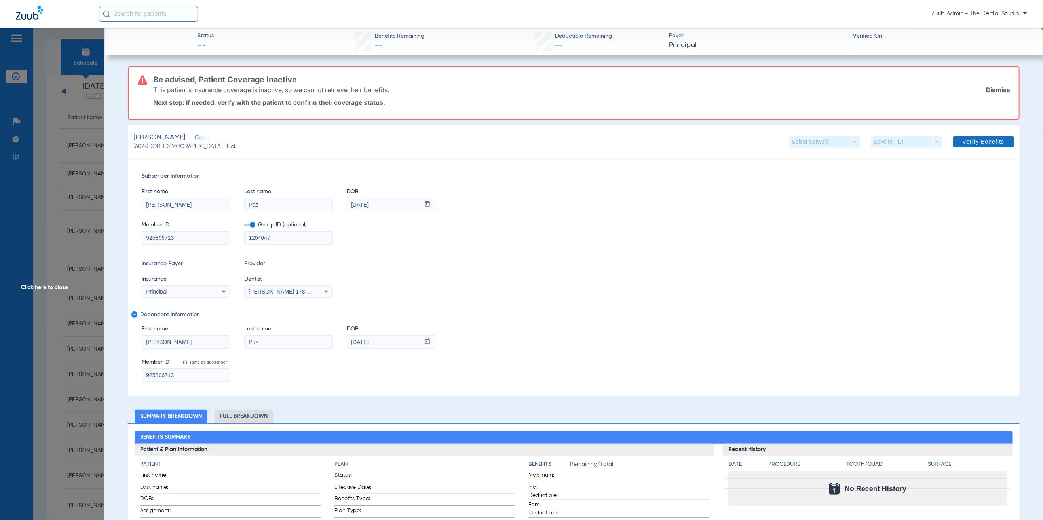
click at [953, 143] on span at bounding box center [983, 141] width 61 height 19
click at [991, 142] on span "Verify Benefits" at bounding box center [983, 141] width 42 height 6
drag, startPoint x: 991, startPoint y: 142, endPoint x: 870, endPoint y: 135, distance: 121.3
click at [991, 142] on span "Verify Benefits" at bounding box center [983, 141] width 42 height 6
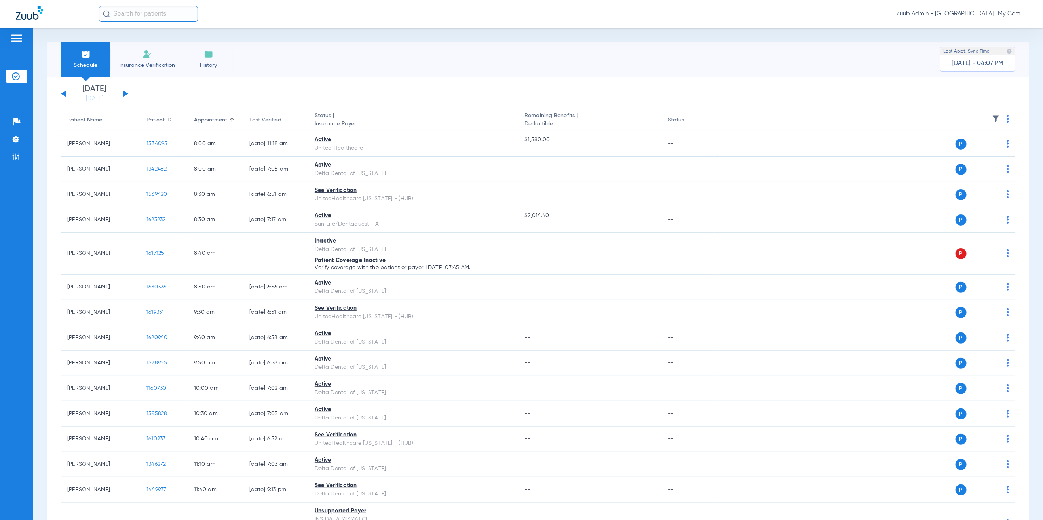
scroll to position [520, 0]
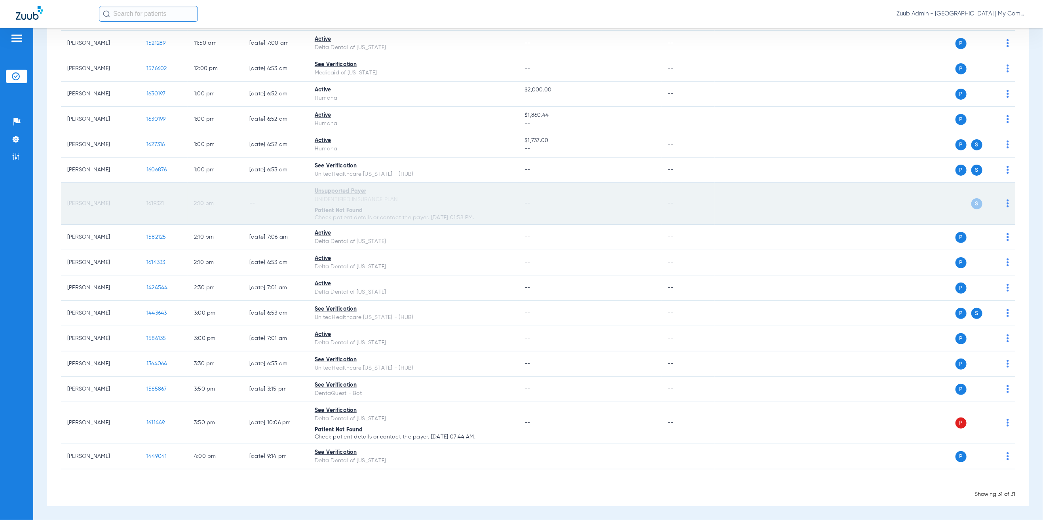
click at [997, 201] on div "P S" at bounding box center [862, 203] width 294 height 11
click at [1006, 199] on img at bounding box center [1007, 203] width 2 height 8
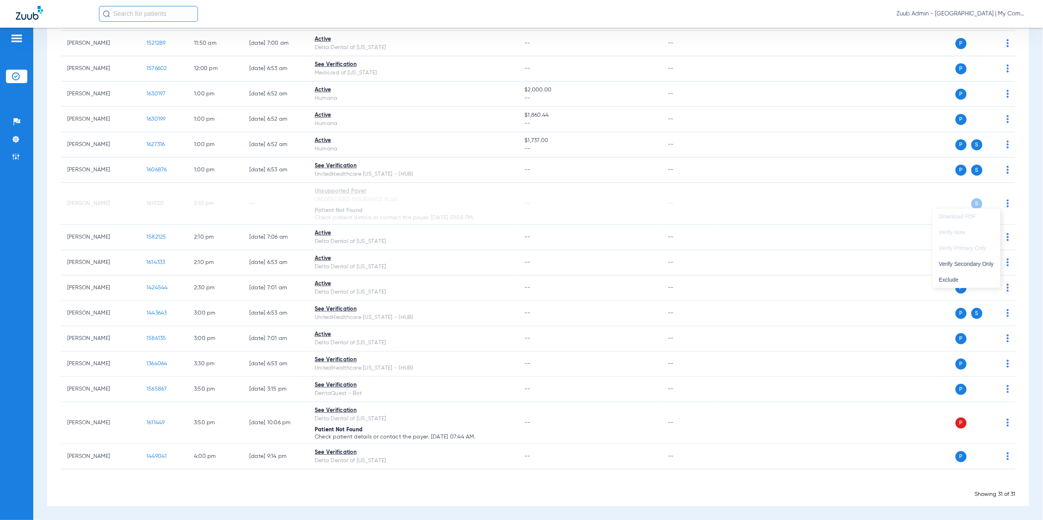
click at [1020, 191] on div at bounding box center [521, 260] width 1043 height 520
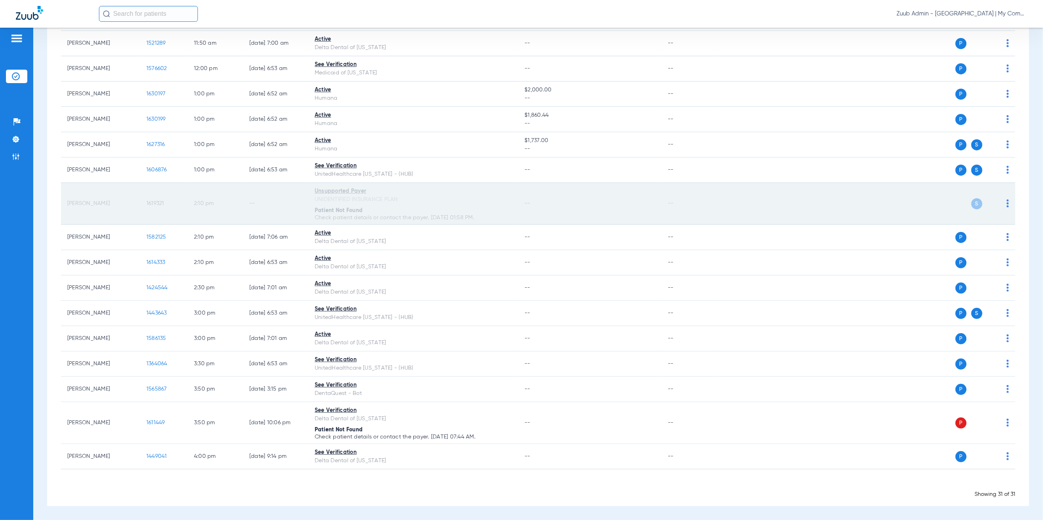
click at [154, 201] on span "1619321" at bounding box center [155, 204] width 18 height 6
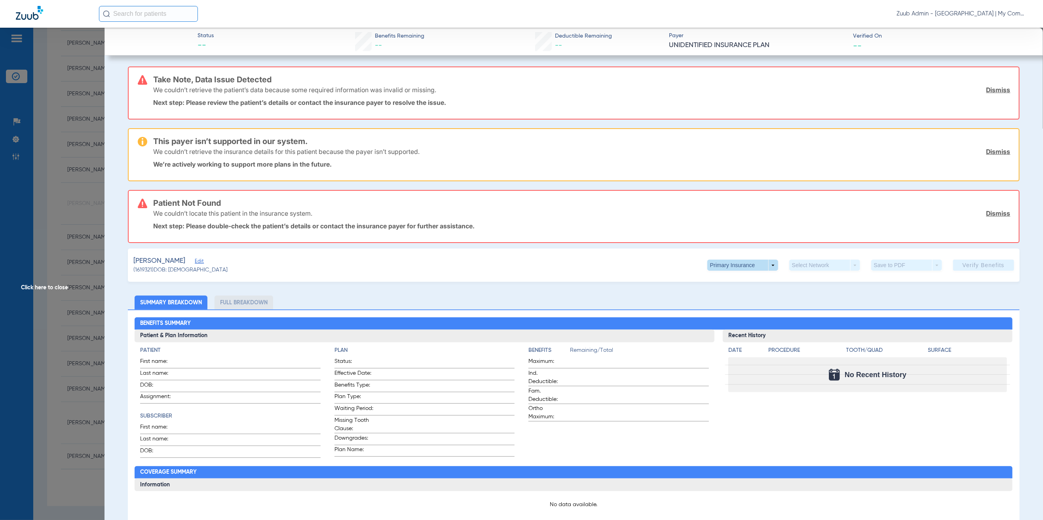
click at [741, 264] on span at bounding box center [742, 265] width 19 height 19
click at [732, 296] on span "Secondary Insurance" at bounding box center [731, 296] width 52 height 6
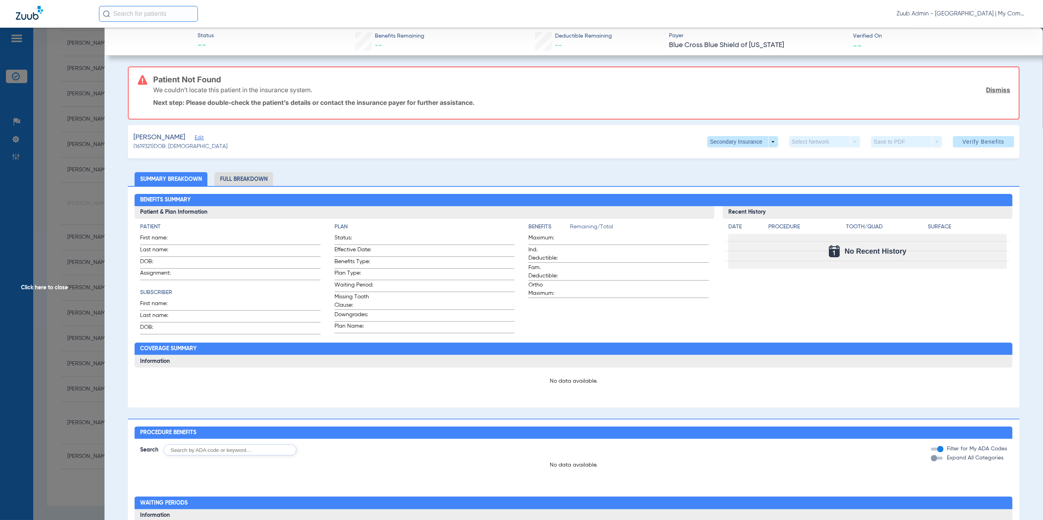
click at [195, 141] on span "Edit" at bounding box center [198, 139] width 7 height 8
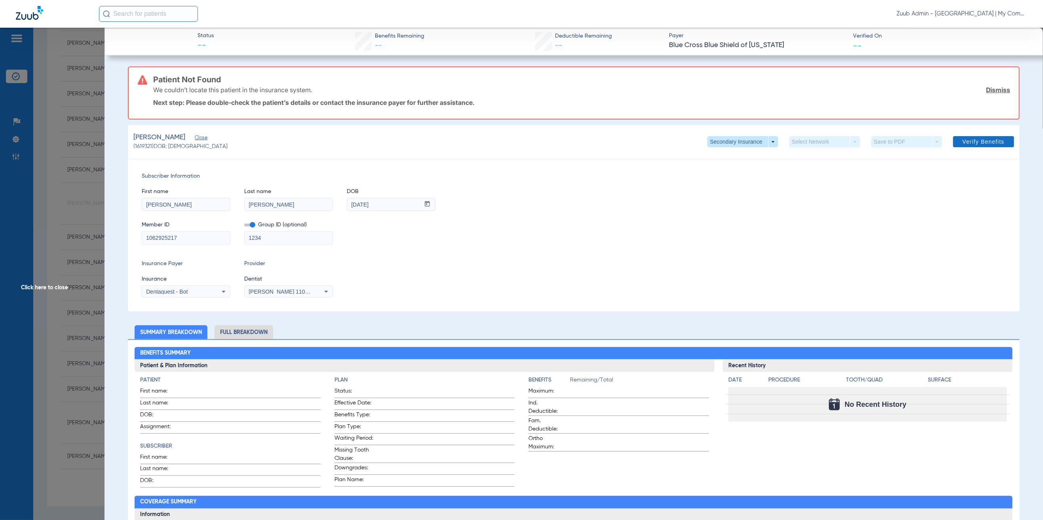
click at [962, 144] on span "Verify Benefits" at bounding box center [983, 141] width 42 height 6
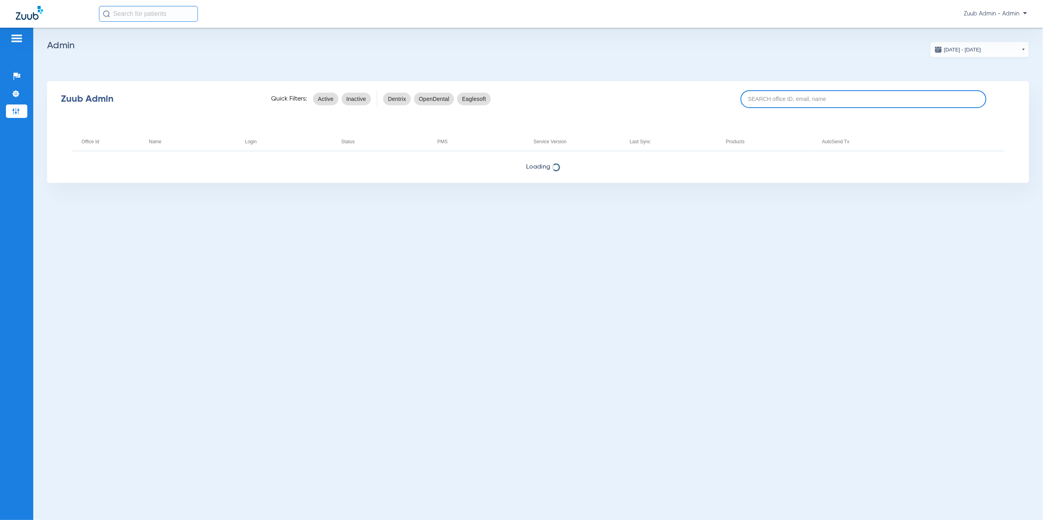
click at [827, 95] on input at bounding box center [862, 99] width 245 height 18
type input "the dental studio"
click at [815, 99] on input "the dental studio" at bounding box center [862, 99] width 245 height 18
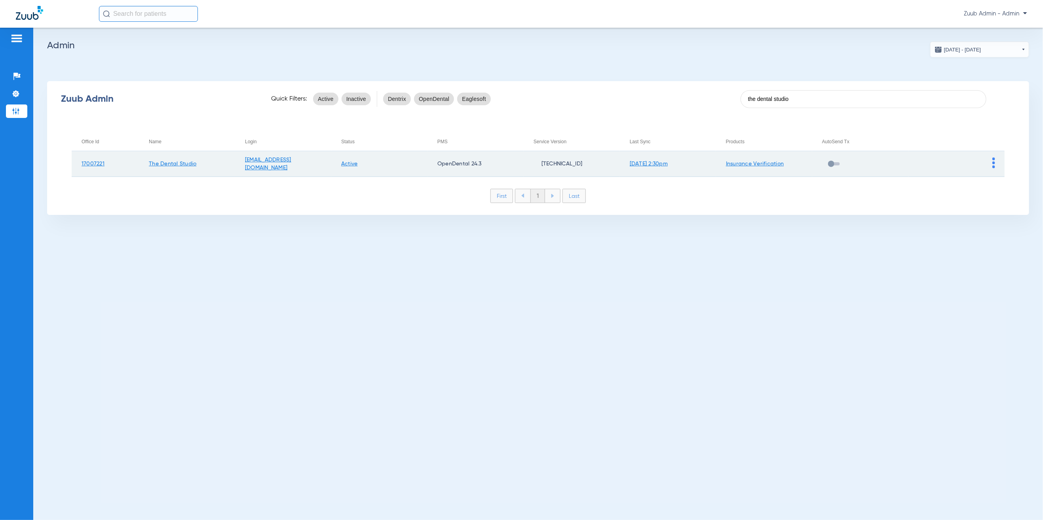
click at [993, 162] on img at bounding box center [993, 162] width 3 height 11
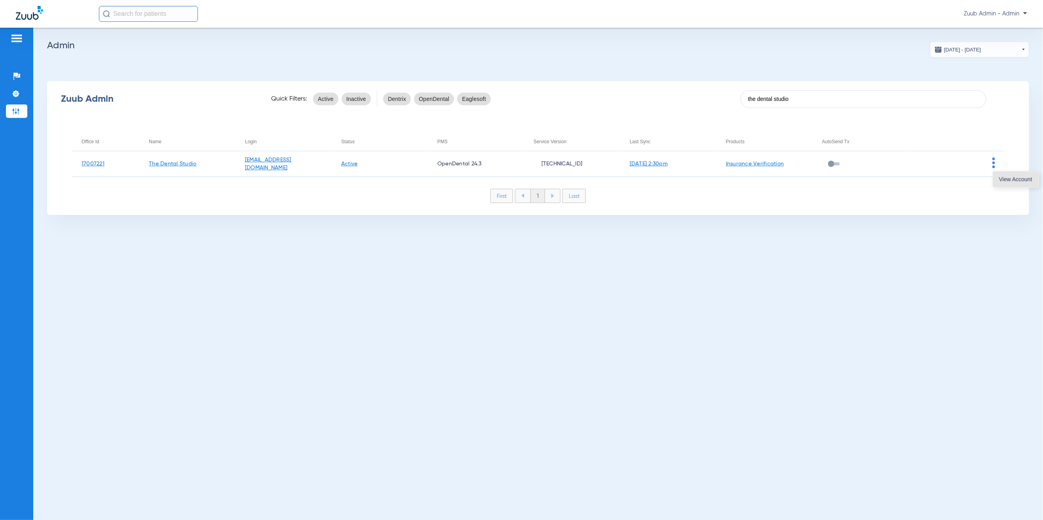
click at [1007, 184] on button "View Account" at bounding box center [1015, 179] width 46 height 16
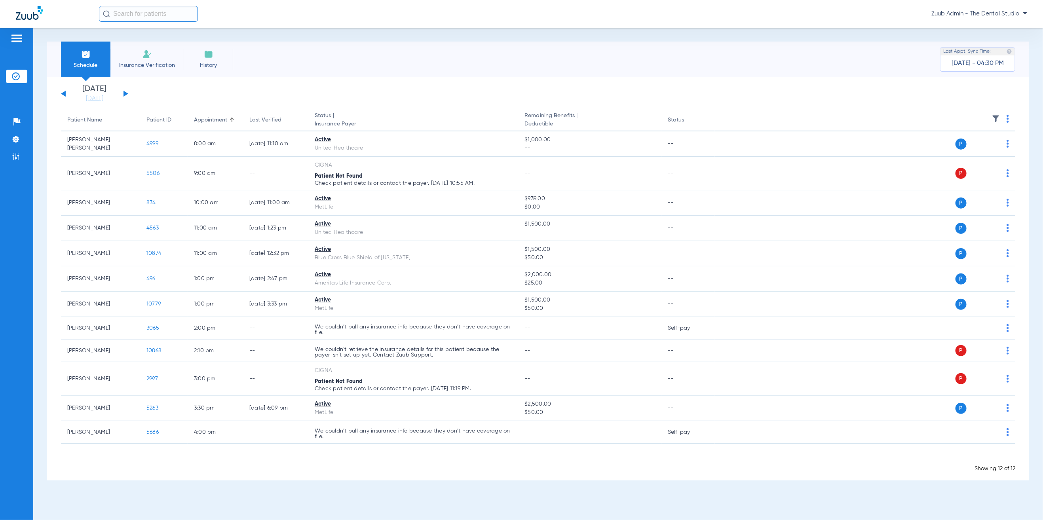
click at [125, 93] on button at bounding box center [125, 94] width 5 height 6
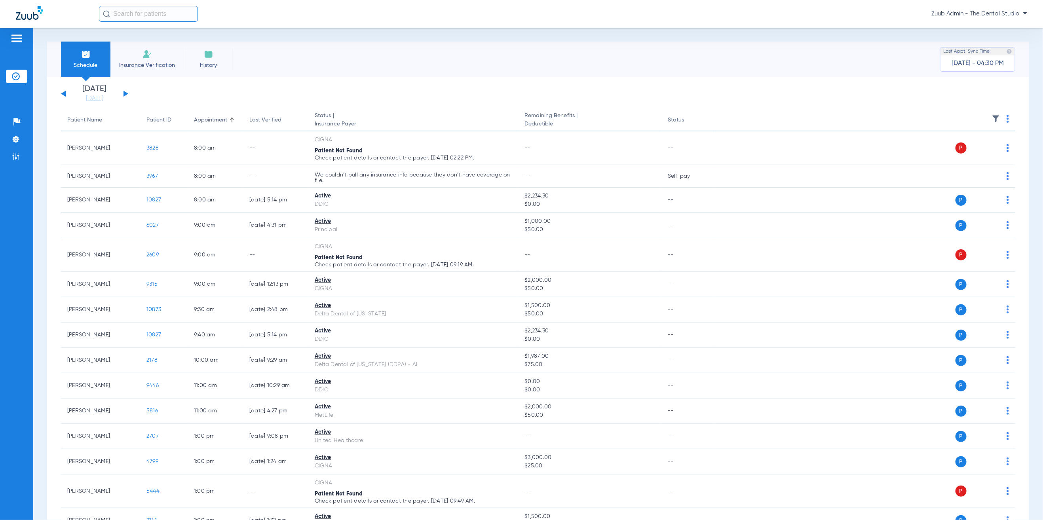
drag, startPoint x: 17, startPoint y: 152, endPoint x: 188, endPoint y: 2, distance: 227.4
click at [17, 152] on li "Admin" at bounding box center [16, 156] width 21 height 13
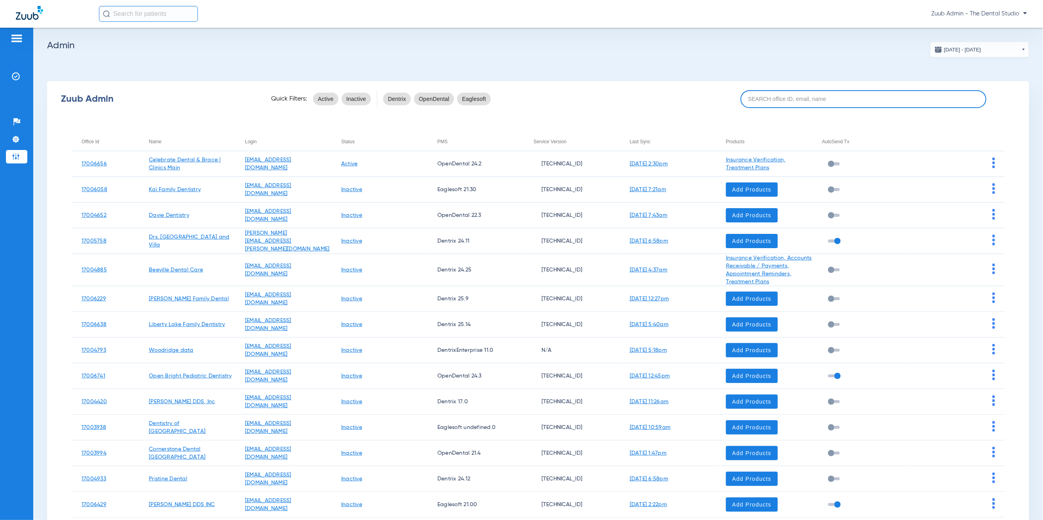
click at [833, 97] on input at bounding box center [862, 99] width 245 height 18
paste input "17006902"
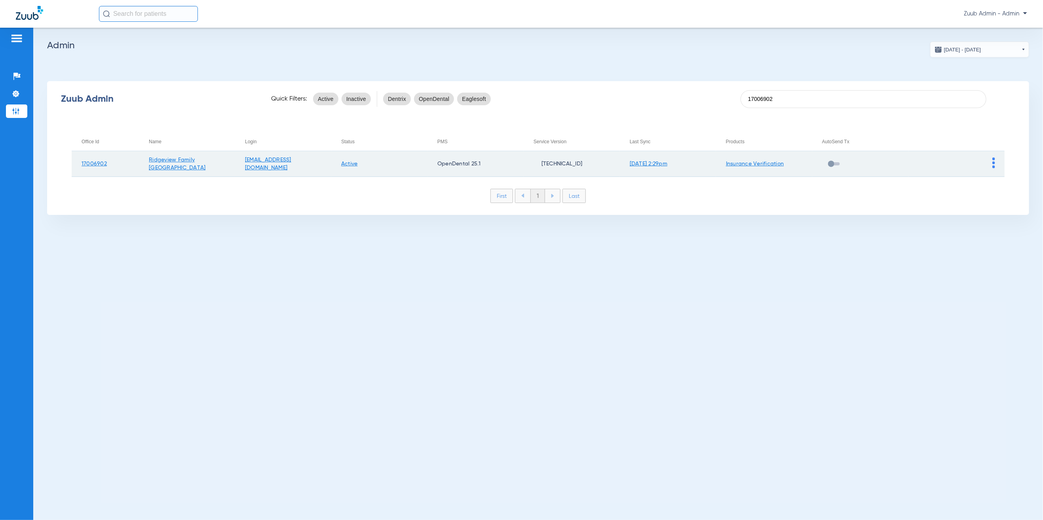
type input "17006902"
click at [994, 159] on img at bounding box center [993, 162] width 3 height 11
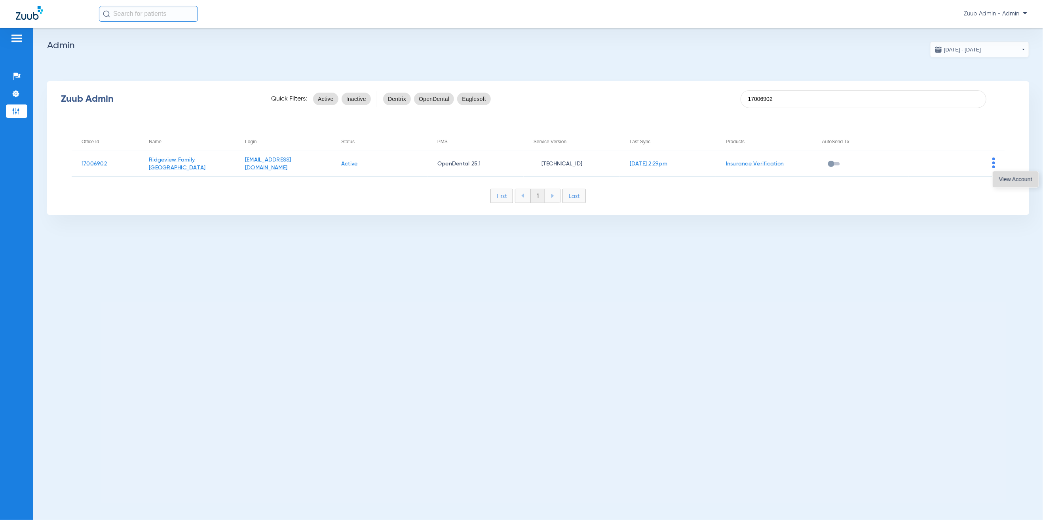
click at [1003, 178] on span "View Account" at bounding box center [1015, 179] width 33 height 6
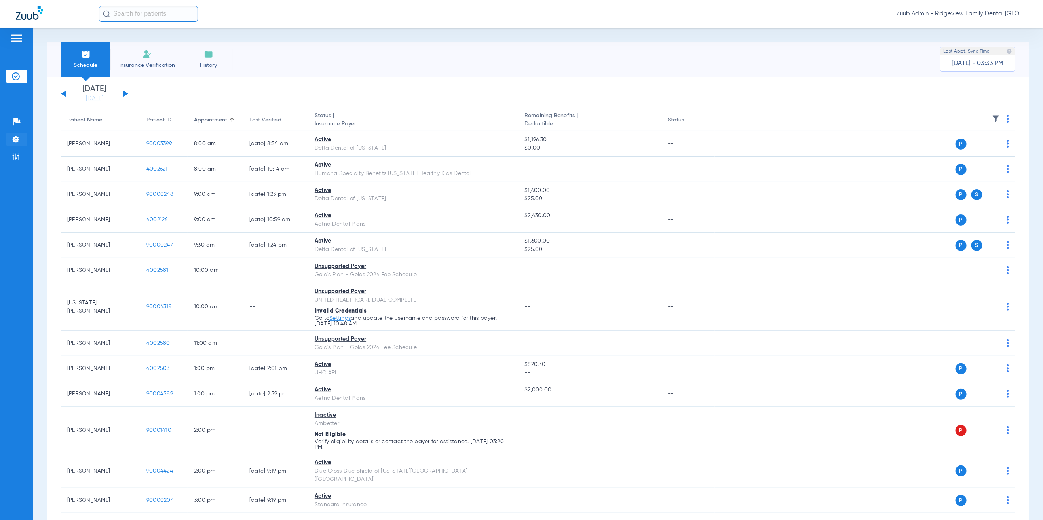
click at [16, 136] on img at bounding box center [16, 139] width 8 height 8
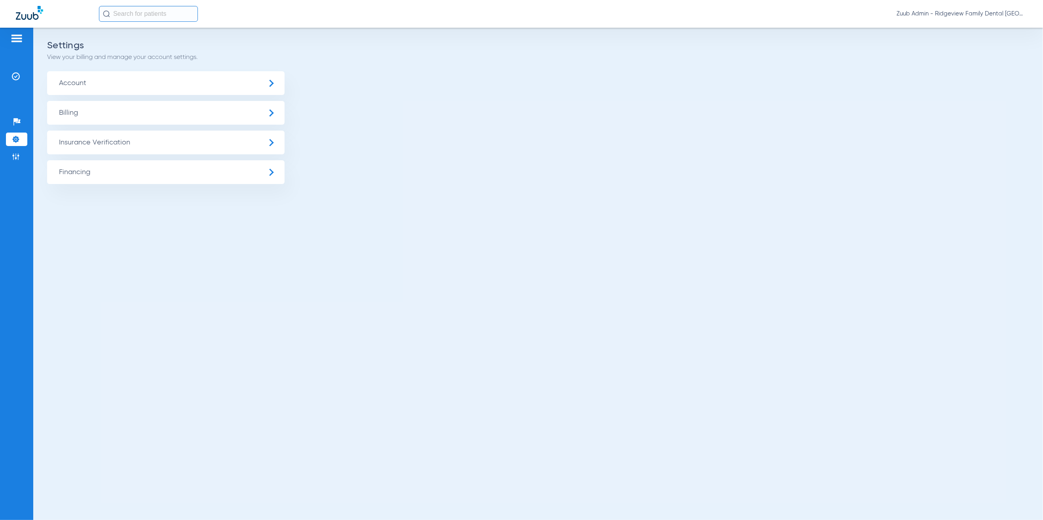
click at [80, 137] on span "Insurance Verification" at bounding box center [165, 143] width 237 height 24
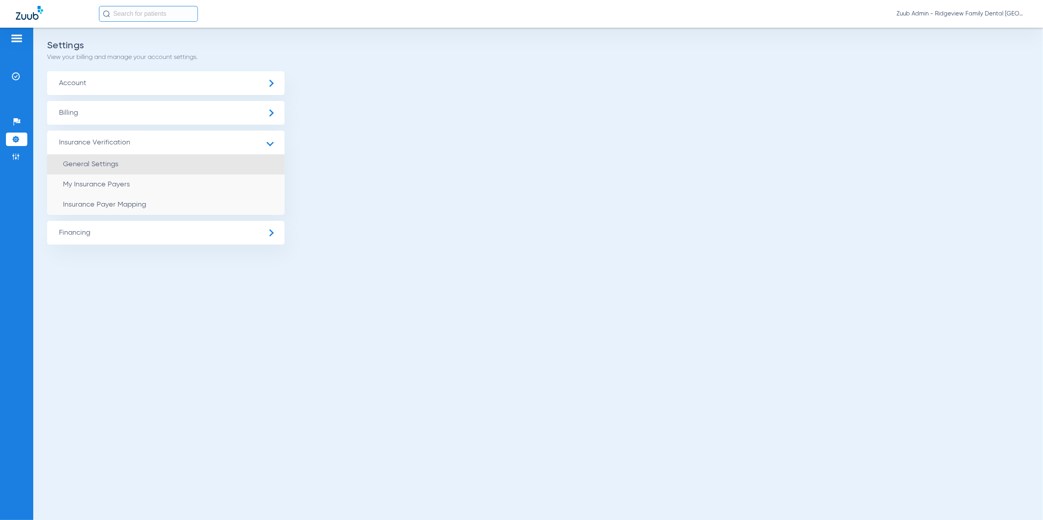
click at [106, 164] on span "General Settings" at bounding box center [90, 164] width 55 height 7
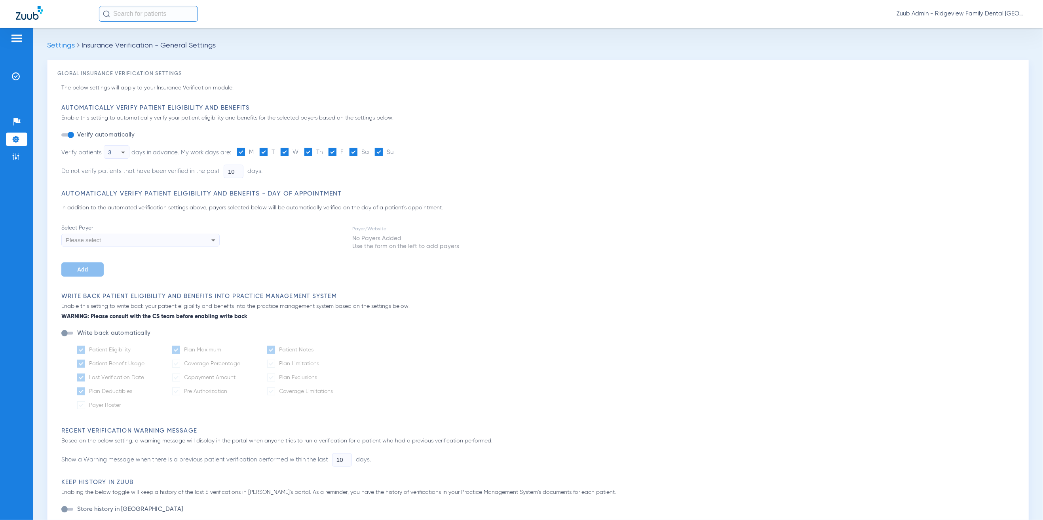
type input "5"
type input "1"
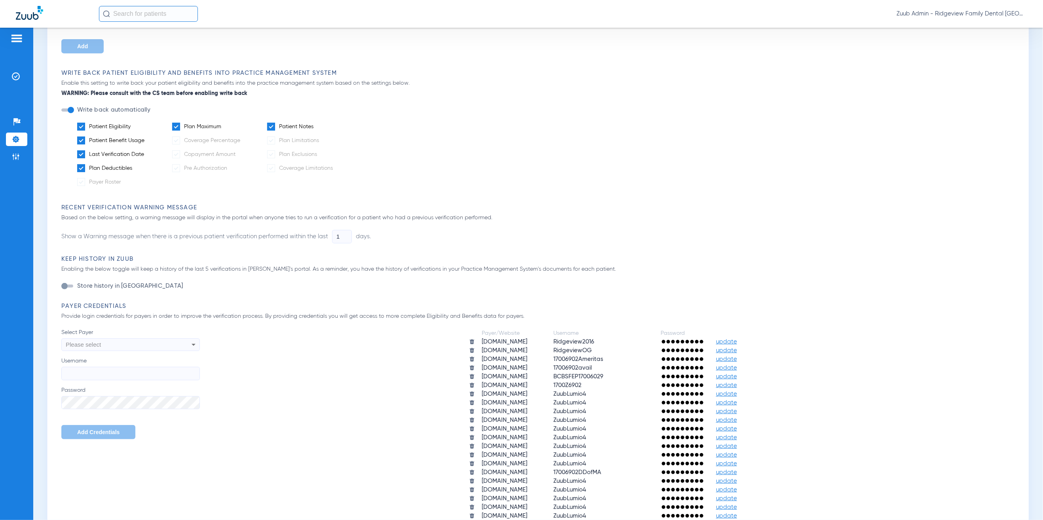
scroll to position [229, 0]
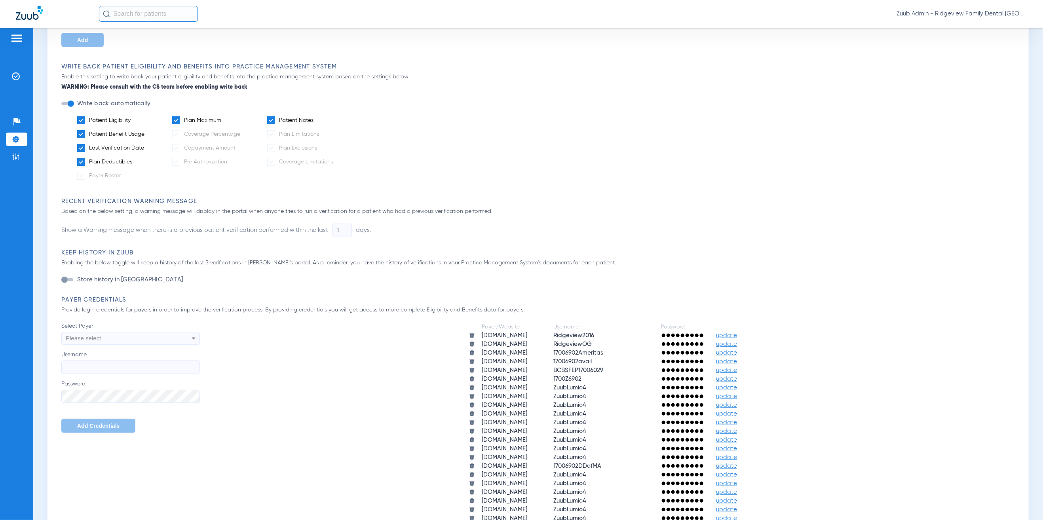
click at [737, 341] on span "update" at bounding box center [726, 344] width 21 height 6
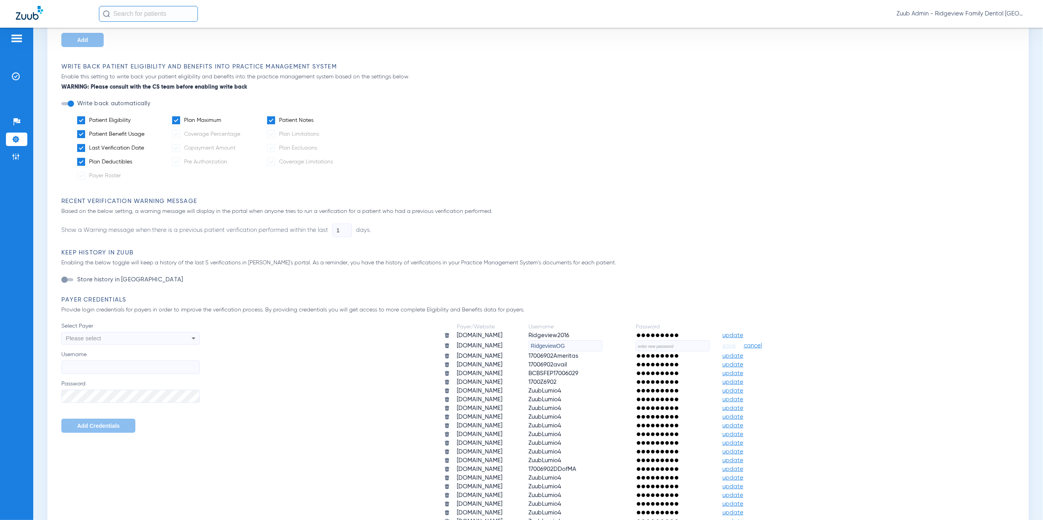
click at [700, 346] on input "text" at bounding box center [672, 345] width 74 height 11
paste input "17006902"
type input "2"
click at [561, 338] on input "RidgeviewOG" at bounding box center [565, 343] width 74 height 11
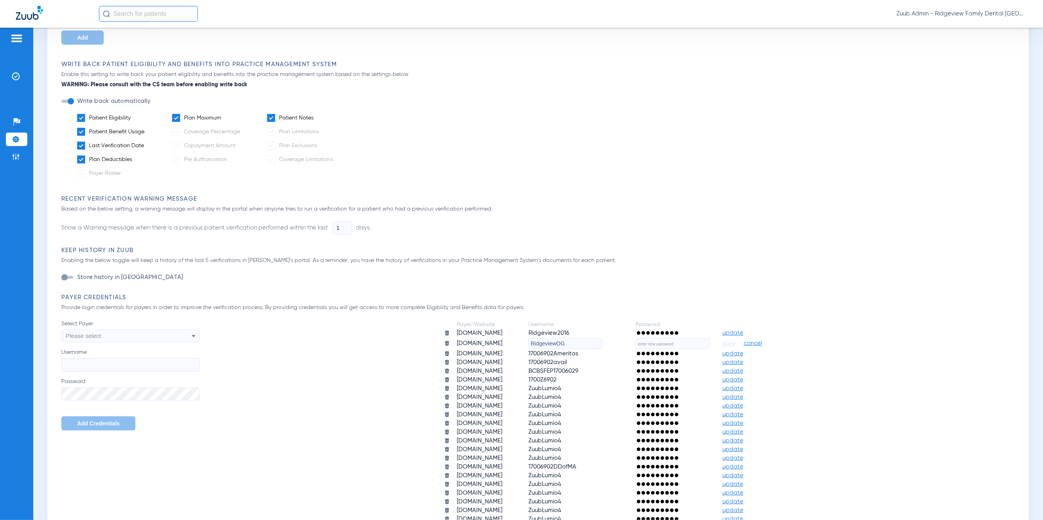
click at [561, 338] on input "RidgeviewOG" at bounding box center [565, 343] width 74 height 11
click at [573, 340] on input "RidgeviewOG" at bounding box center [565, 343] width 74 height 11
paste input "OGRidgeview"
type input "OGRidgeview"
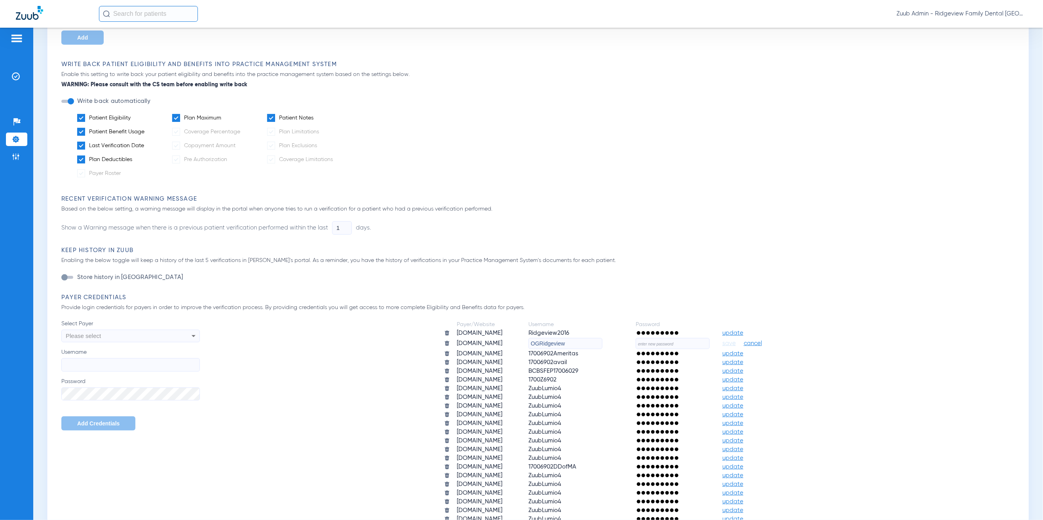
click at [682, 344] on input "text" at bounding box center [672, 343] width 74 height 11
paste input "2016@Lumio!"
type input "2016@Lumio!"
click at [736, 340] on span "save" at bounding box center [728, 343] width 13 height 7
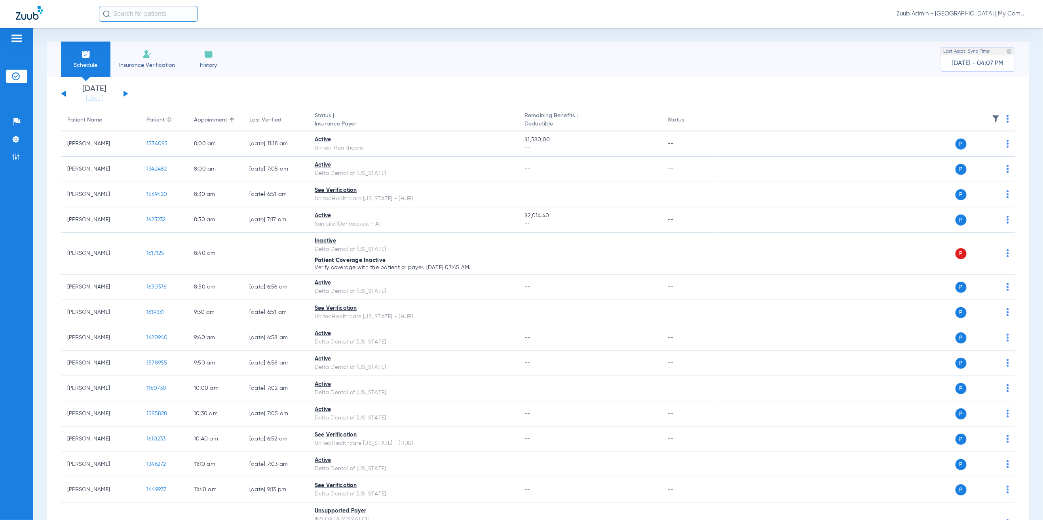
scroll to position [520, 0]
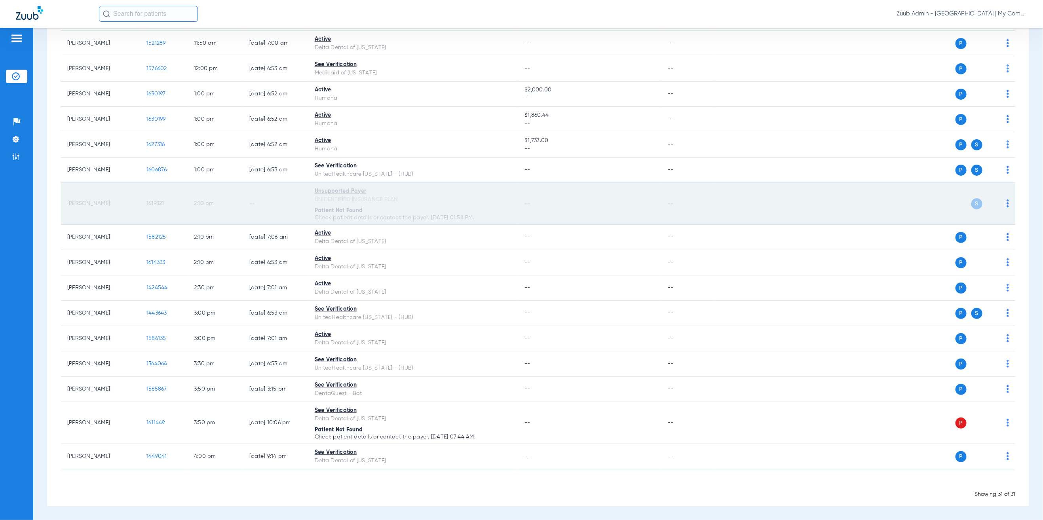
copy span "1619321"
